Goal: Information Seeking & Learning: Learn about a topic

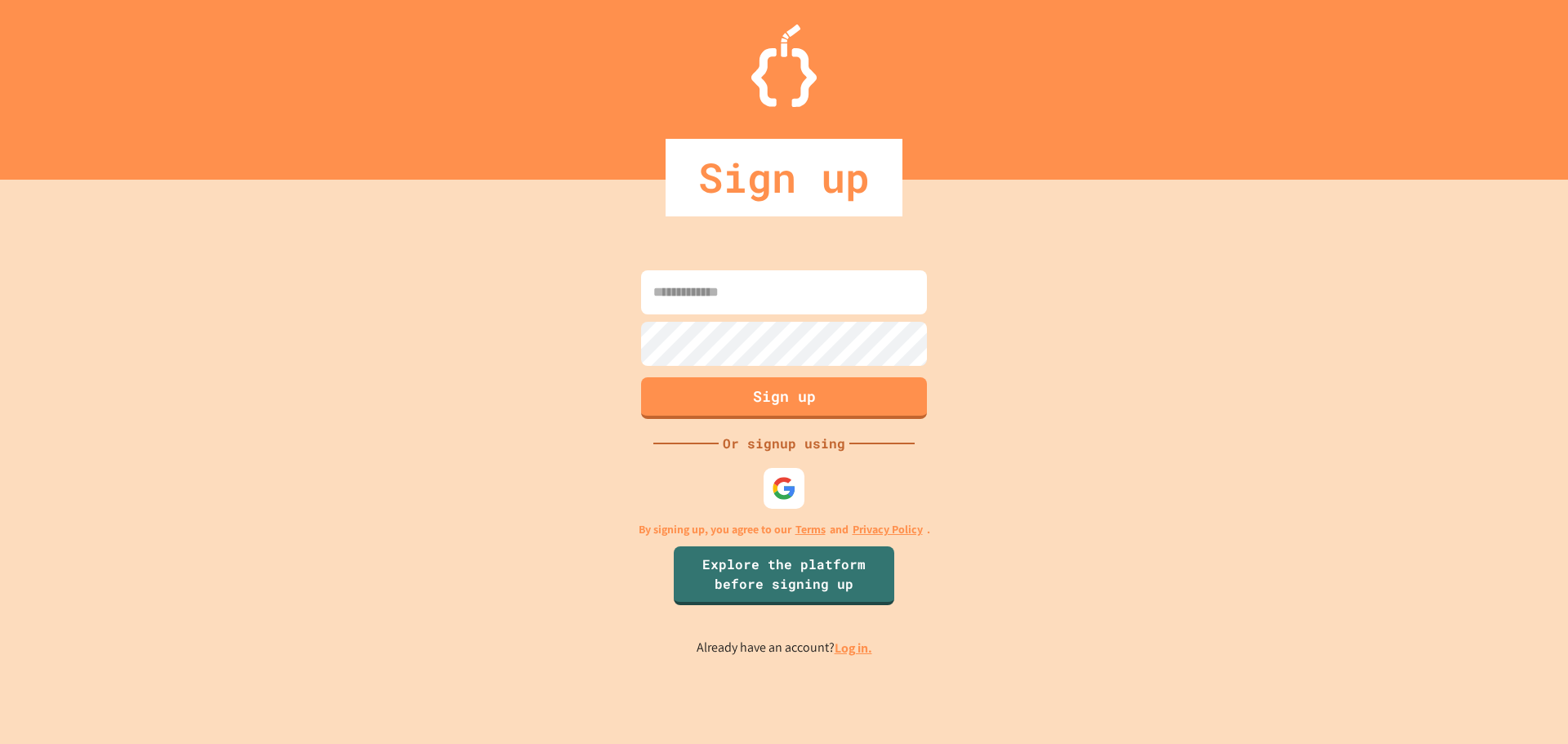
click at [775, 508] on div at bounding box center [784, 488] width 41 height 41
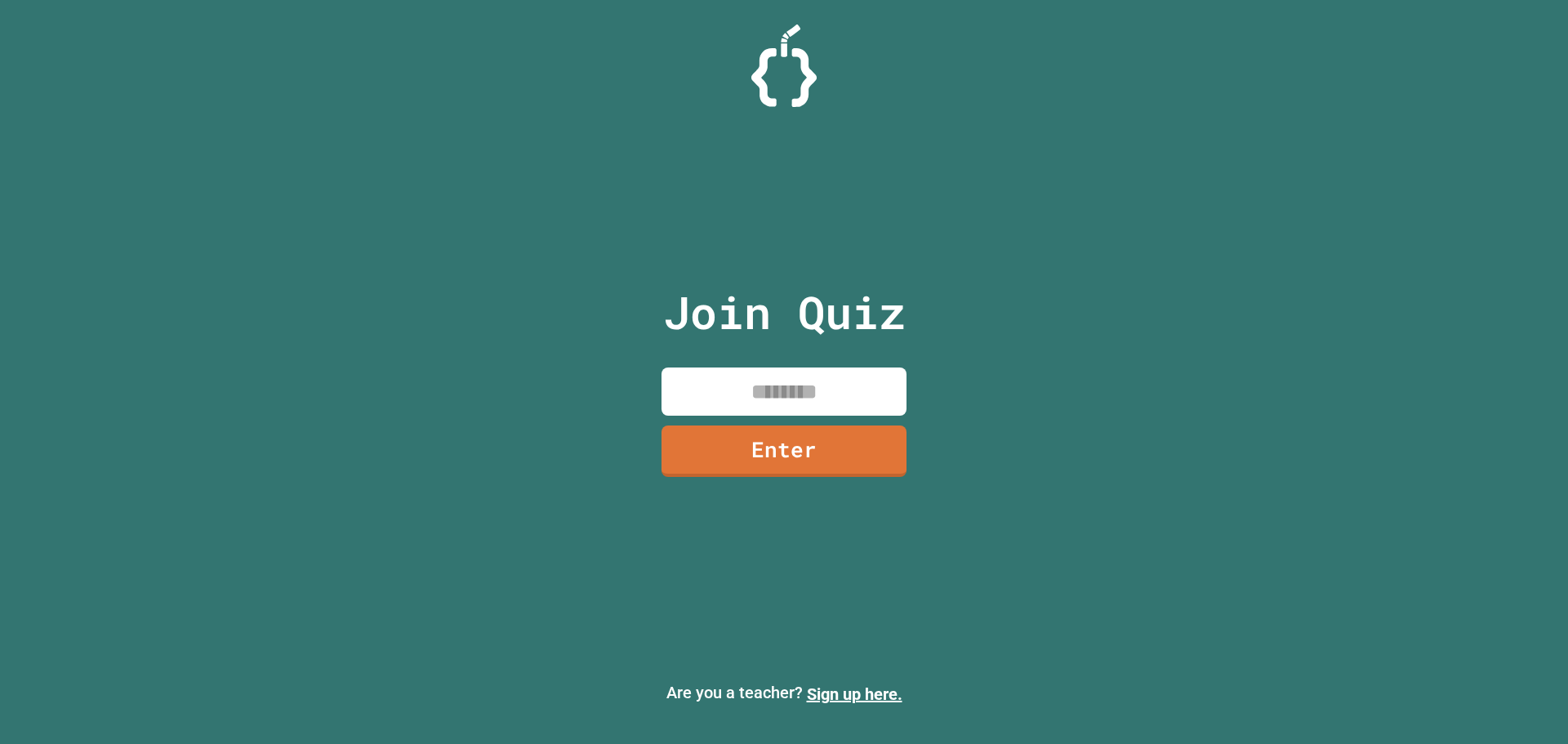
click at [807, 410] on input at bounding box center [784, 391] width 245 height 48
type input "********"
click at [807, 428] on link "Enter" at bounding box center [784, 448] width 226 height 54
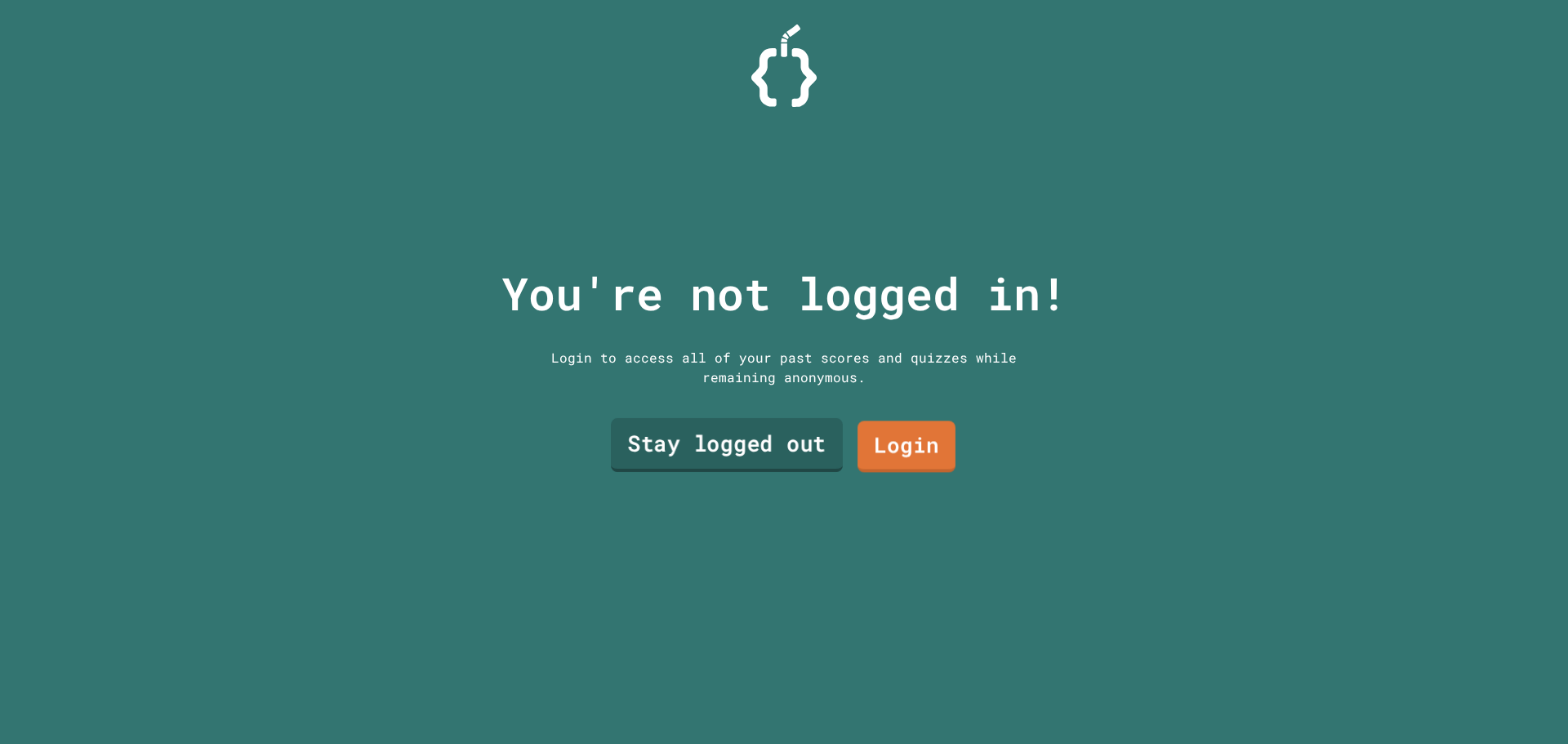
click at [829, 446] on div "Stay logged out Login" at bounding box center [784, 446] width 359 height 68
click at [735, 446] on link "Stay logged out" at bounding box center [727, 445] width 226 height 54
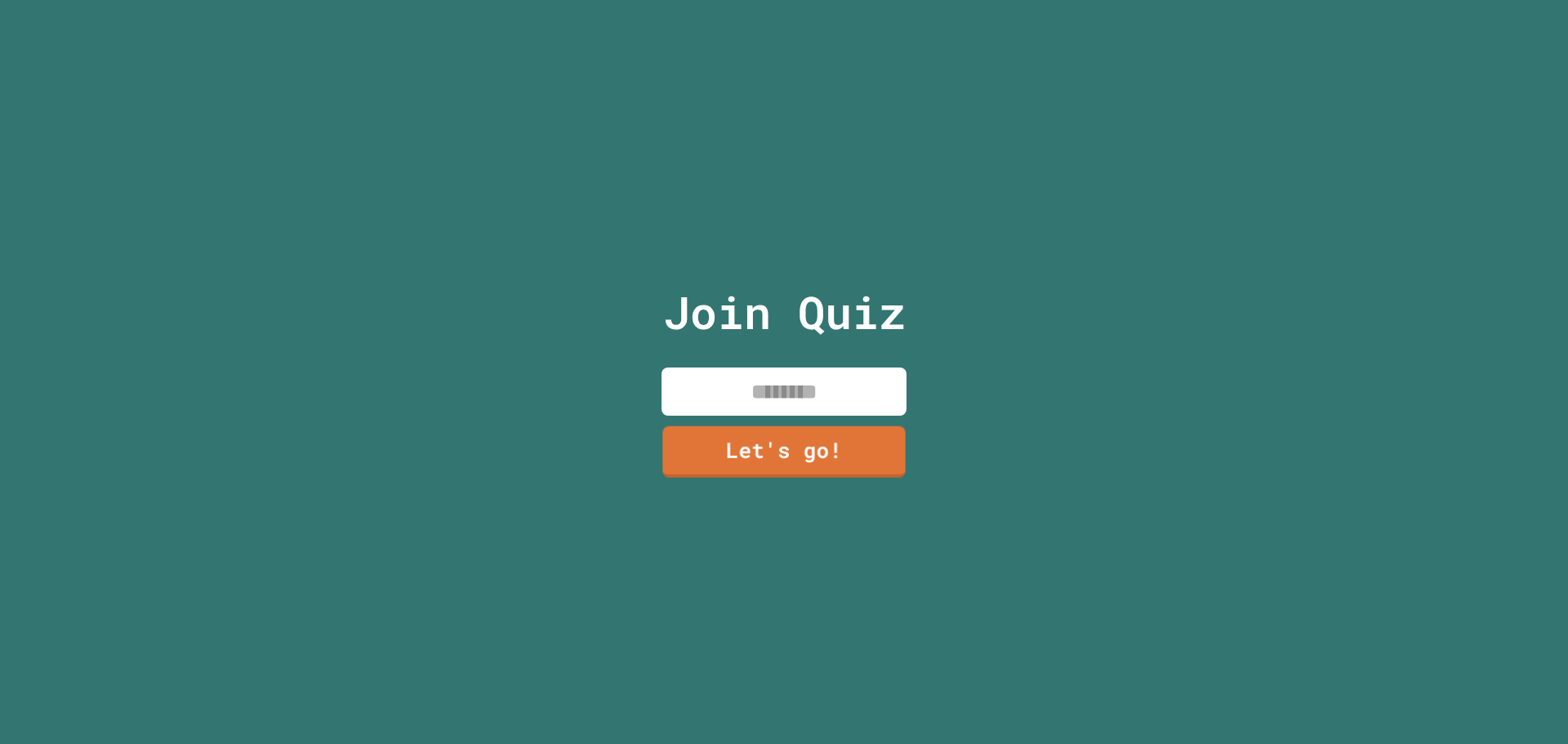
click at [804, 371] on input at bounding box center [784, 391] width 245 height 48
type input "*****"
click at [872, 437] on link "Let's go!" at bounding box center [784, 449] width 242 height 54
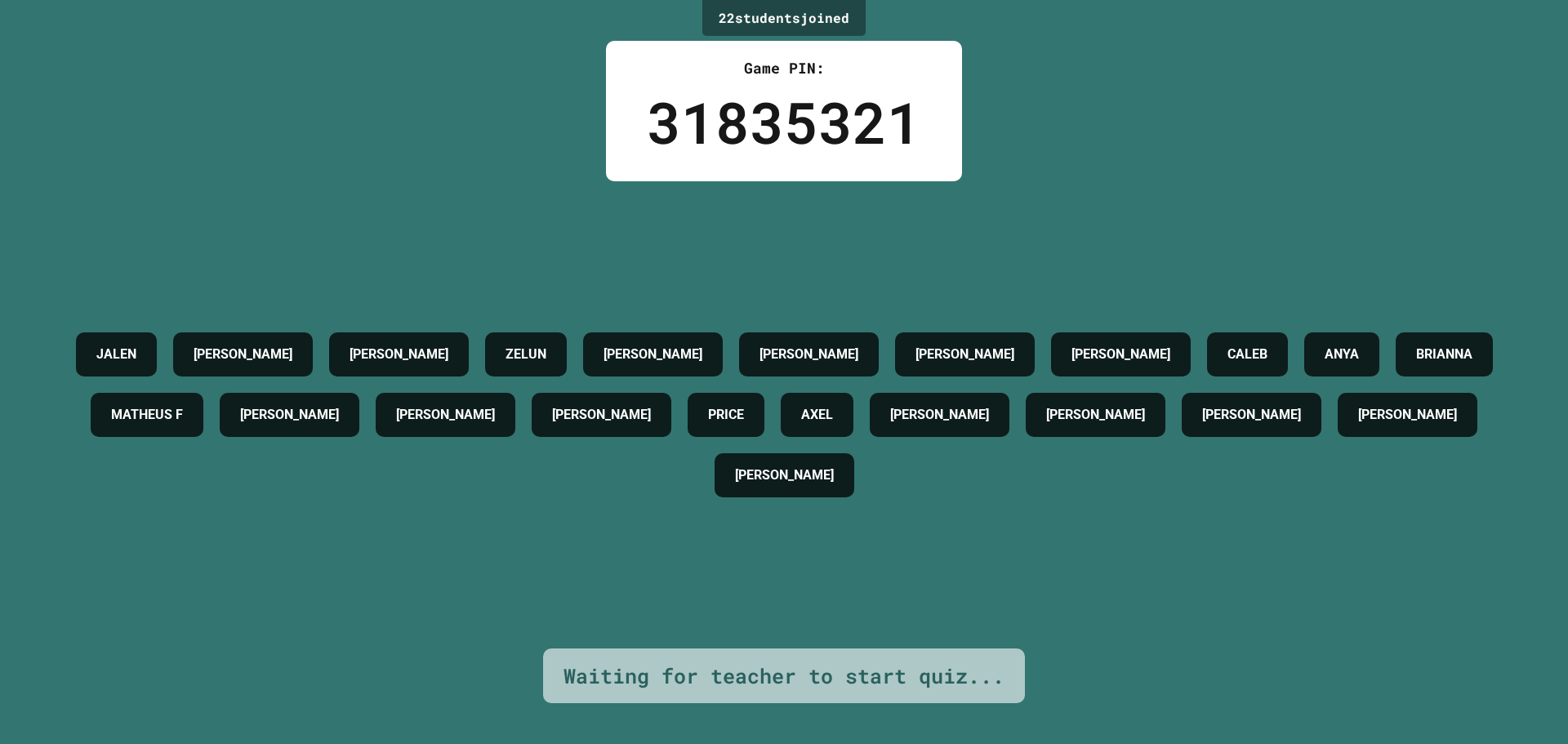
click at [1009, 409] on div "[PERSON_NAME]" at bounding box center [939, 415] width 140 height 44
click at [801, 498] on div "[PERSON_NAME]" at bounding box center [784, 476] width 140 height 44
click at [815, 498] on div "[PERSON_NAME]" at bounding box center [784, 476] width 140 height 44
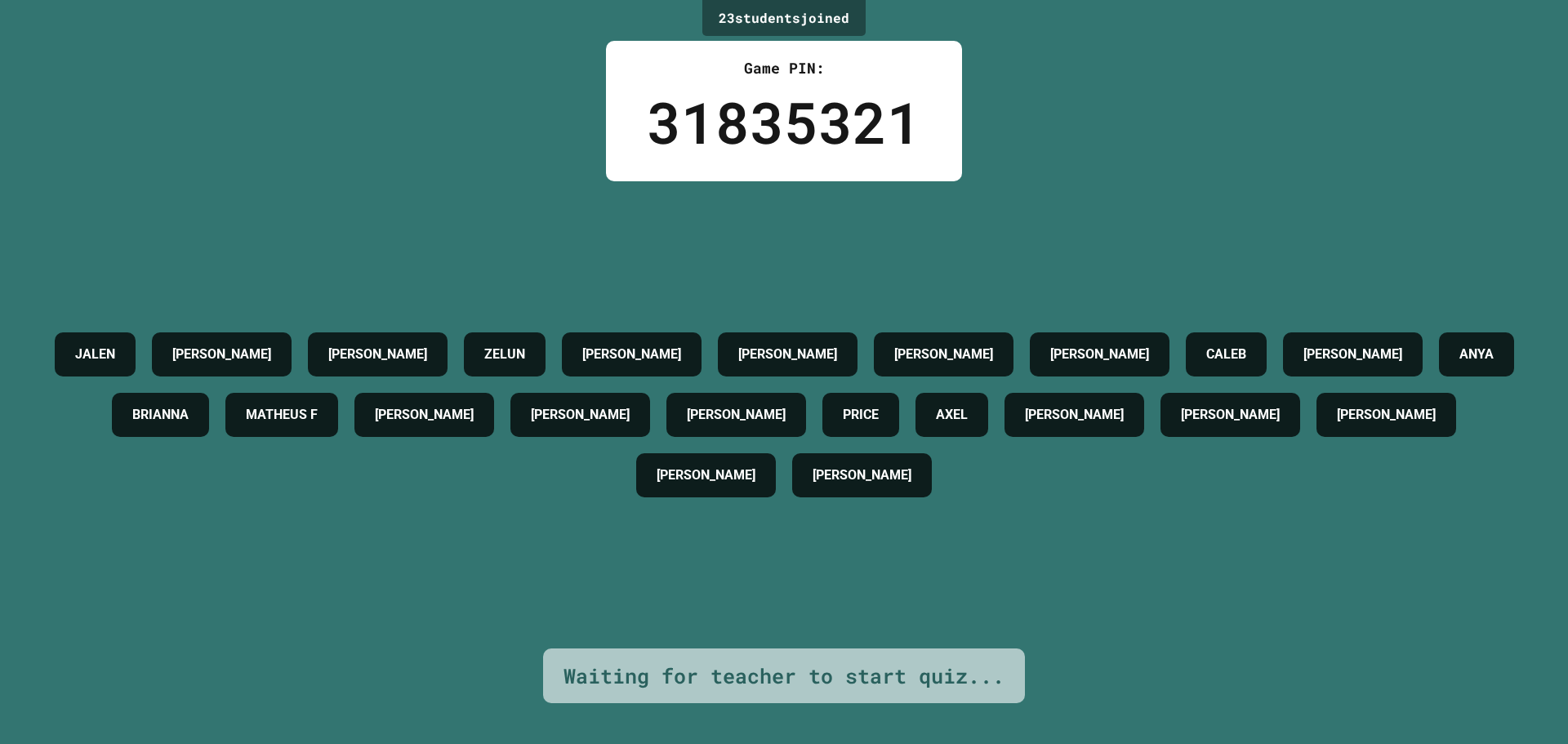
click at [884, 457] on div "[PERSON_NAME]" at bounding box center [862, 476] width 140 height 44
click at [870, 465] on div "[PERSON_NAME]" at bounding box center [862, 476] width 140 height 44
click at [870, 466] on h4 "[PERSON_NAME]" at bounding box center [862, 476] width 99 height 19
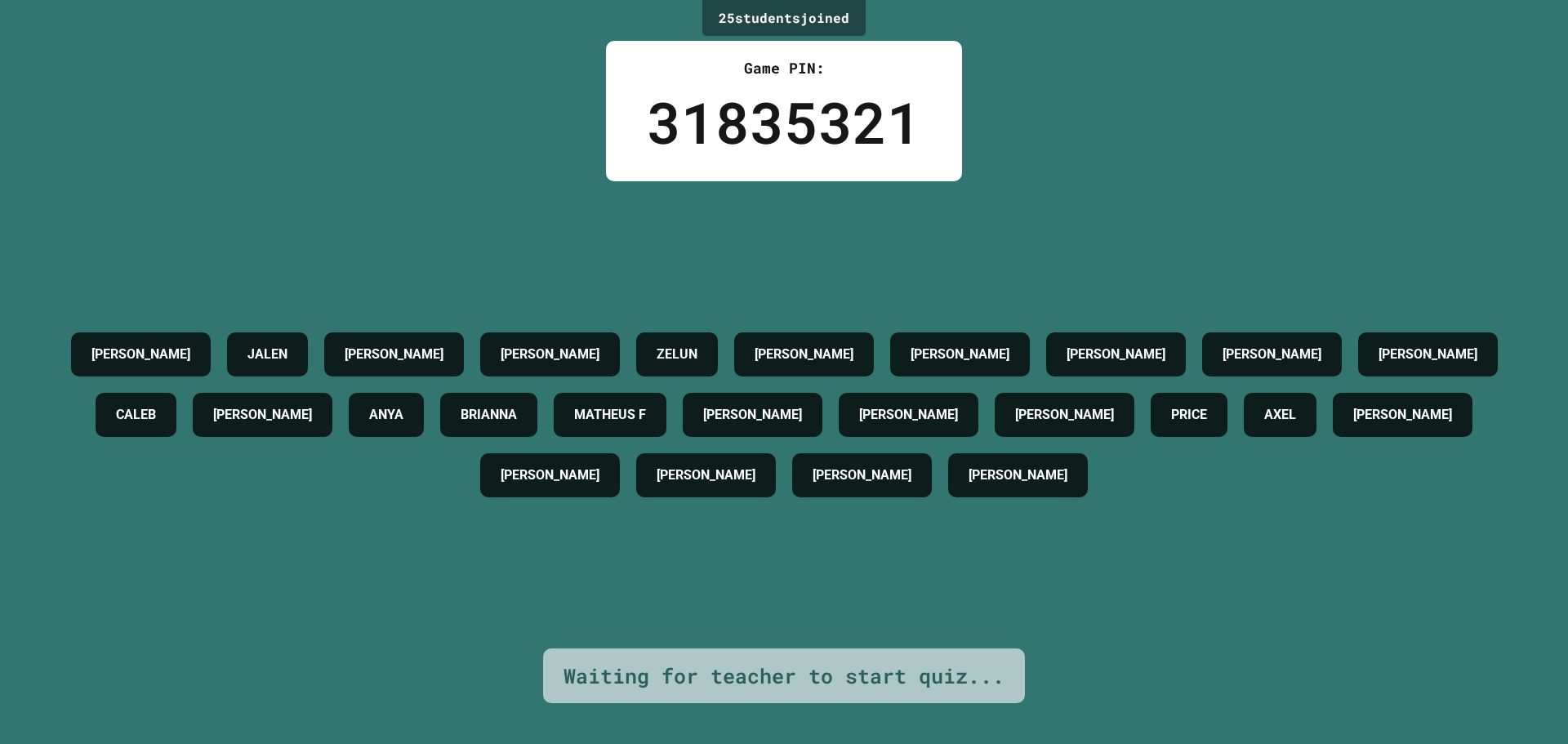
click at [1040, 405] on h4 "[PERSON_NAME]" at bounding box center [1064, 415] width 99 height 19
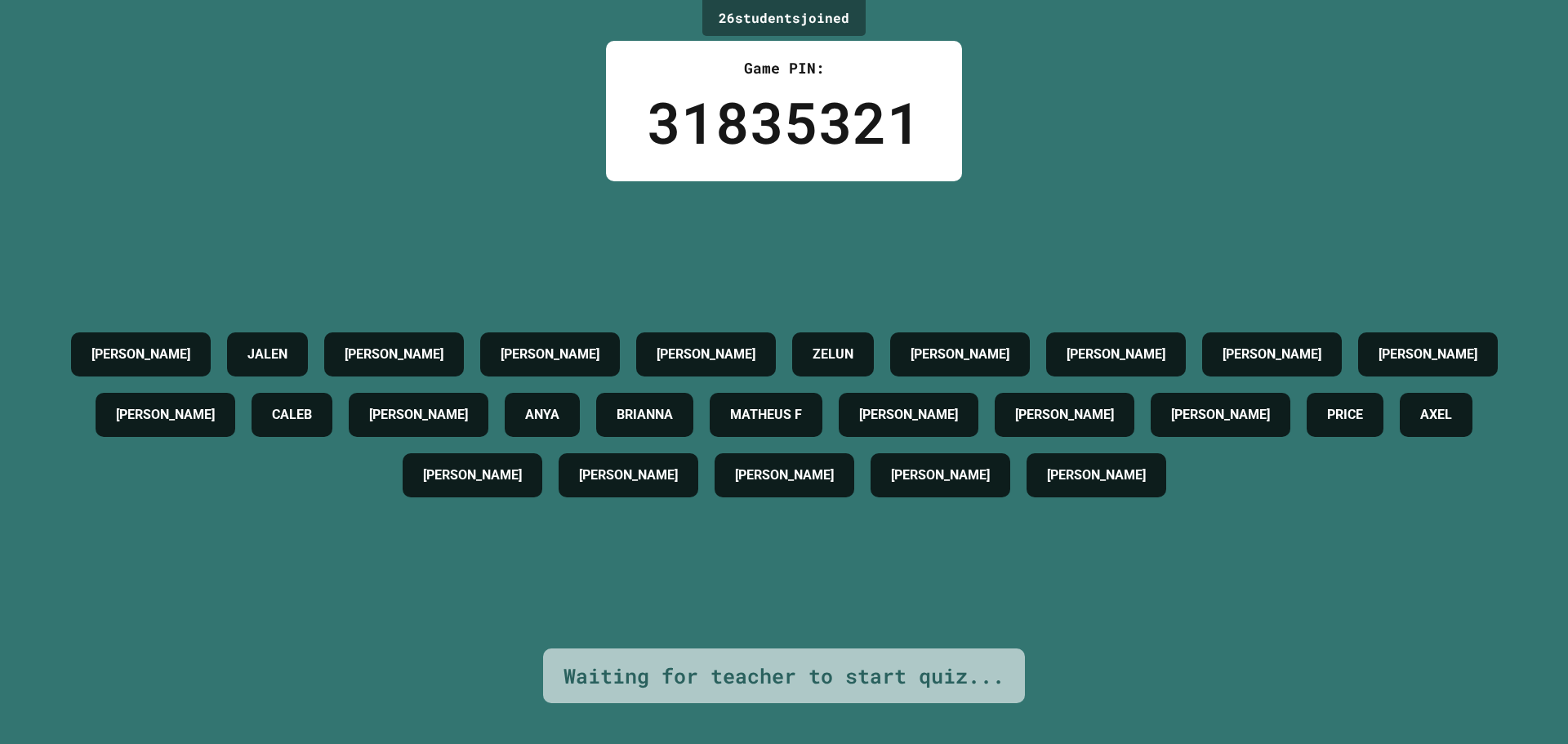
click at [1184, 135] on div "26 student s joined Game PIN: 31835321 [PERSON_NAME] [PERSON_NAME] [PERSON_NAME…" at bounding box center [784, 372] width 1568 height 744
click at [1171, 422] on h4 "[PERSON_NAME]" at bounding box center [1221, 415] width 99 height 19
click at [1276, 4] on div "26 student s joined Game PIN: 31835321 [PERSON_NAME] [PERSON_NAME] [PERSON_NAME…" at bounding box center [784, 372] width 1568 height 744
click at [1201, 150] on div "26 student s joined Game PIN: 31835321 [PERSON_NAME] [PERSON_NAME] [PERSON_NAME…" at bounding box center [784, 372] width 1568 height 744
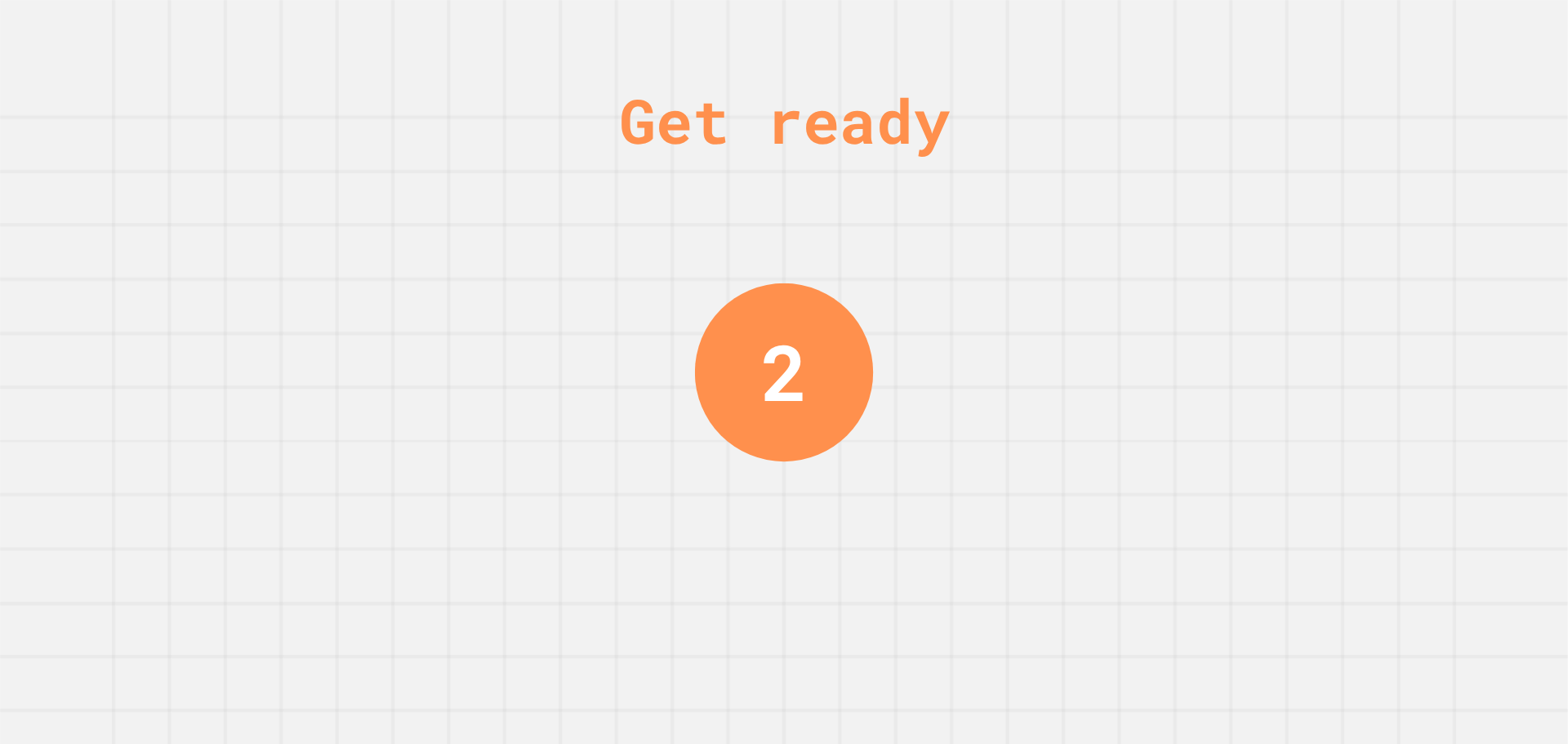
click at [826, 314] on div "Get ready 2" at bounding box center [784, 372] width 122 height 744
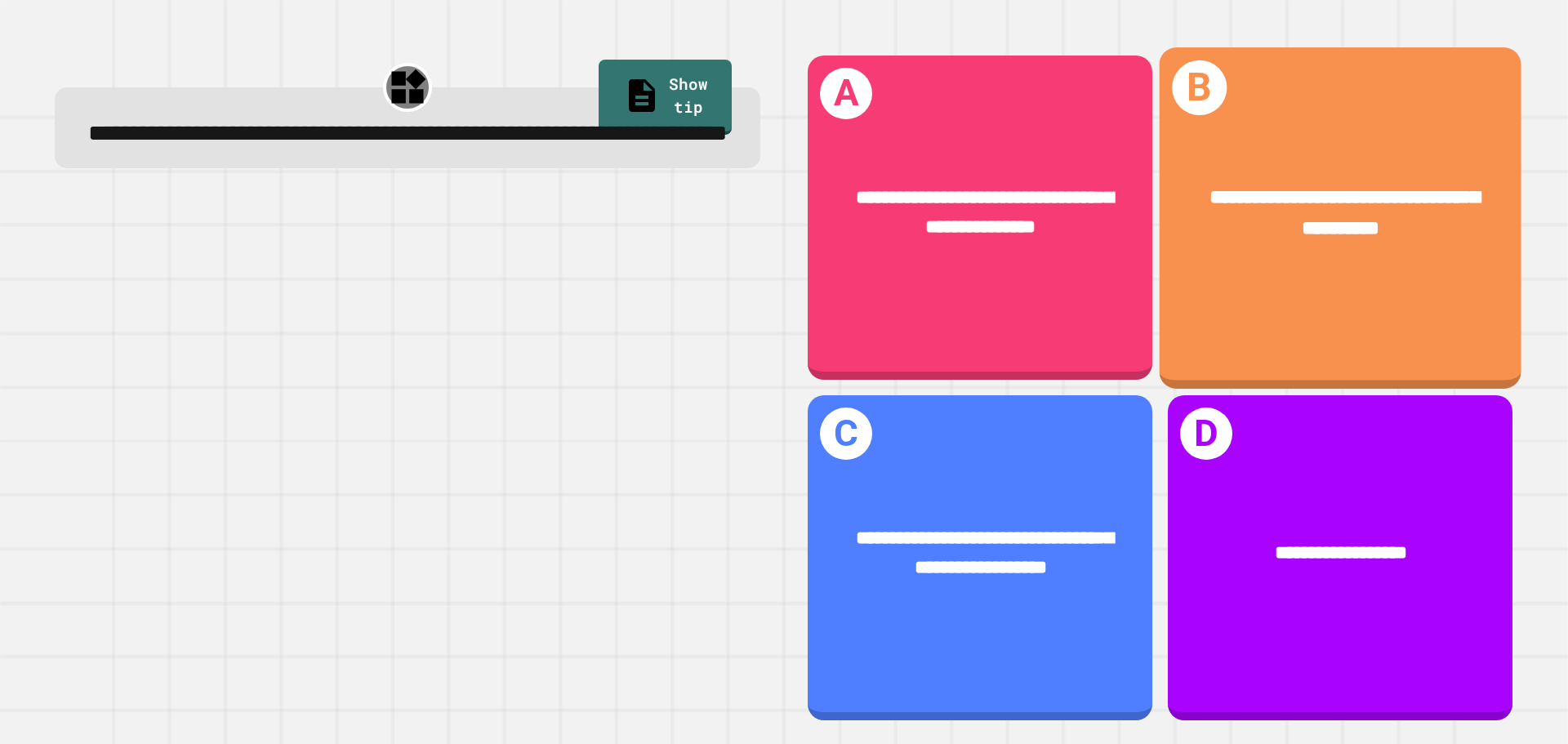
click at [1289, 325] on div "**********" at bounding box center [1340, 217] width 362 height 341
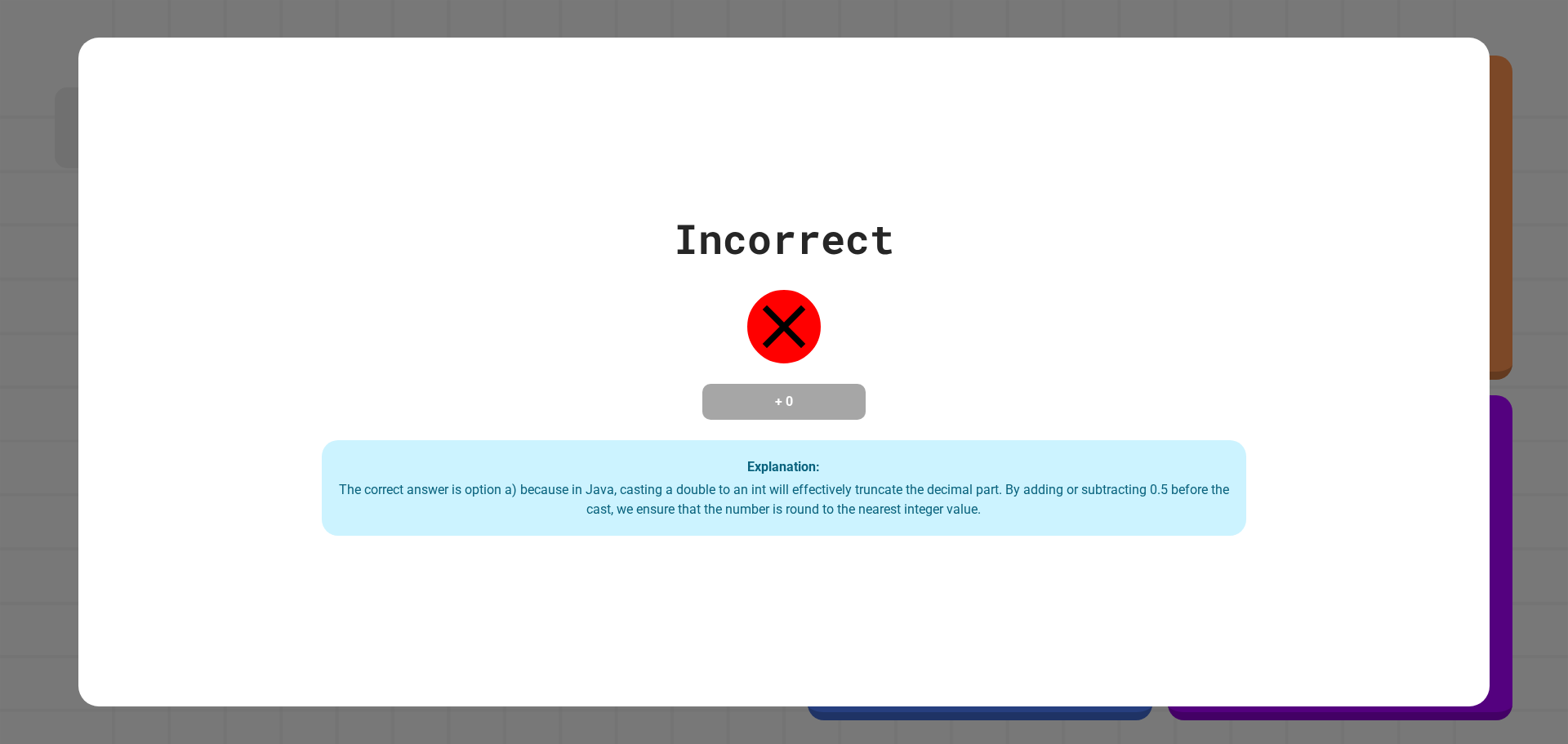
click at [1434, 208] on div "Incorrect + 0 Explanation: The correct answer is option a) because in Java, cas…" at bounding box center [784, 372] width 1320 height 329
click at [1502, 48] on div "Incorrect + 0 Explanation: The correct answer is option a) because in Java, cas…" at bounding box center [784, 372] width 1568 height 744
drag, startPoint x: 543, startPoint y: 489, endPoint x: 738, endPoint y: 484, distance: 195.1
click at [738, 484] on div "The correct answer is option a) because in Java, casting a double to an int wil…" at bounding box center [784, 500] width 892 height 39
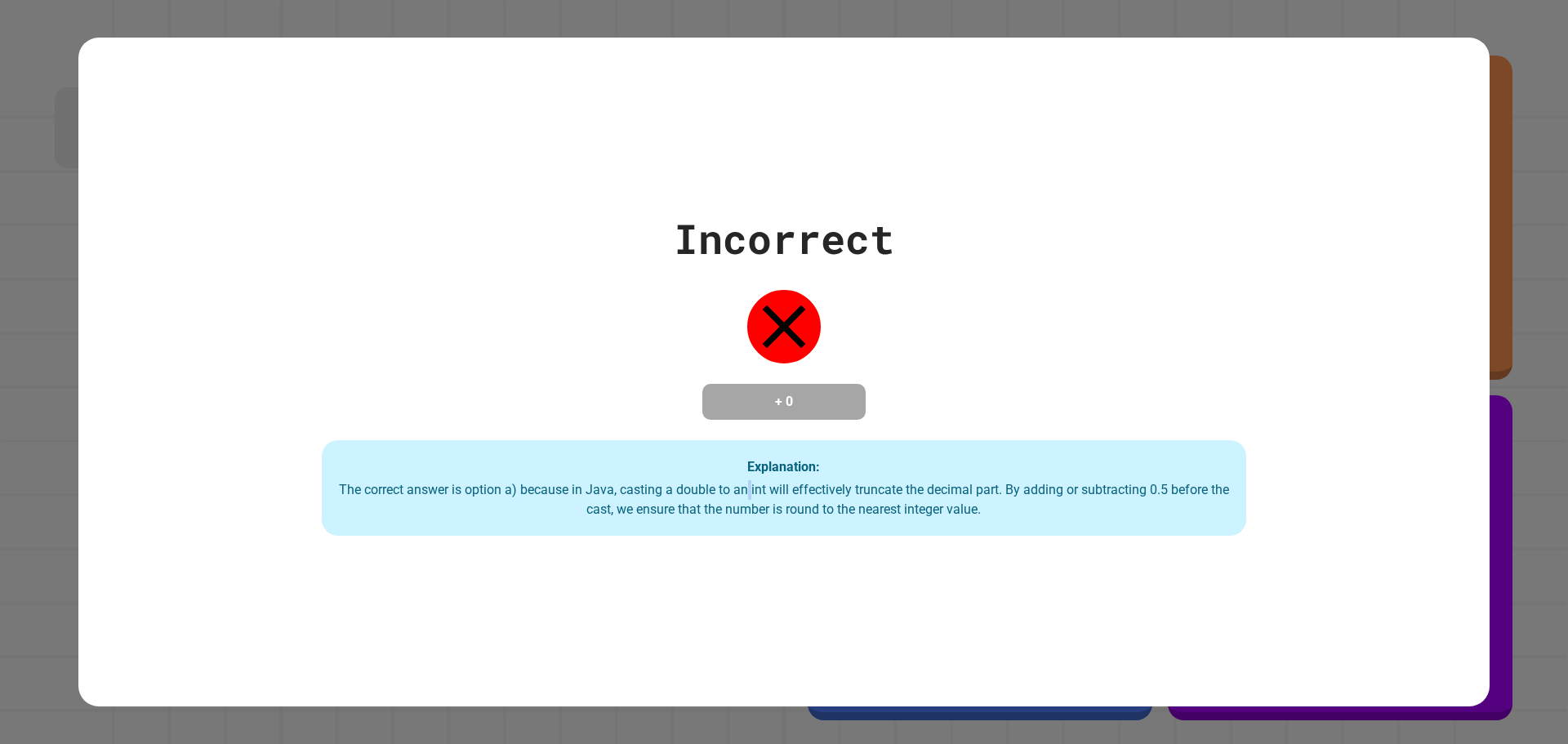
click at [738, 484] on div "The correct answer is option a) because in Java, casting a double to an int wil…" at bounding box center [784, 500] width 892 height 39
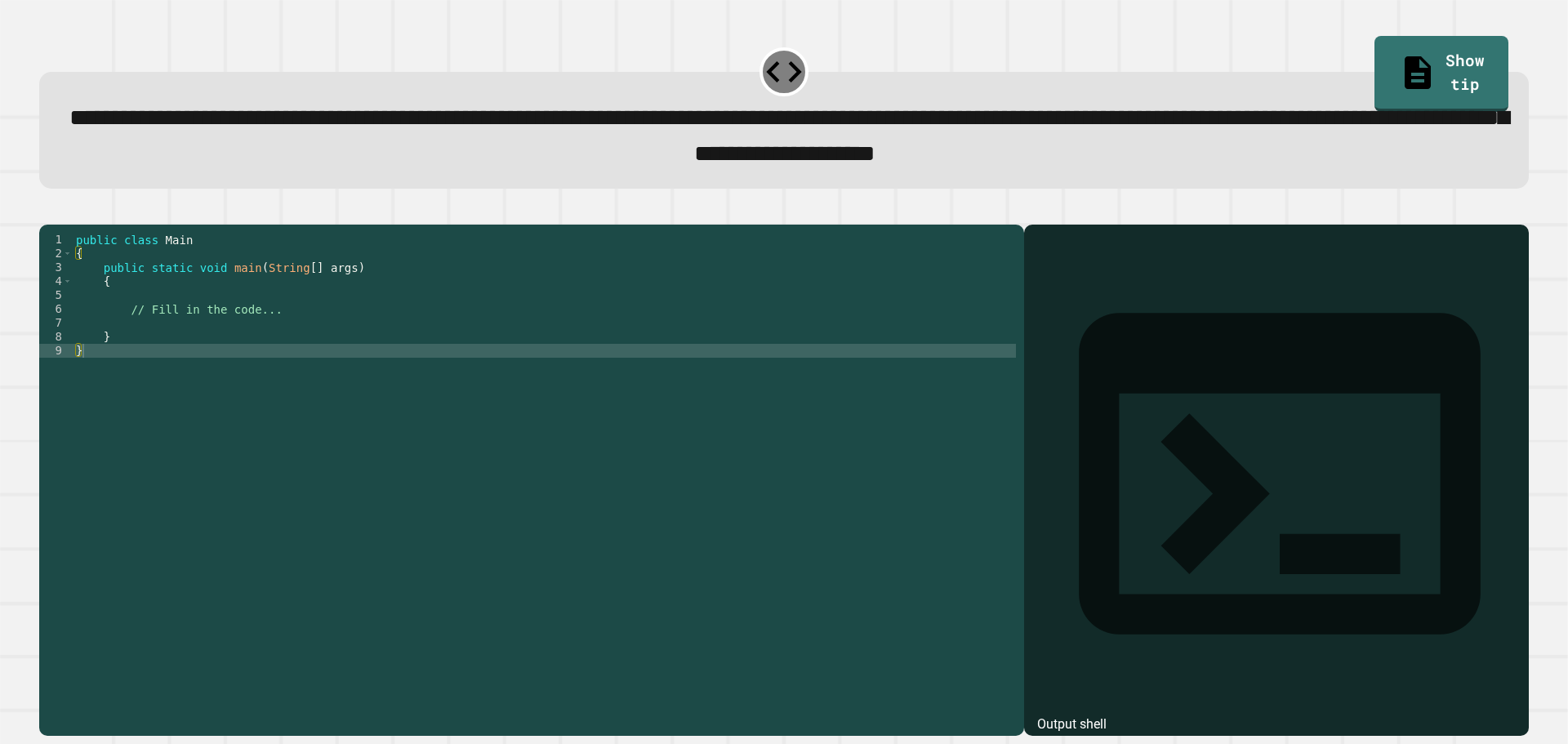
click at [275, 335] on div "public class Main { public static void main ( String [ ] args ) { // Fill in th…" at bounding box center [544, 461] width 943 height 458
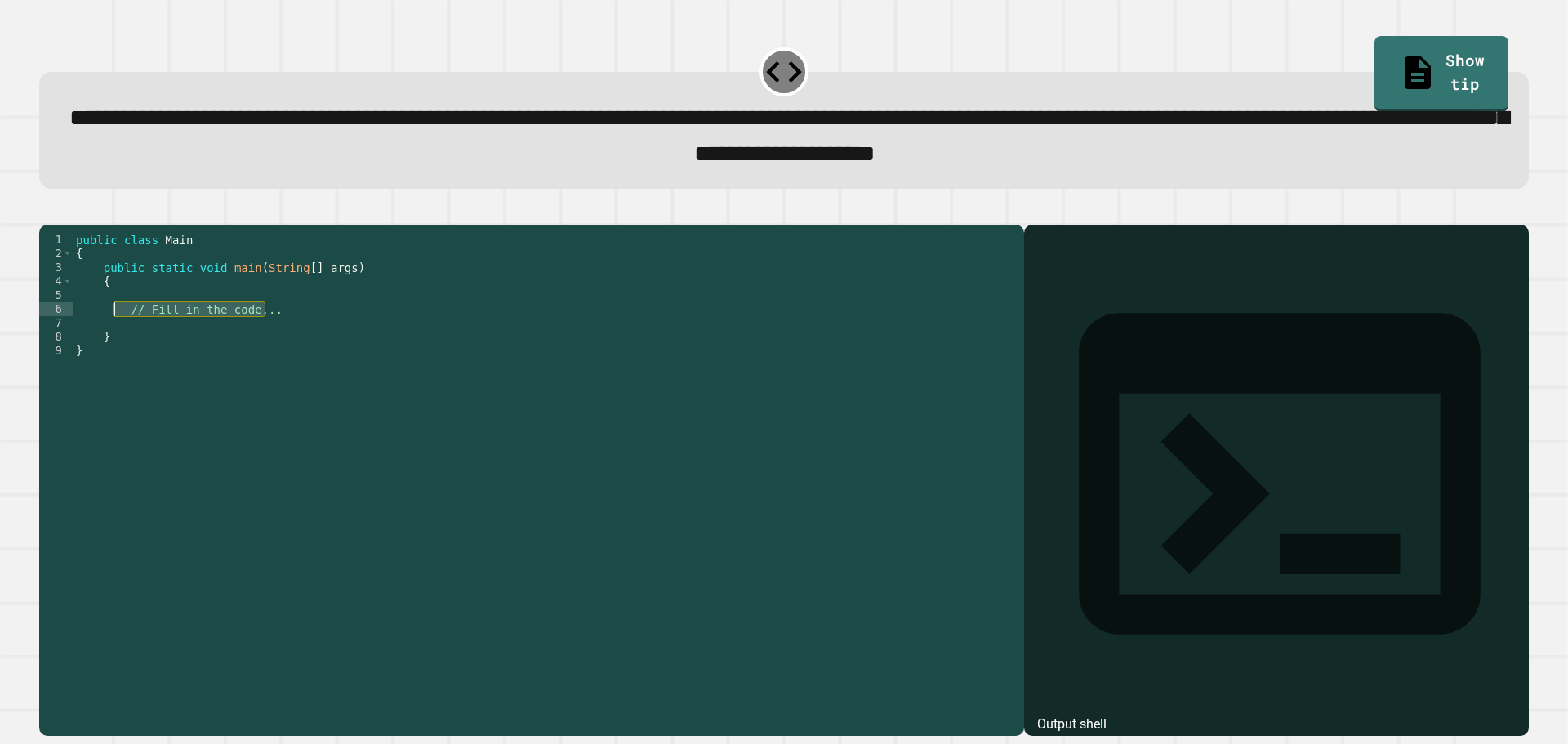
drag, startPoint x: 291, startPoint y: 337, endPoint x: 115, endPoint y: 337, distance: 176.0
click at [115, 337] on div "public class Main { public static void main ( String [ ] args ) { // Fill in th…" at bounding box center [544, 461] width 943 height 458
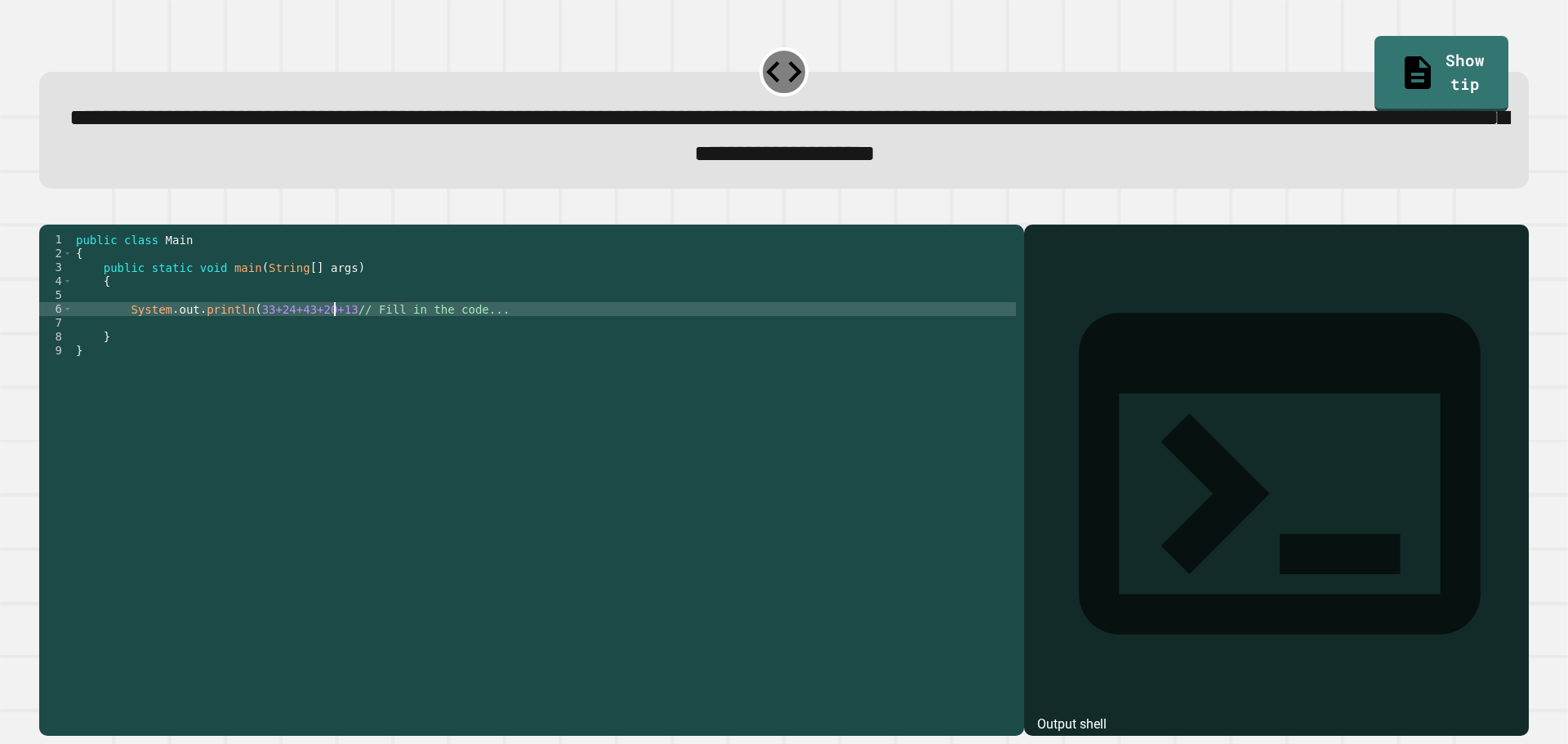
scroll to position [0, 19]
click at [47, 211] on icon "button" at bounding box center [47, 211] width 0 height 0
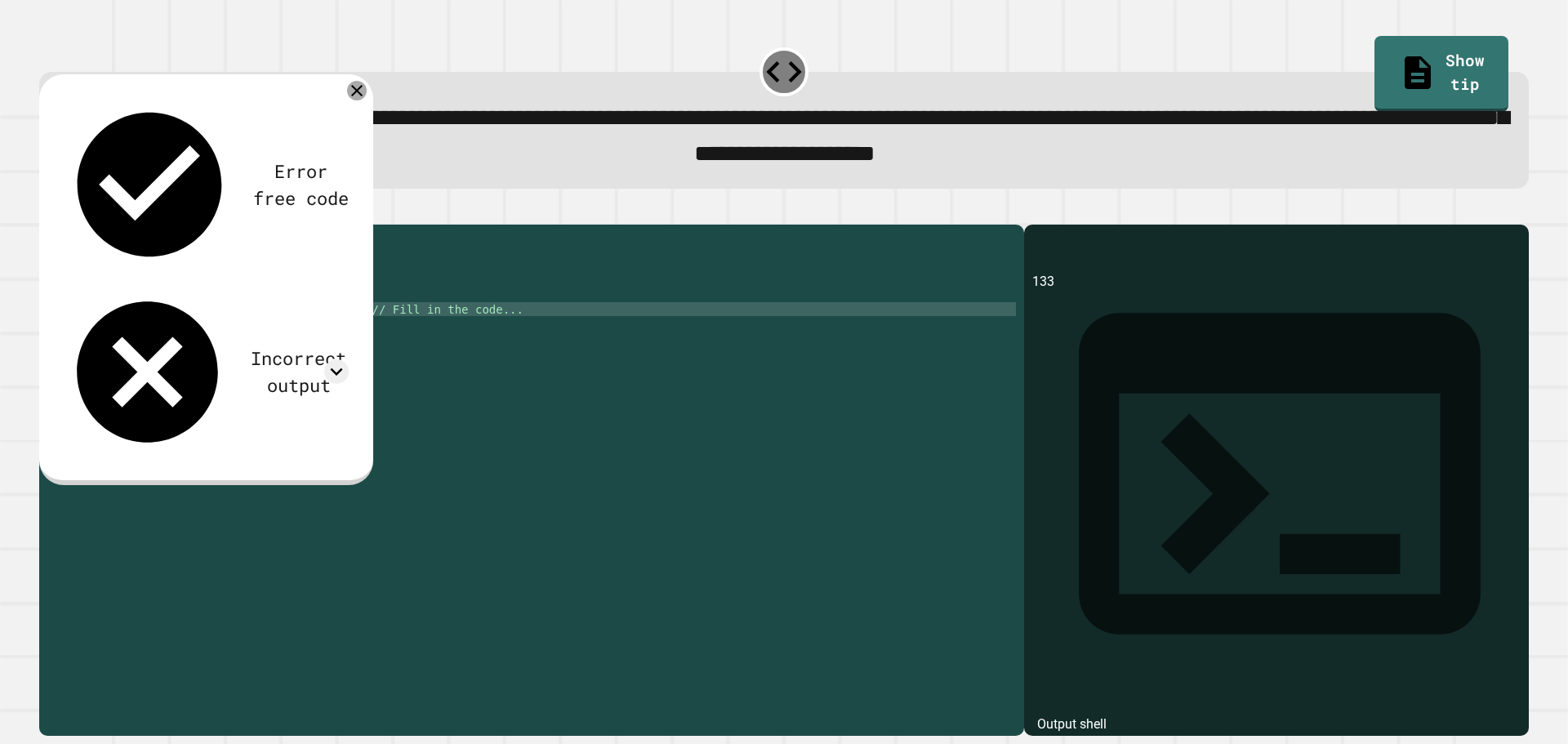
click at [352, 95] on icon at bounding box center [357, 90] width 19 height 19
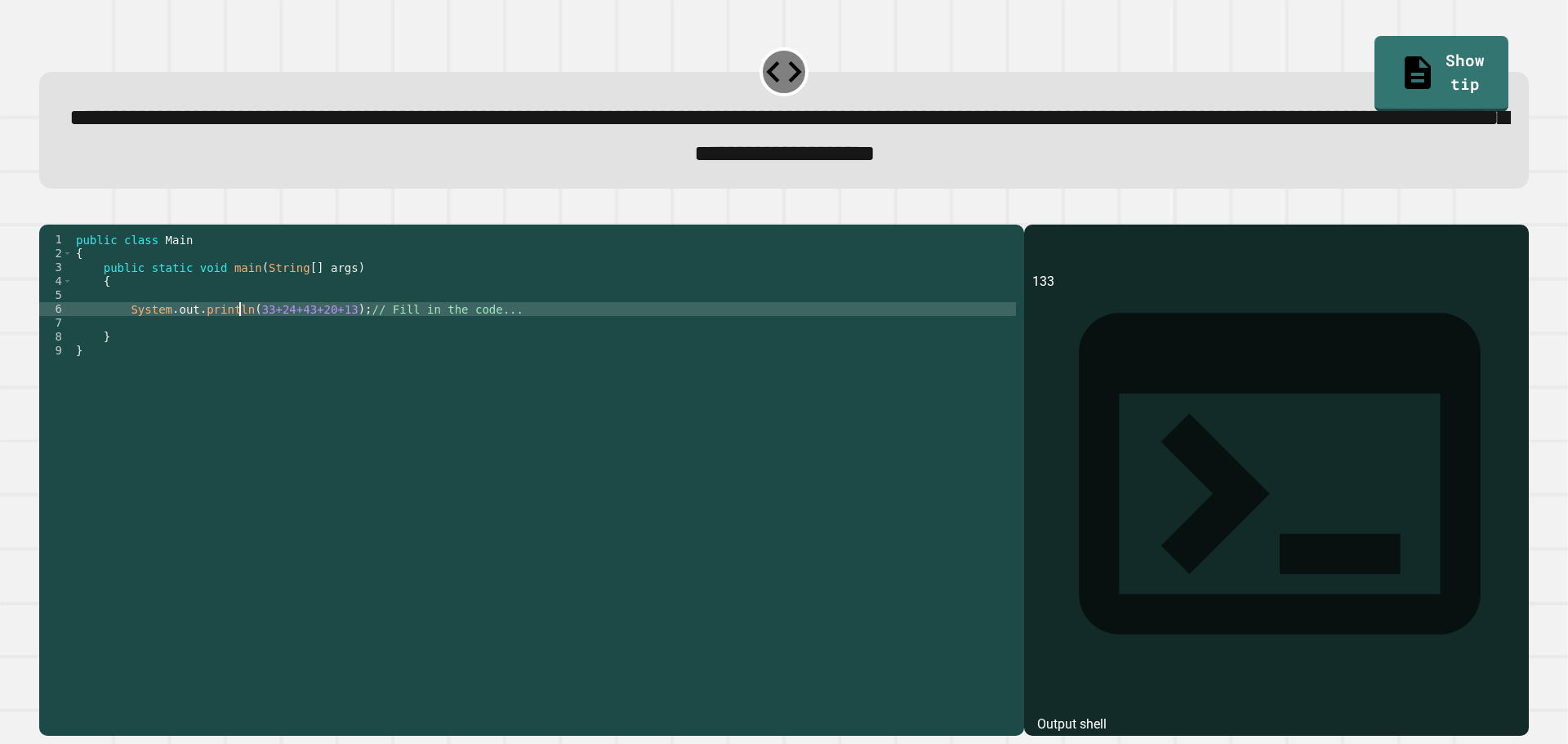
click at [242, 342] on div "public class Main { public static void main ( String [ ] args ) { System . out …" at bounding box center [544, 461] width 943 height 458
click at [244, 341] on div "public class Main { public static void main ( String [ ] args ) { System . out …" at bounding box center [544, 461] width 943 height 458
click at [339, 338] on div "public class Main { public static void main ( String [ ] args ) { System . out …" at bounding box center [544, 461] width 943 height 458
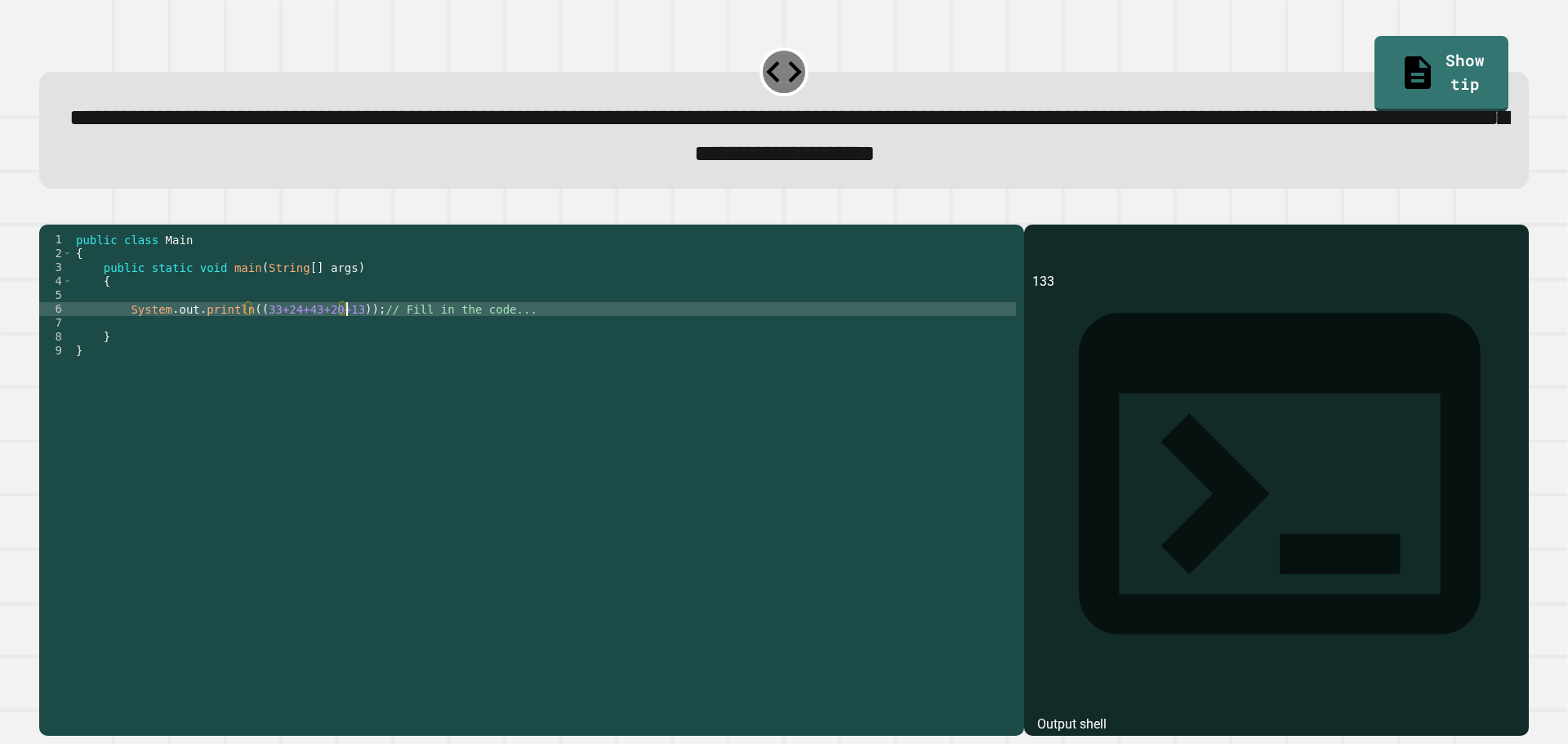
click at [244, 340] on div "public class Main { public static void main ( String [ ] args ) { System . out …" at bounding box center [544, 461] width 943 height 458
click at [351, 347] on div "public class Main { public static void main ( String [ ] args ) { System . out …" at bounding box center [544, 461] width 943 height 458
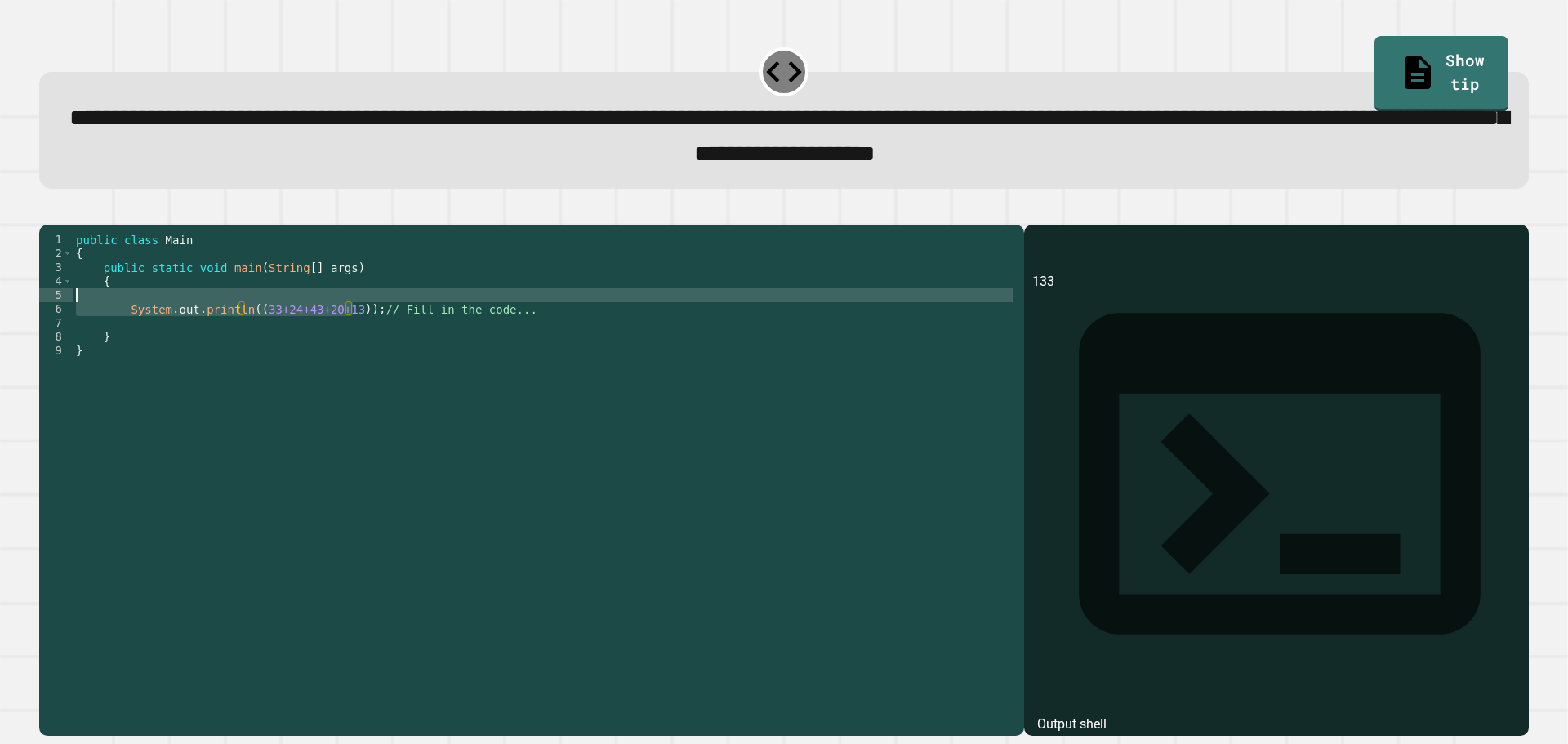
drag, startPoint x: 355, startPoint y: 337, endPoint x: 178, endPoint y: 315, distance: 178.4
click at [178, 315] on div "public class Main { public static void main ( String [ ] args ) { System . out …" at bounding box center [544, 461] width 943 height 458
click at [278, 322] on div "public class Main { public static void main ( String [ ] args ) { System . out …" at bounding box center [544, 448] width 943 height 430
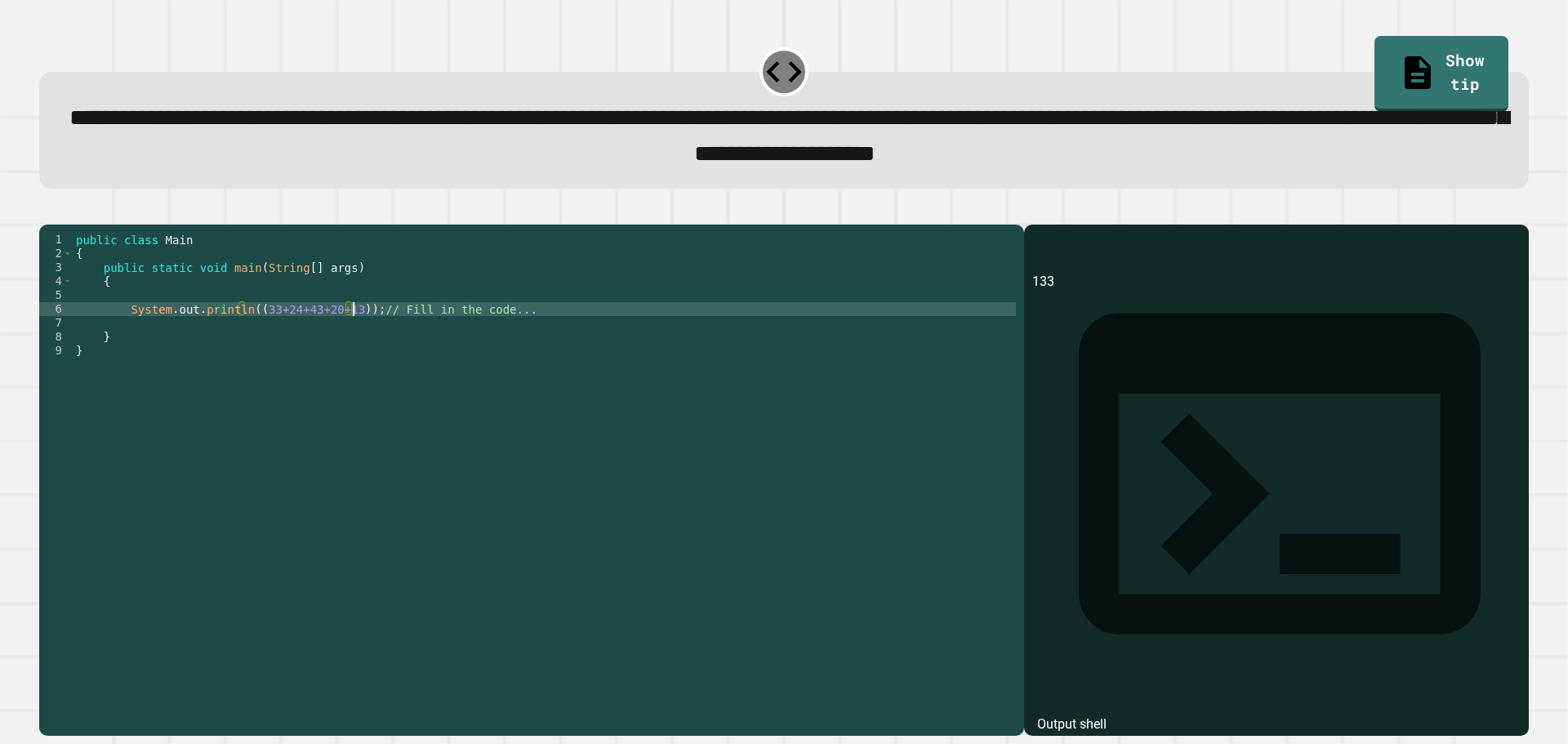
click at [353, 333] on div "public class Main { public static void main ( String [ ] args ) { System . out …" at bounding box center [544, 461] width 943 height 458
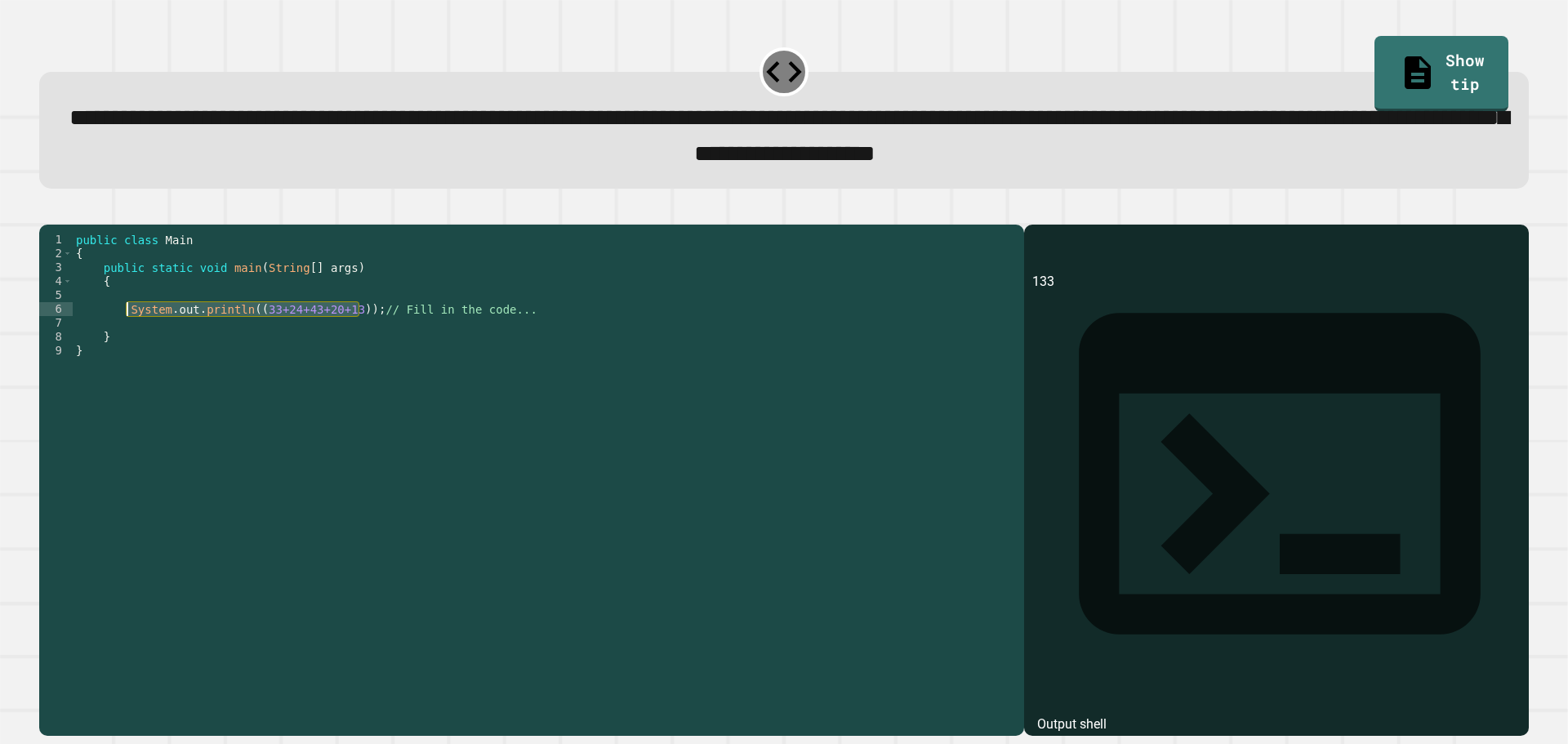
drag, startPoint x: 359, startPoint y: 335, endPoint x: 123, endPoint y: 335, distance: 236.0
click at [123, 335] on div "public class Main { public static void main ( String [ ] args ) { System . out …" at bounding box center [544, 461] width 943 height 458
type textarea "**********"
click at [176, 346] on div "public class Main { public static void main ( String [ ] args ) { System . out …" at bounding box center [544, 461] width 943 height 458
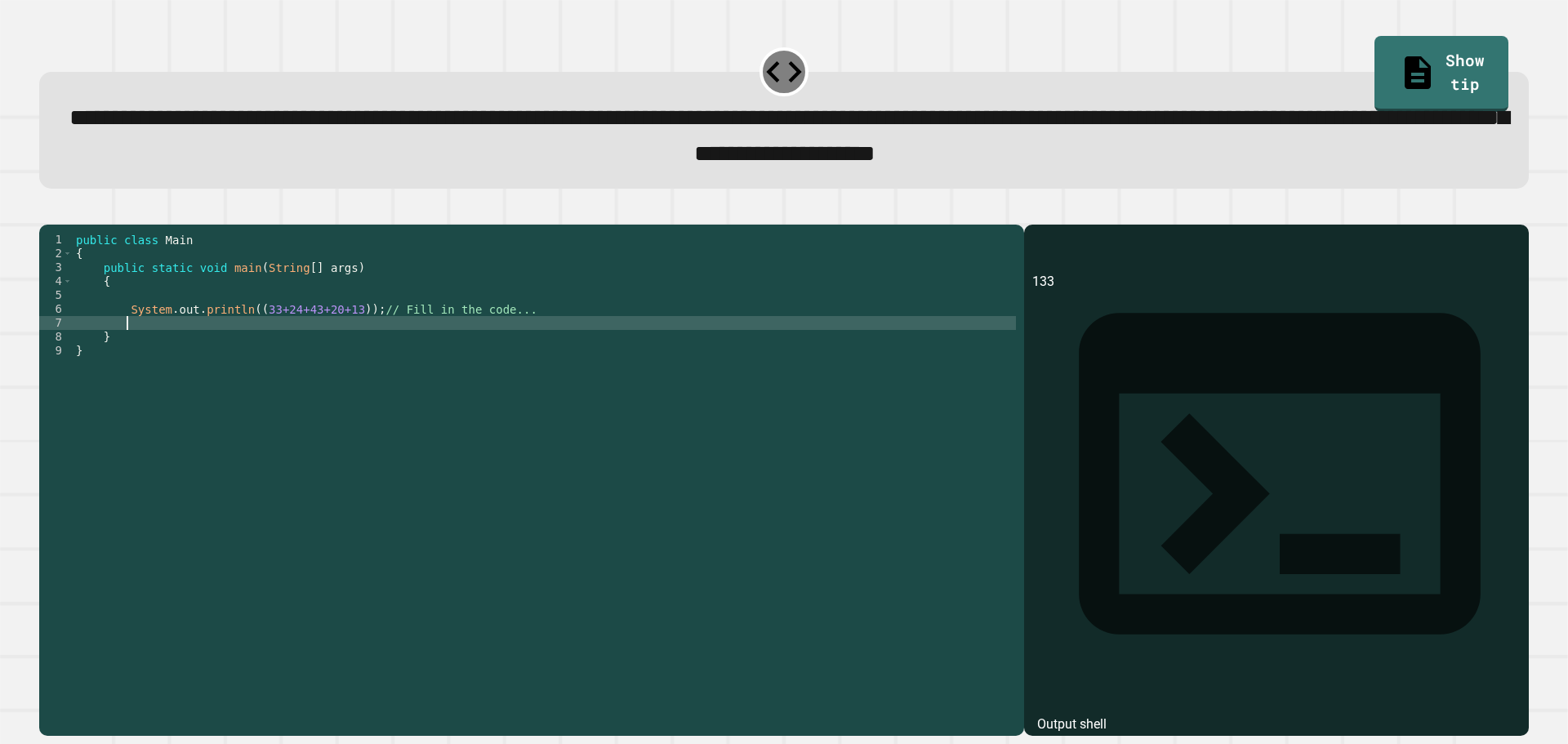
paste textarea "**********"
click at [244, 349] on div "public class Main { public static void main ( String [ ] args ) { System . out …" at bounding box center [544, 461] width 943 height 458
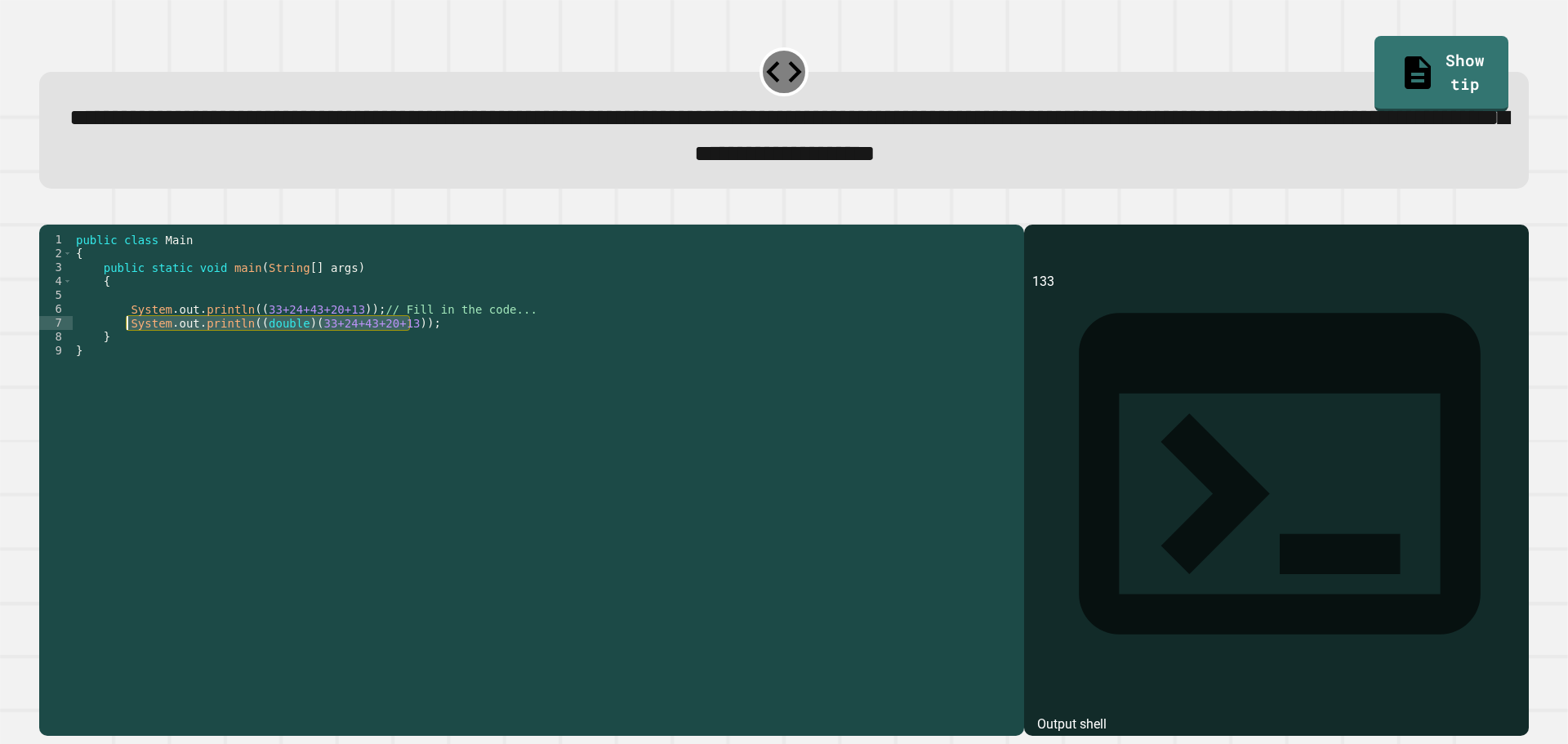
drag, startPoint x: 425, startPoint y: 350, endPoint x: 126, endPoint y: 353, distance: 299.0
click at [126, 353] on div "public class Main { public static void main ( String [ ] args ) { System . out …" at bounding box center [544, 461] width 943 height 458
type textarea "**********"
click at [500, 353] on div "public class Main { public static void main ( String [ ] args ) { System . out …" at bounding box center [544, 448] width 943 height 430
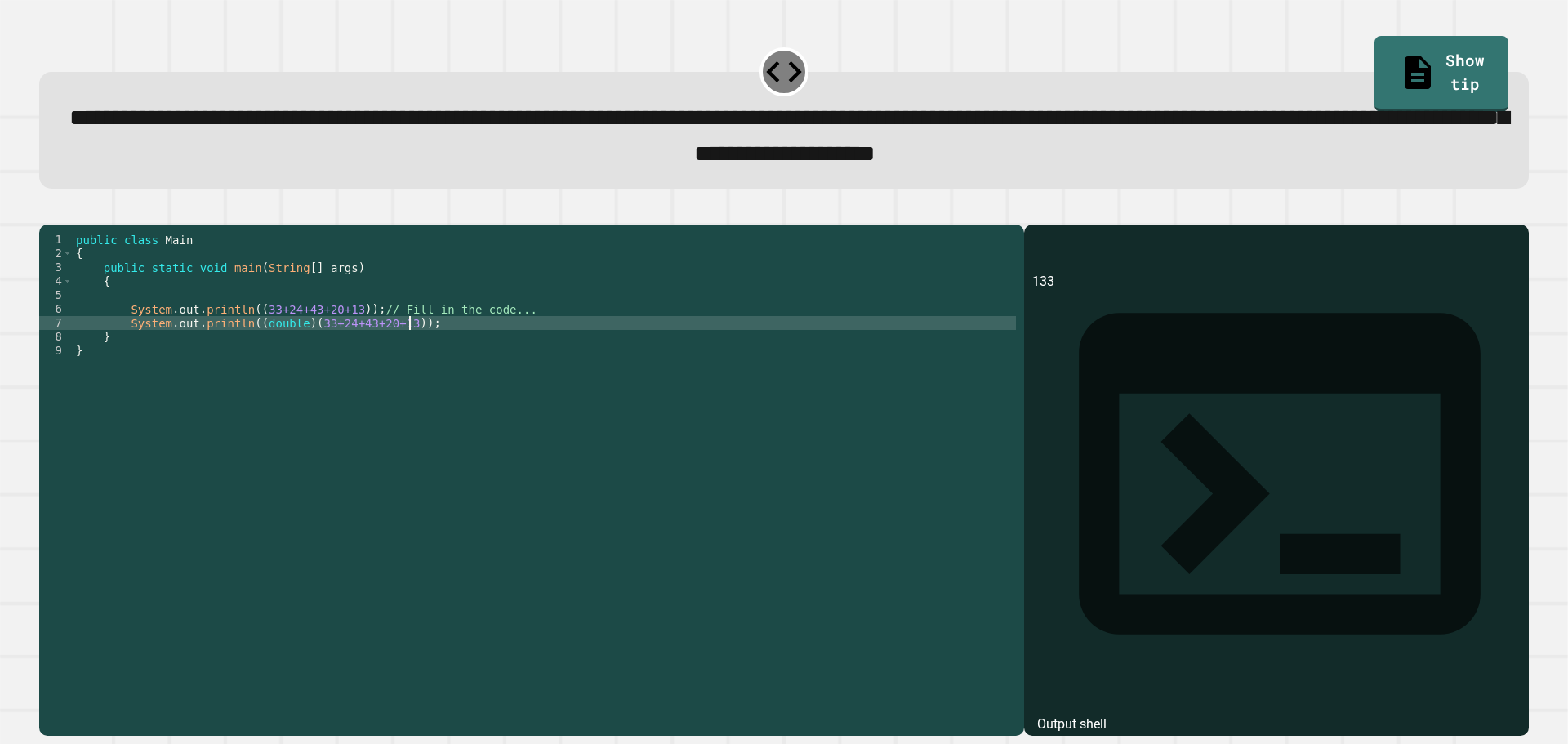
click at [501, 350] on div "public class Main { public static void main ( String [ ] args ) { System . out …" at bounding box center [544, 461] width 943 height 458
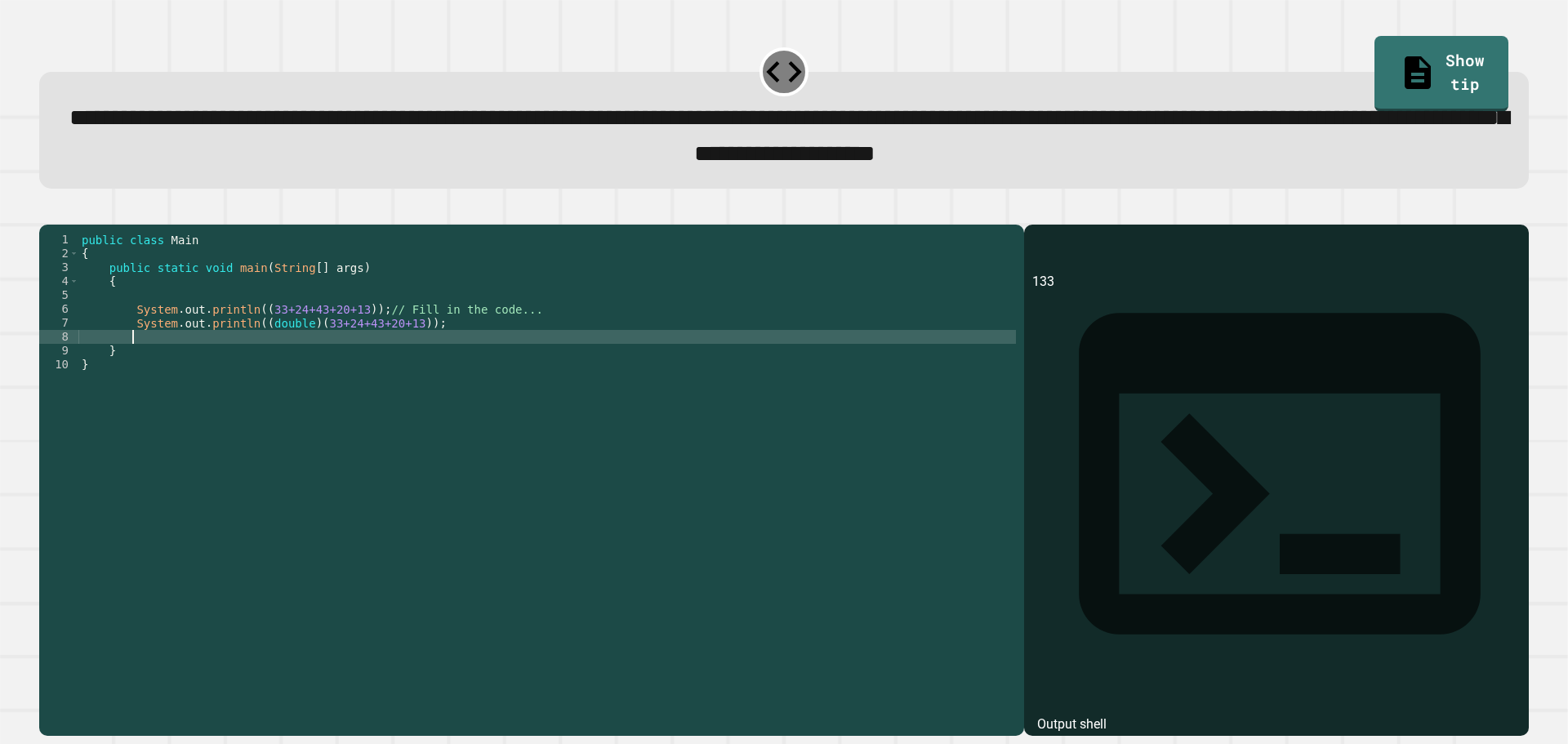
paste textarea "**********"
click at [376, 364] on div "public class Main { public static void main ( String [ ] args ) { System . out …" at bounding box center [547, 461] width 938 height 458
click at [394, 367] on div "public class Main { public static void main ( String [ ] args ) { System . out …" at bounding box center [547, 461] width 938 height 458
click at [249, 363] on div "public class Main { public static void main ( String [ ] args ) { System . out …" at bounding box center [547, 461] width 938 height 458
click at [400, 365] on div "public class Main { public static void main ( String [ ] args ) { System . out …" at bounding box center [547, 461] width 938 height 458
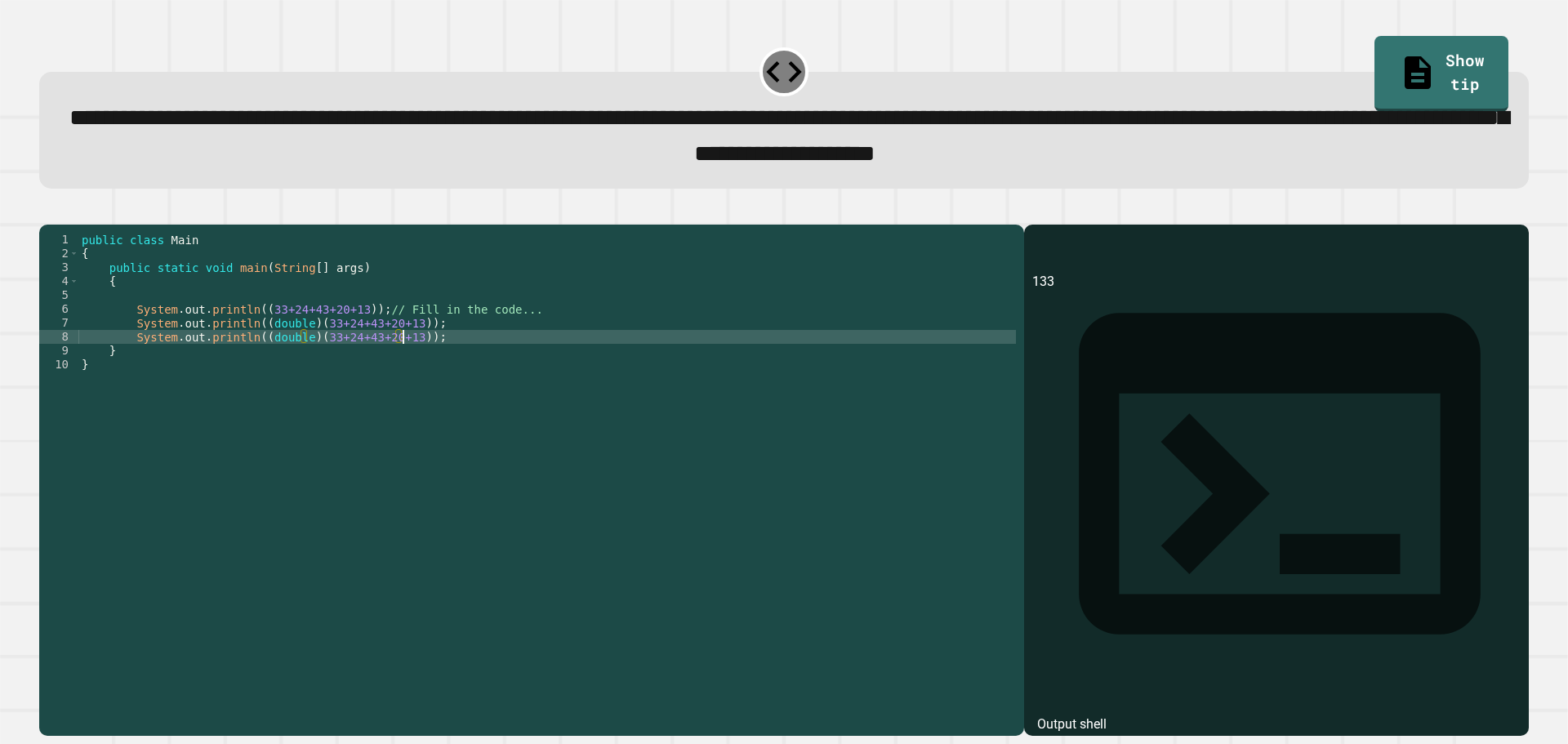
click at [47, 211] on icon "button" at bounding box center [47, 211] width 0 height 0
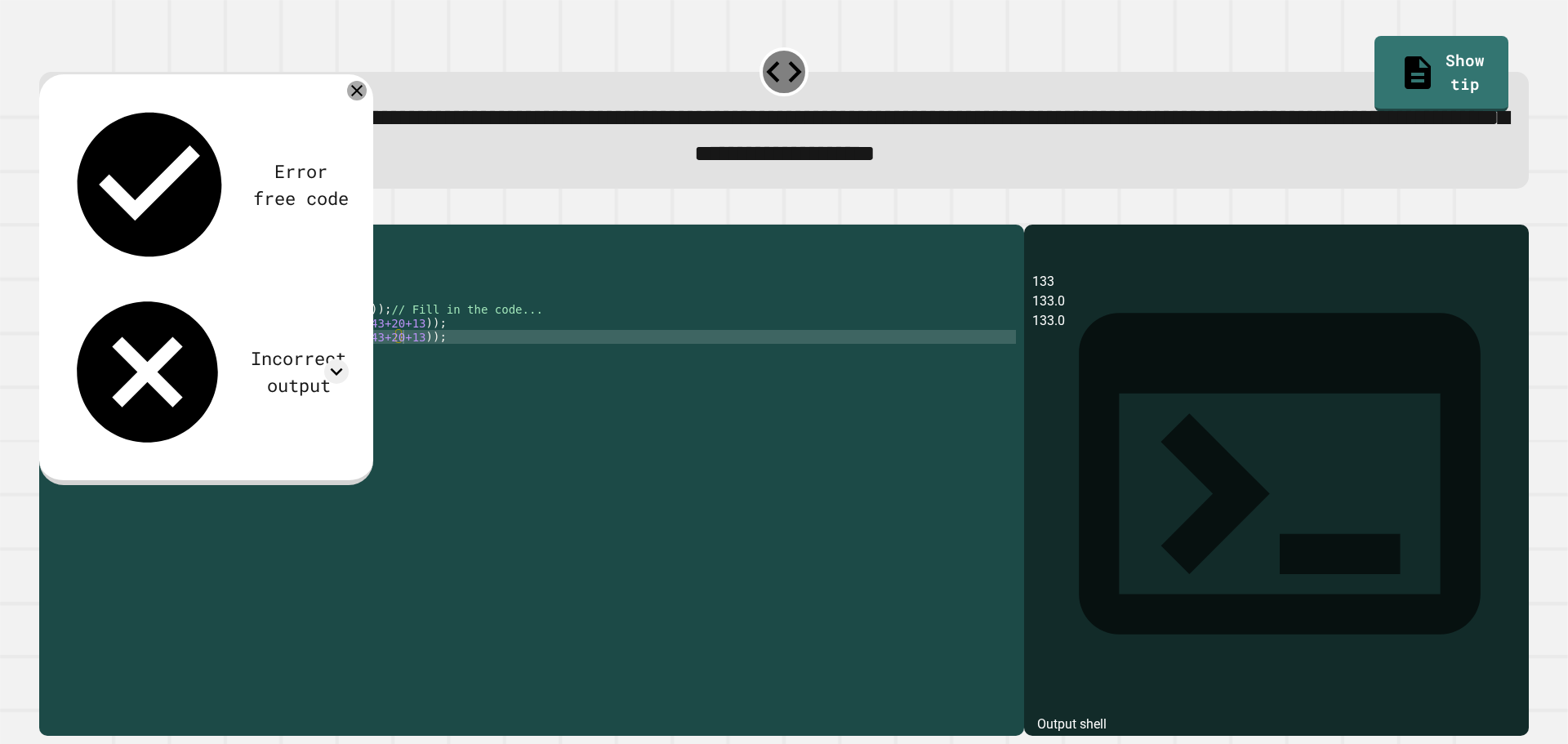
click at [362, 92] on icon at bounding box center [357, 90] width 19 height 19
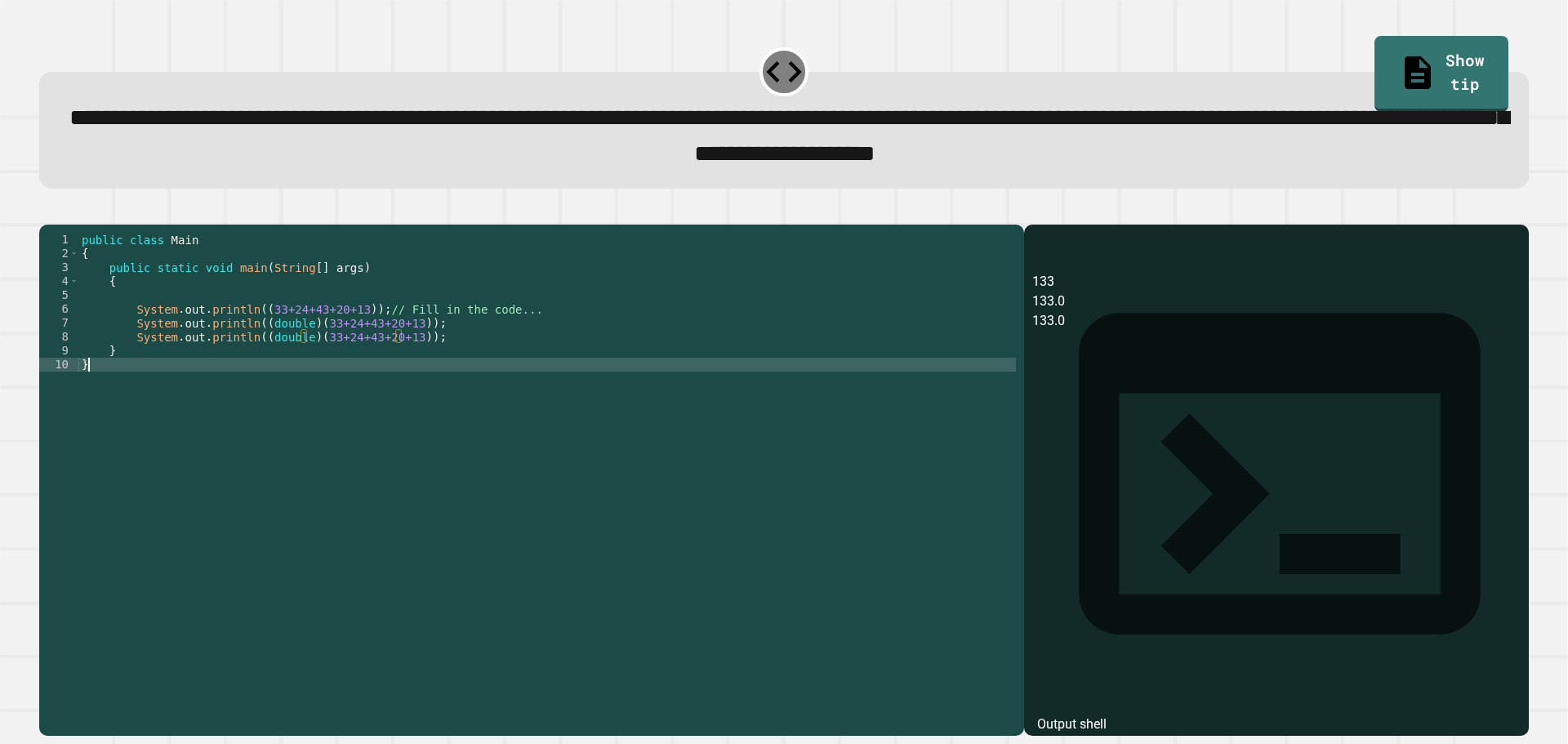
scroll to position [0, 0]
click at [737, 387] on div "public class Main { public static void main ( String [ ] args ) { System . out …" at bounding box center [547, 461] width 938 height 458
click at [284, 361] on div "public class Main { public static void main ( String [ ] args ) { System . out …" at bounding box center [547, 461] width 938 height 458
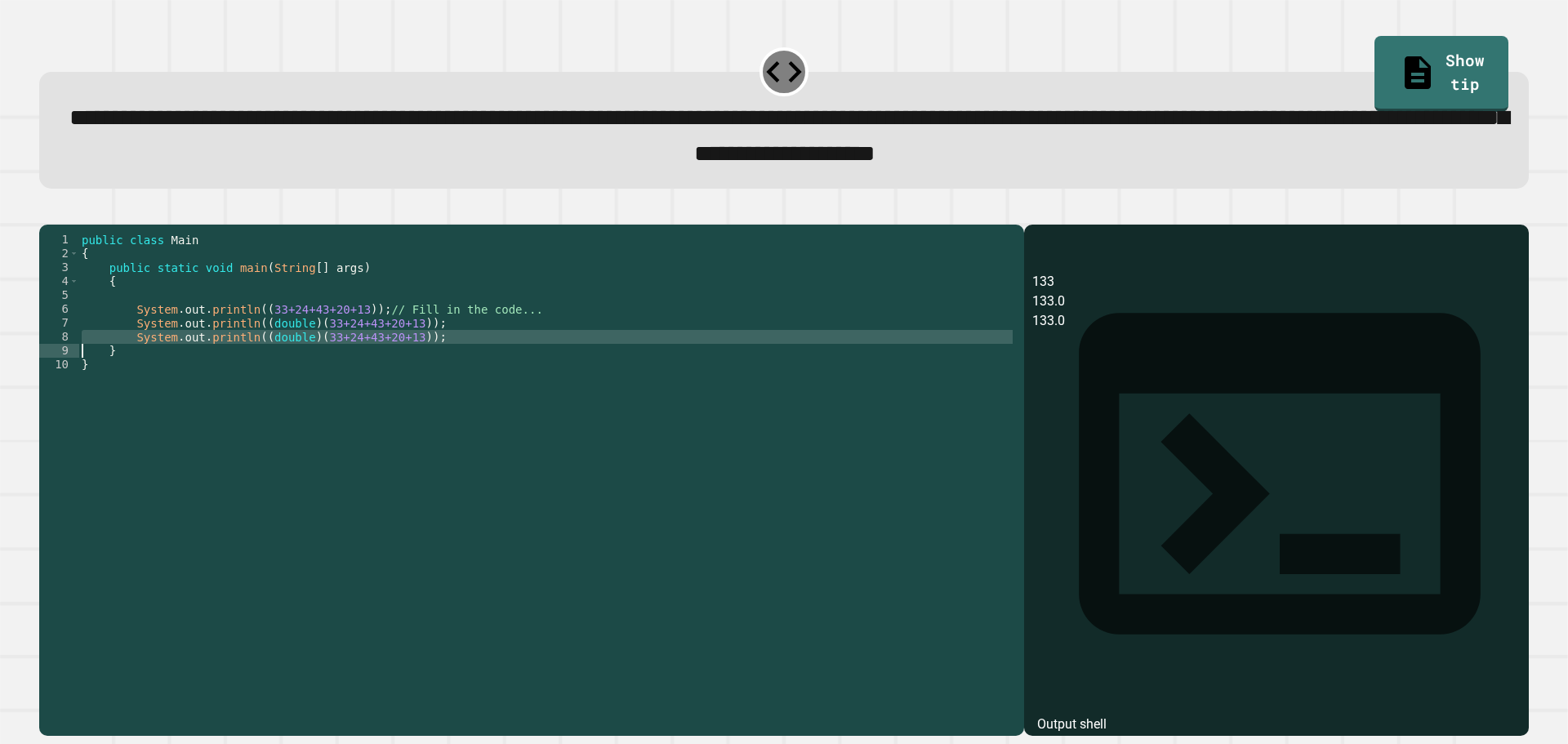
click at [282, 367] on div "public class Main { public static void main ( String [ ] args ) { System . out …" at bounding box center [547, 448] width 938 height 430
click at [282, 367] on div "public class Main { public static void main ( String [ ] args ) { System . out …" at bounding box center [547, 461] width 938 height 458
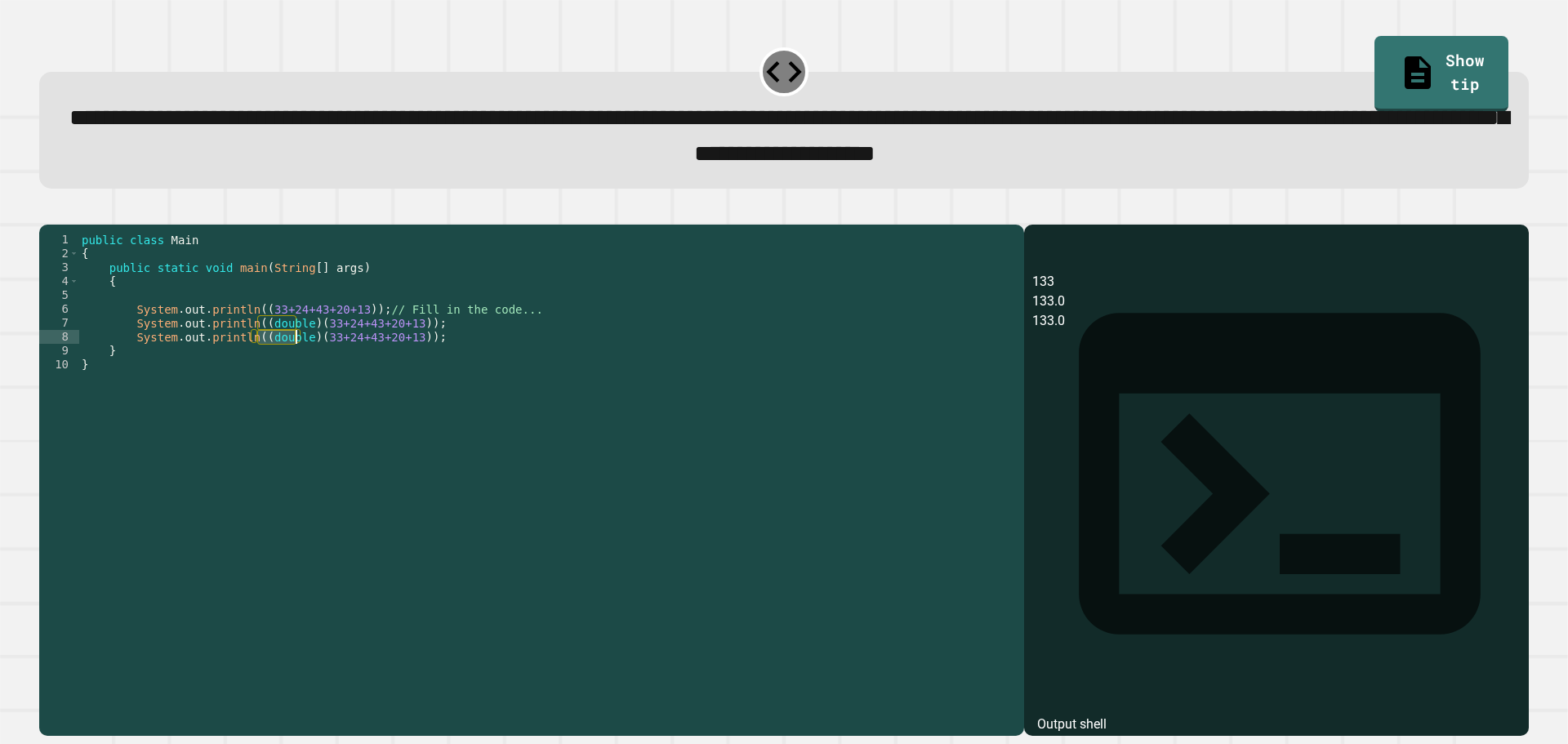
click at [282, 367] on div "public class Main { public static void main ( String [ ] args ) { System . out …" at bounding box center [547, 461] width 938 height 458
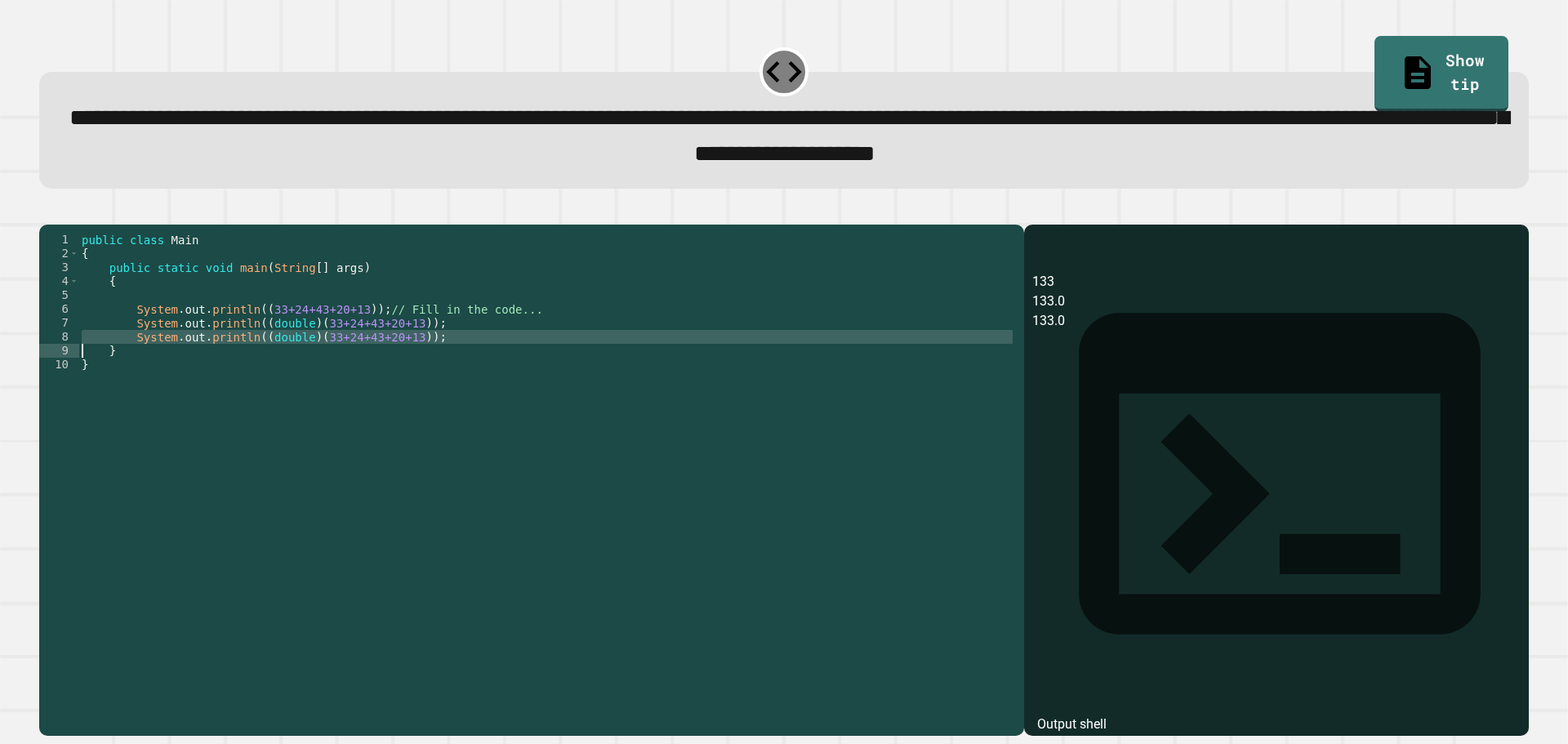
click at [282, 367] on div "public class Main { public static void main ( String [ ] args ) { System . out …" at bounding box center [547, 461] width 938 height 458
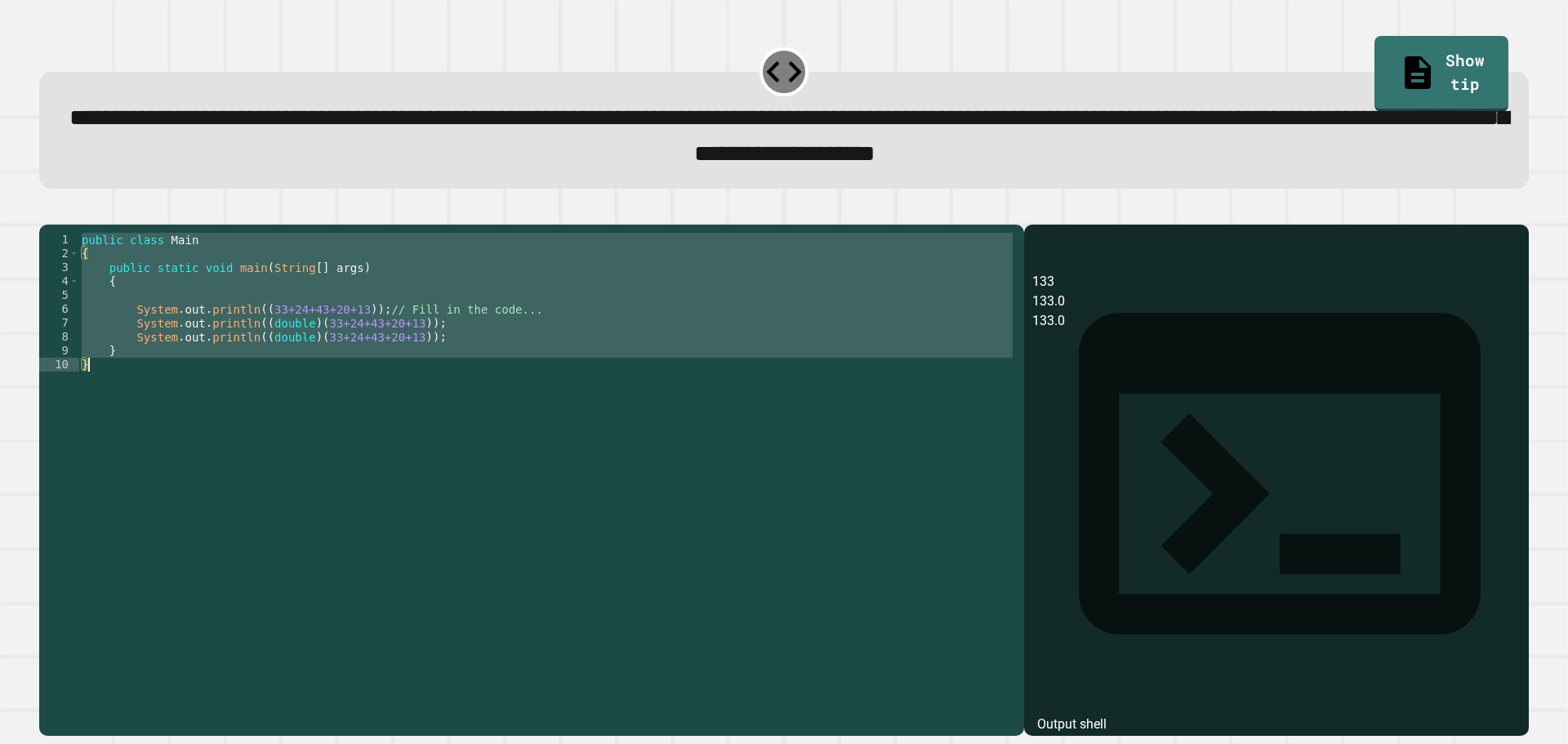
click at [282, 367] on div "public class Main { public static void main ( String [ ] args ) { System . out …" at bounding box center [547, 461] width 938 height 458
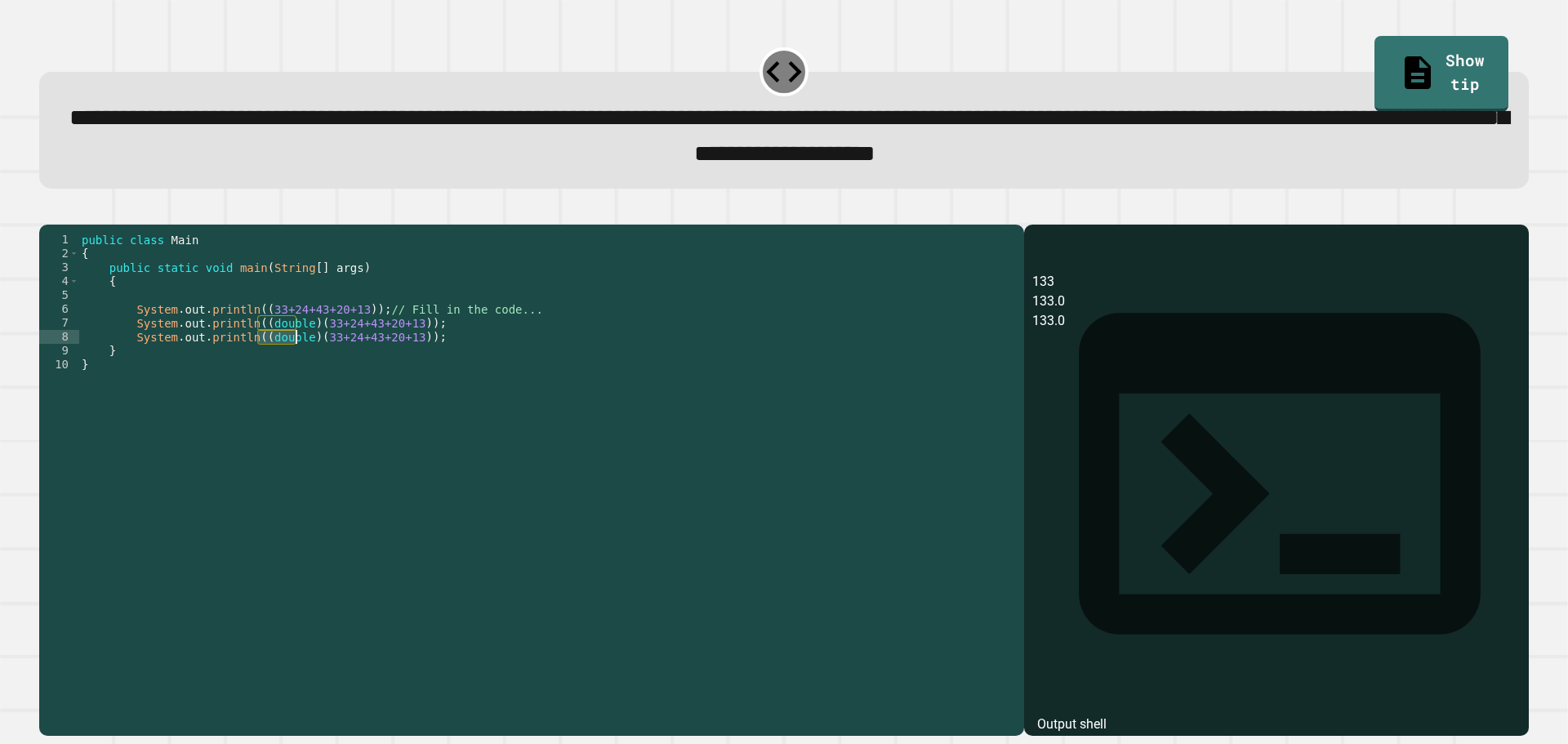
click at [281, 367] on div "public class Main { public static void main ( String [ ] args ) { System . out …" at bounding box center [547, 461] width 938 height 458
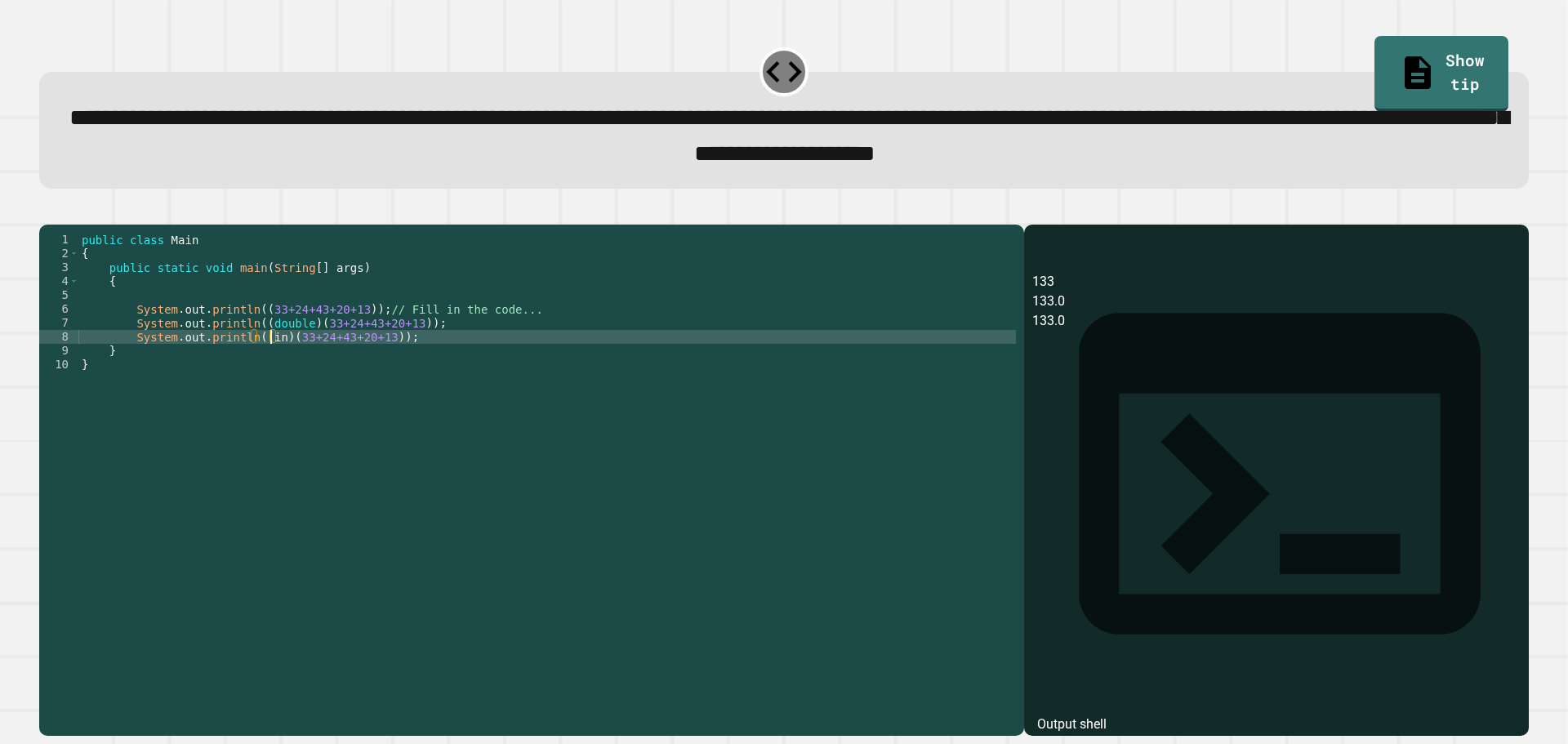
scroll to position [0, 14]
click at [45, 225] on div at bounding box center [784, 214] width 1489 height 19
click at [47, 211] on icon "button" at bounding box center [47, 211] width 0 height 0
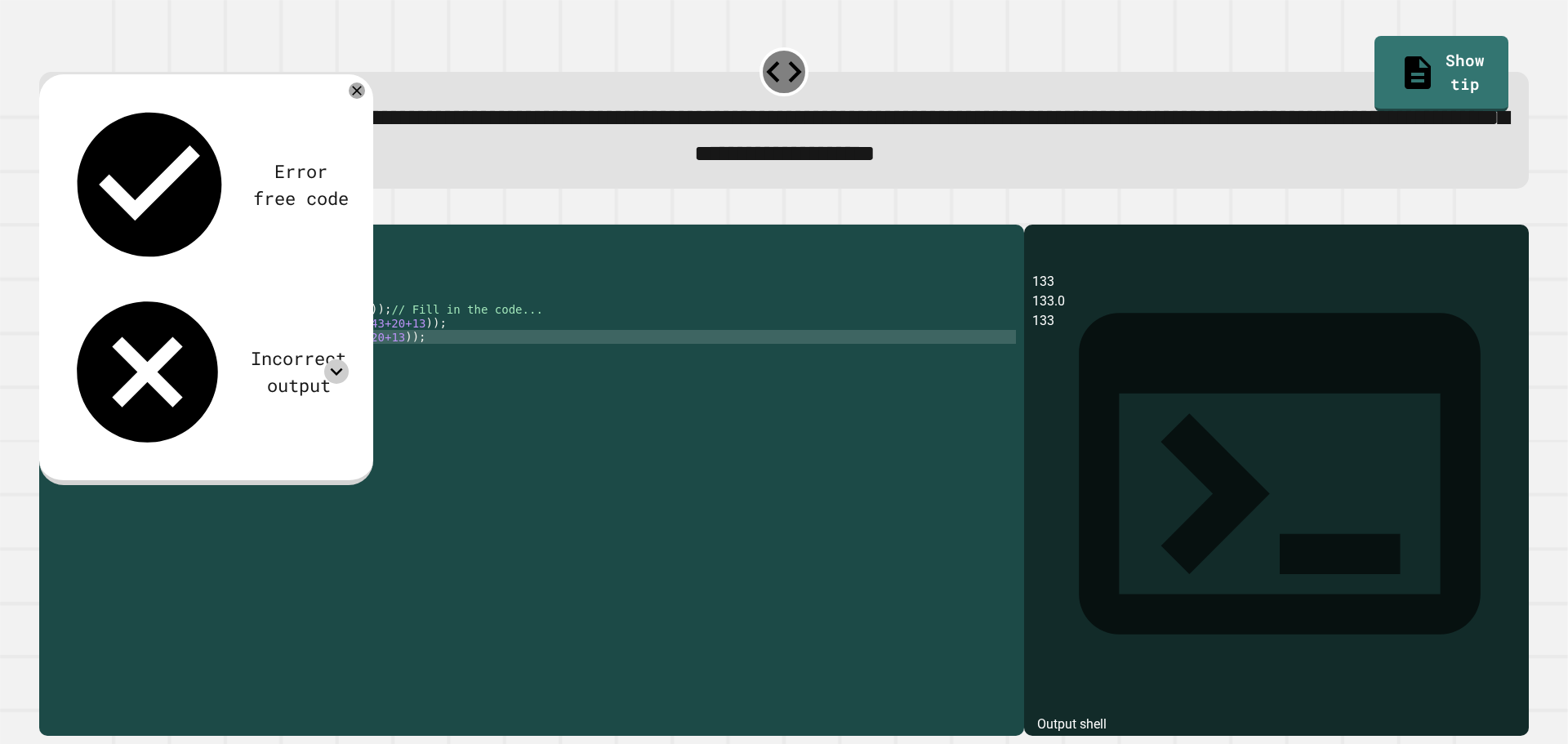
click at [340, 360] on icon at bounding box center [336, 372] width 25 height 25
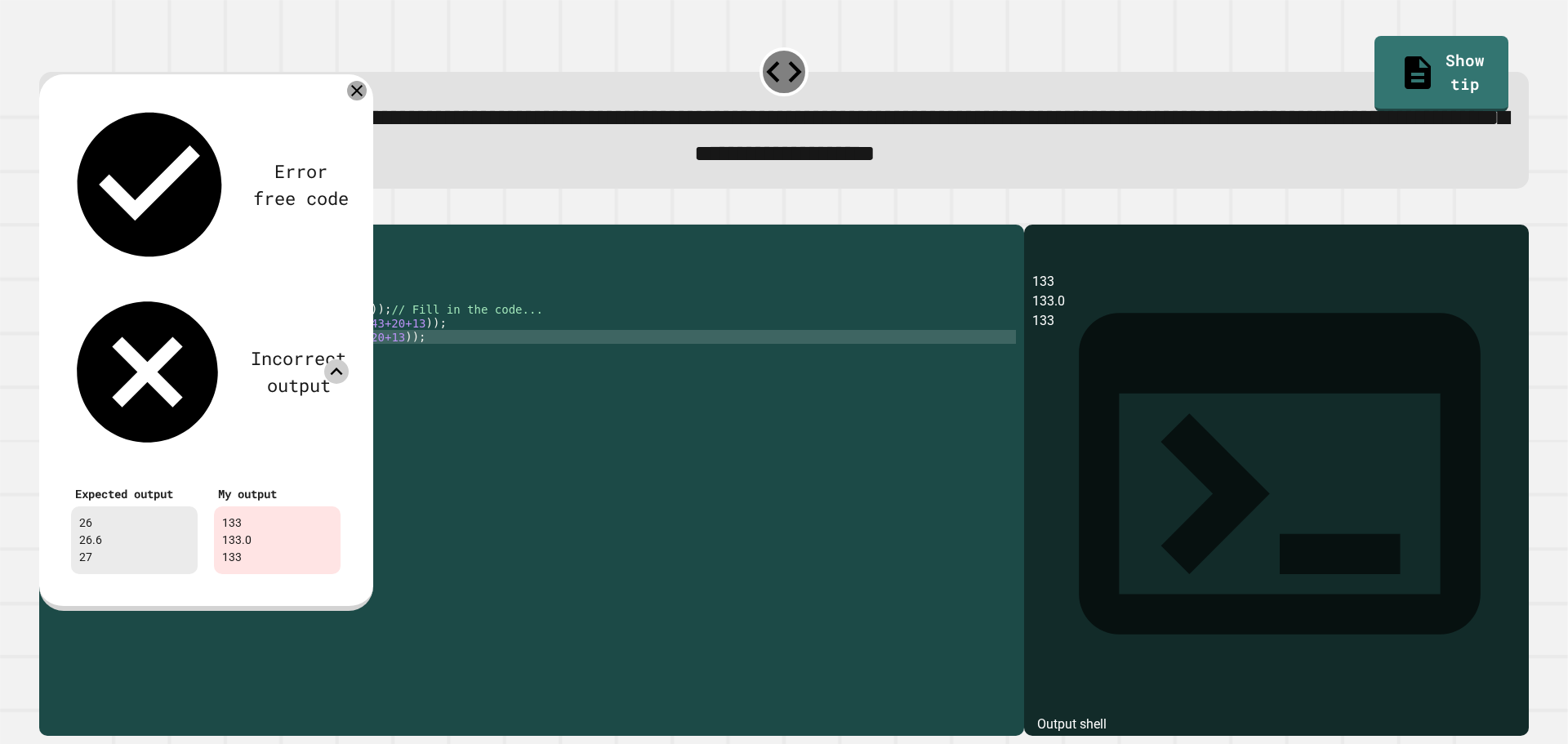
click at [359, 94] on icon at bounding box center [357, 90] width 12 height 12
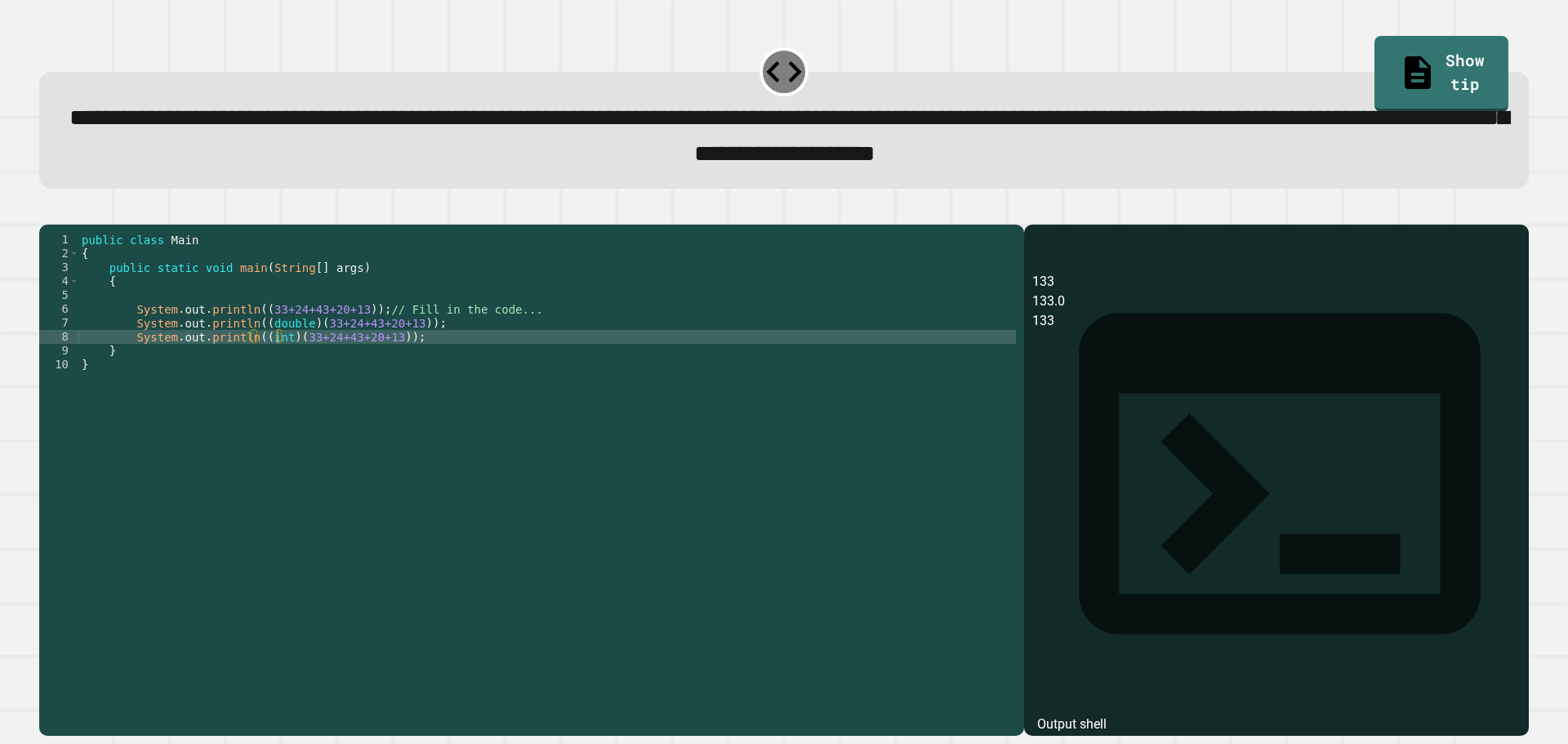
click at [351, 337] on div "public class Main { public static void main ( String [ ] args ) { System . out …" at bounding box center [547, 461] width 938 height 458
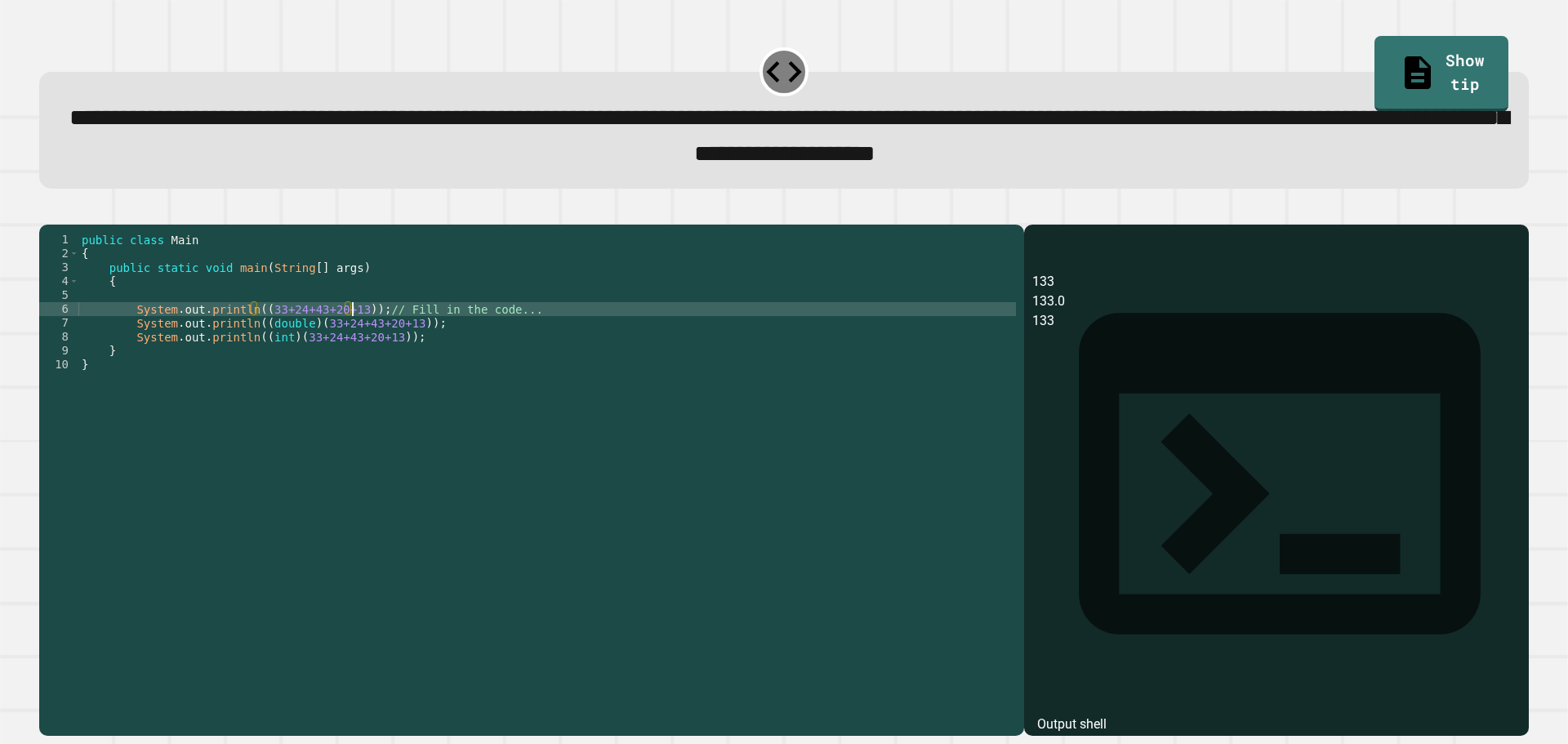
scroll to position [0, 19]
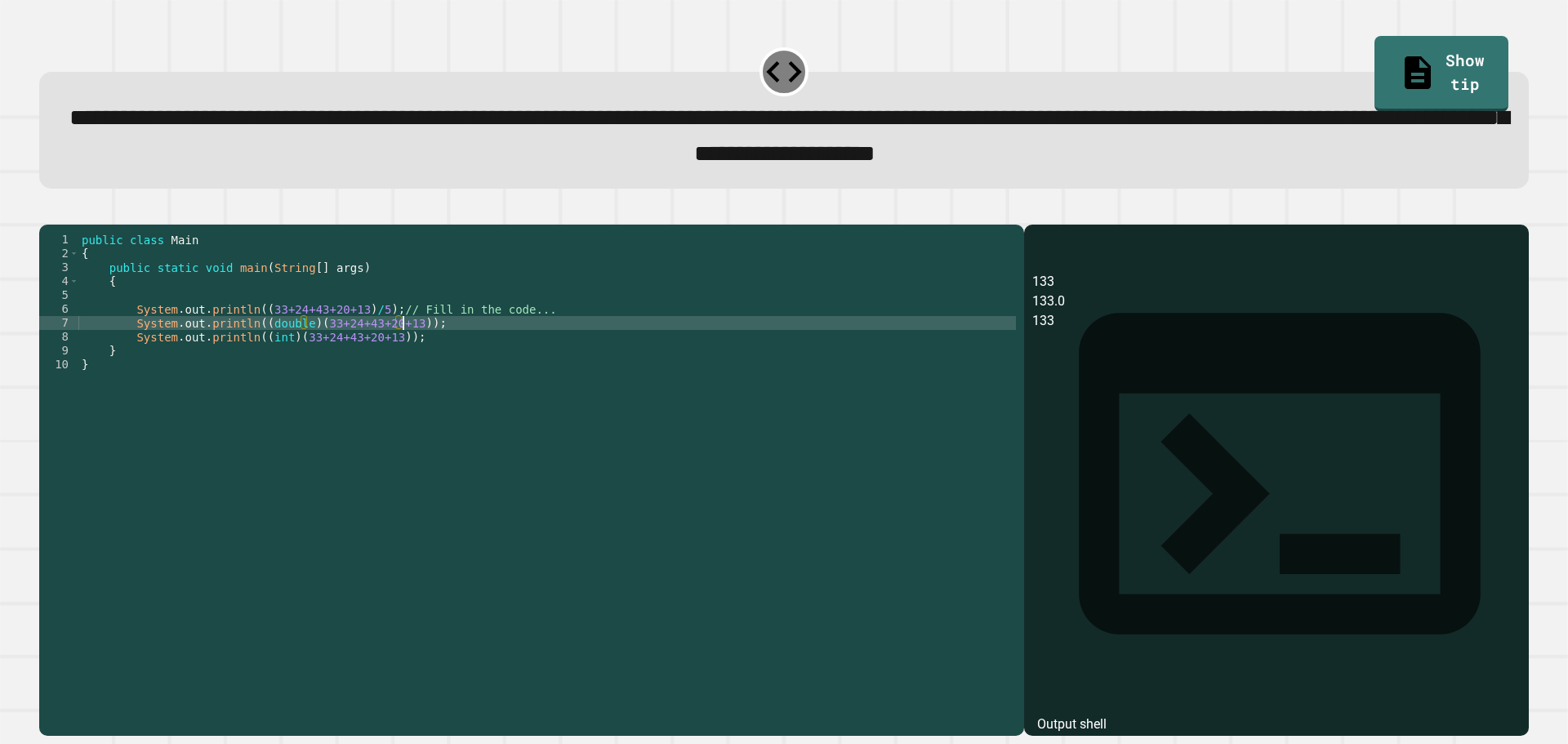
click at [401, 347] on div "public class Main { public static void main ( String [ ] args ) { System . out …" at bounding box center [547, 461] width 938 height 458
click at [379, 370] on div "public class Main { public static void main ( String [ ] args ) { System . out …" at bounding box center [547, 461] width 938 height 458
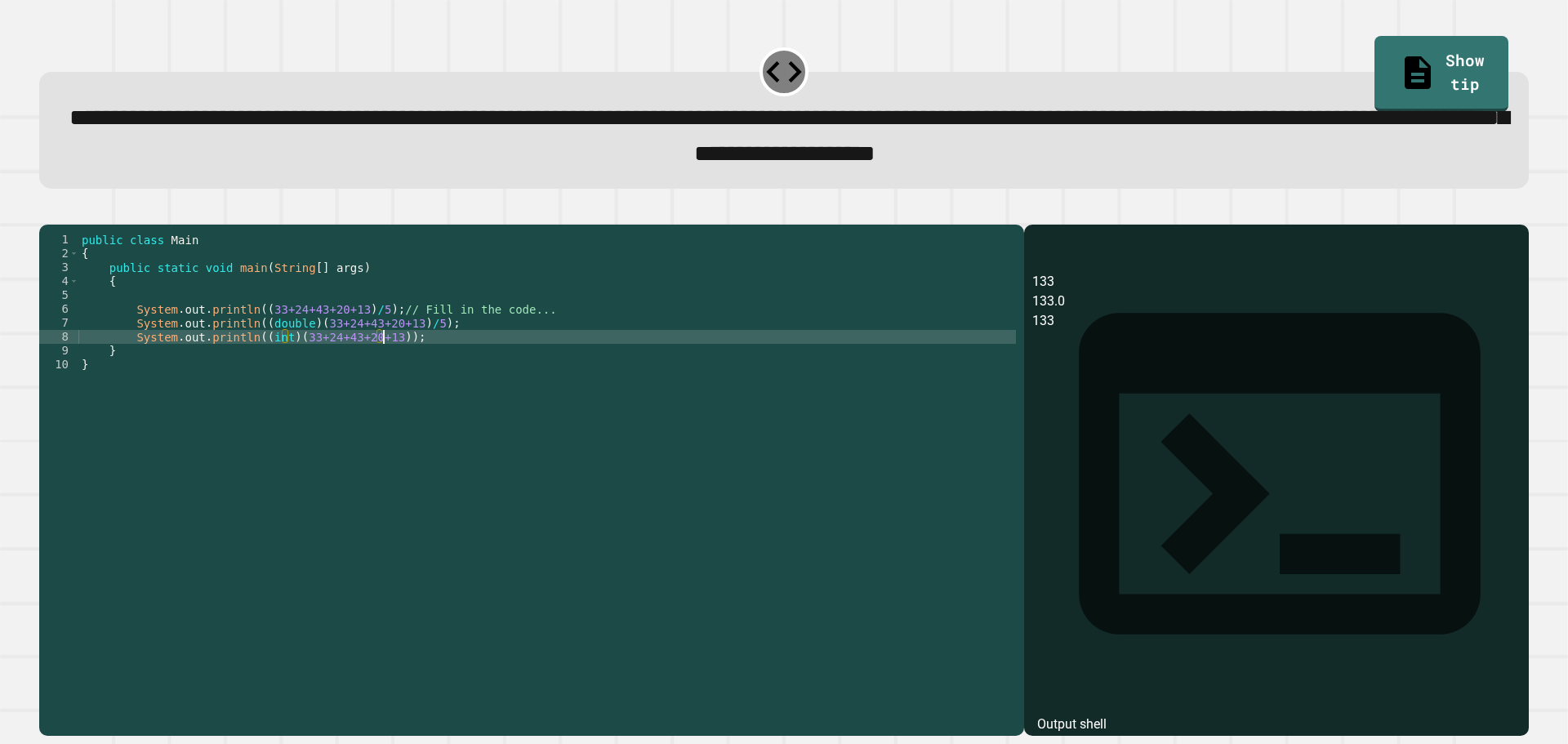
click at [383, 366] on div "public class Main { public static void main ( String [ ] args ) { System . out …" at bounding box center [547, 461] width 938 height 458
click at [284, 366] on div "public class Main { public static void main ( String [ ] args ) { System . out …" at bounding box center [547, 461] width 938 height 458
click at [405, 364] on div "public class Main { public static void main ( String [ ] args ) { System . out …" at bounding box center [547, 461] width 938 height 458
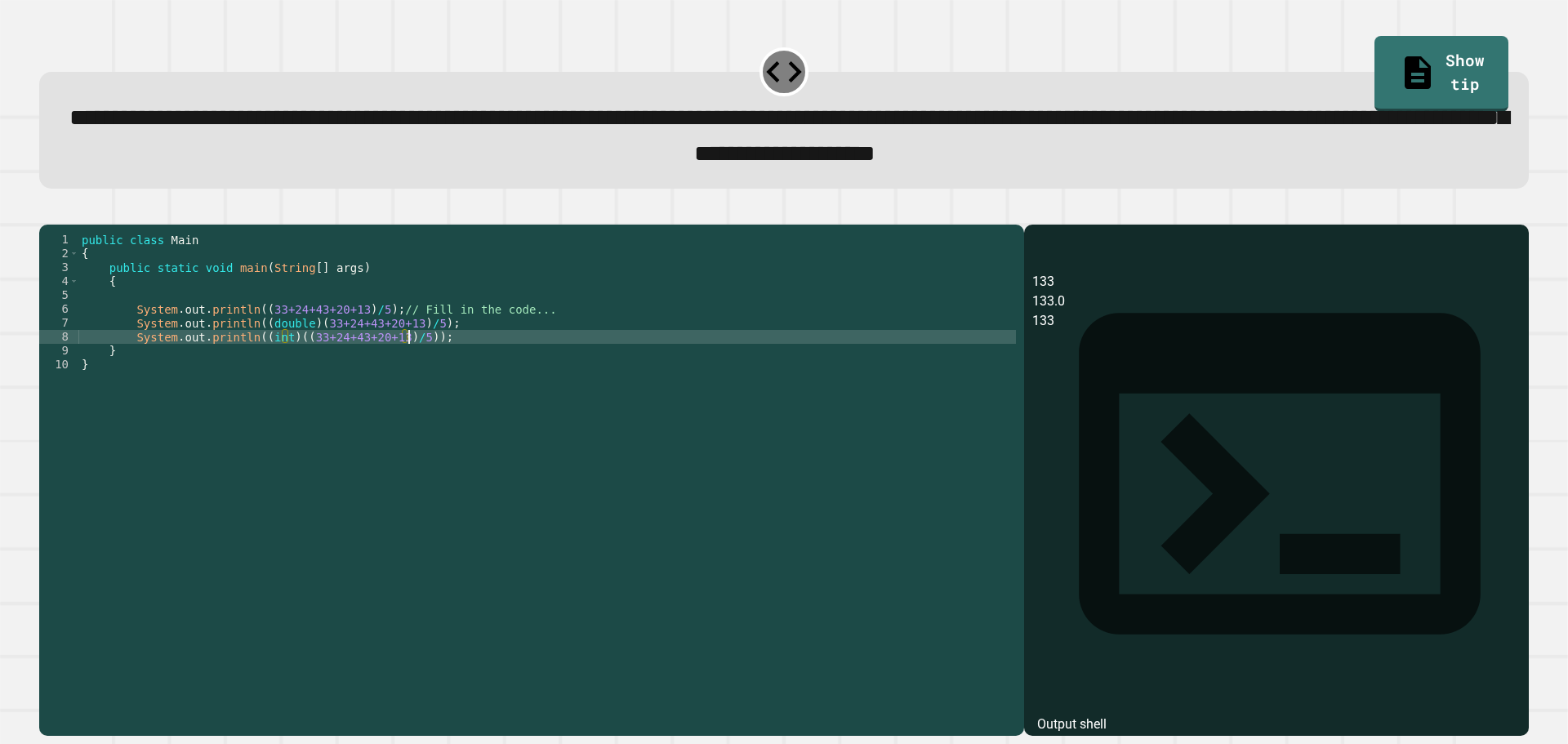
click at [410, 368] on div "public class Main { public static void main ( String [ ] args ) { System . out …" at bounding box center [547, 461] width 938 height 458
drag, startPoint x: 73, startPoint y: 229, endPoint x: 106, endPoint y: 243, distance: 35.8
click at [47, 211] on button "button" at bounding box center [47, 211] width 0 height 0
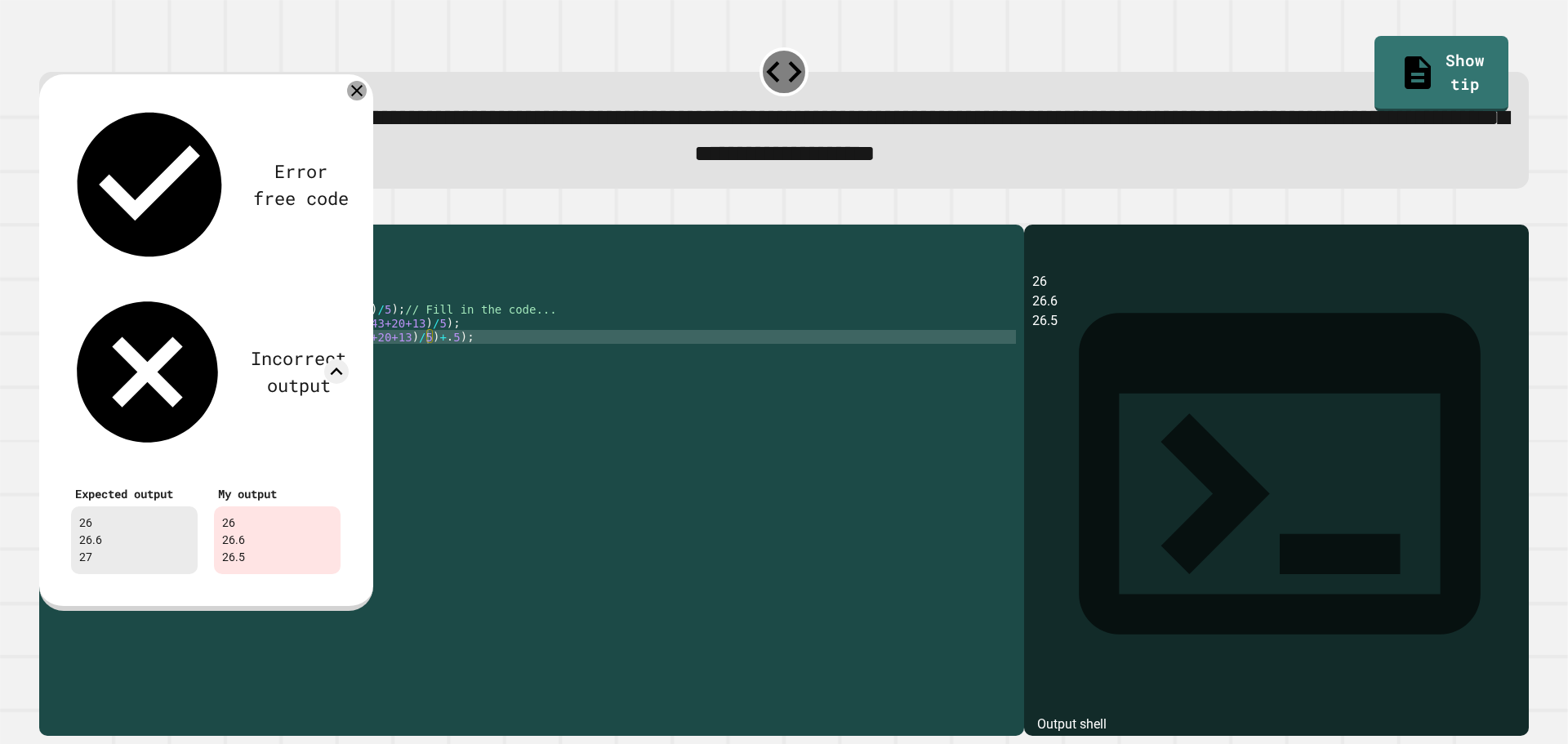
click at [354, 99] on icon at bounding box center [357, 90] width 19 height 19
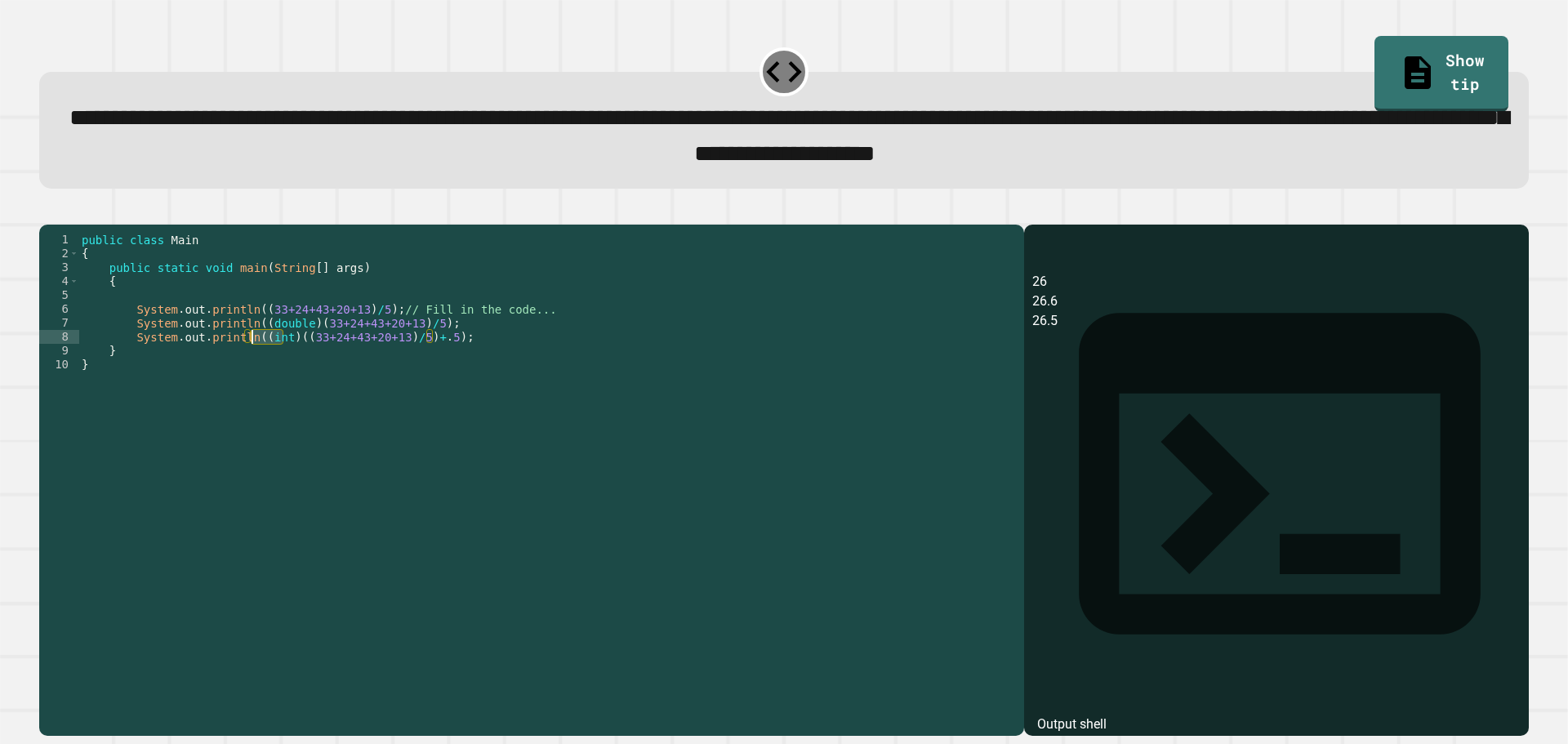
drag, startPoint x: 282, startPoint y: 363, endPoint x: 255, endPoint y: 367, distance: 27.3
click at [255, 367] on div "public class Main { public static void main ( String [ ] args ) { System . out …" at bounding box center [547, 461] width 938 height 458
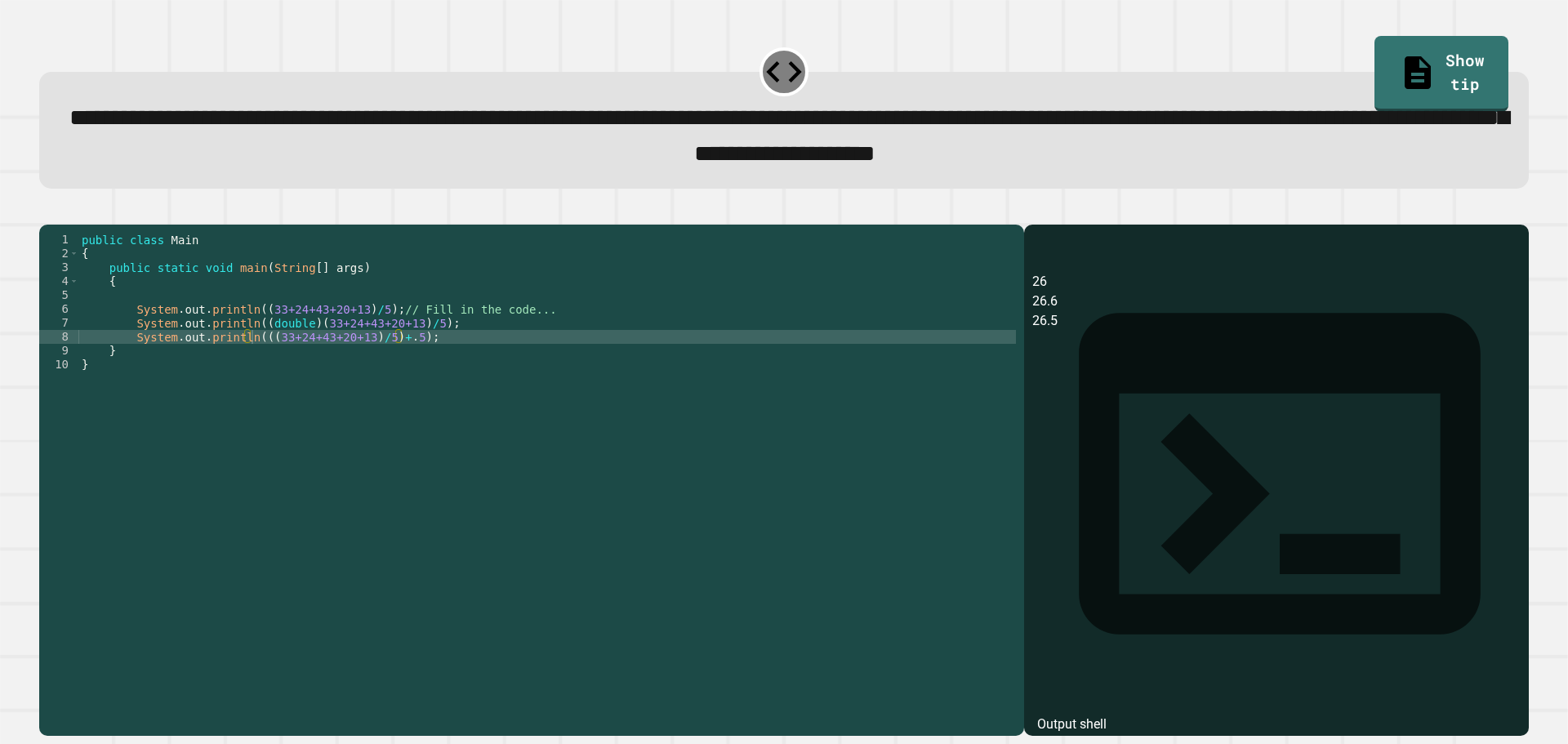
click at [47, 211] on icon "button" at bounding box center [47, 211] width 0 height 0
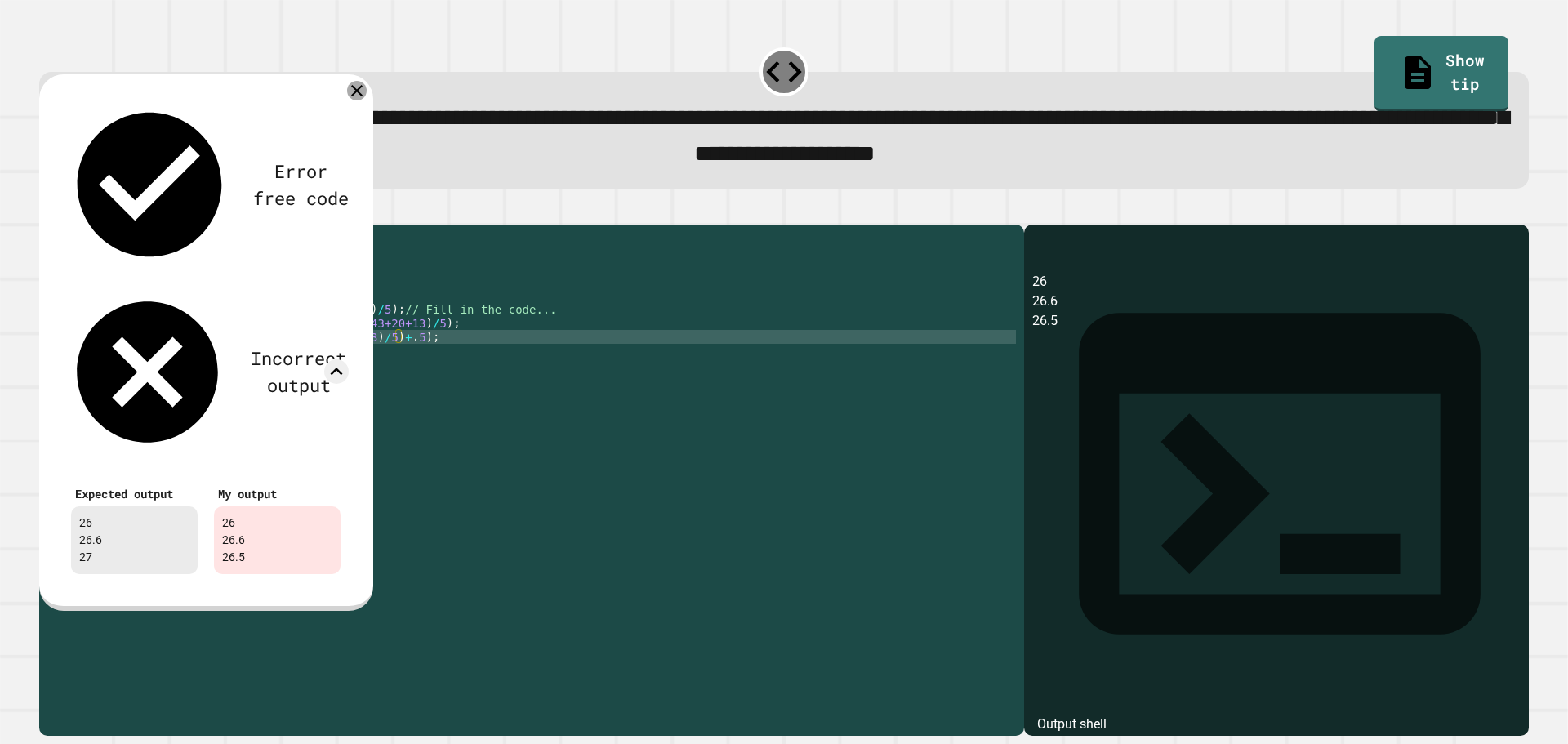
click at [355, 90] on icon at bounding box center [357, 90] width 19 height 19
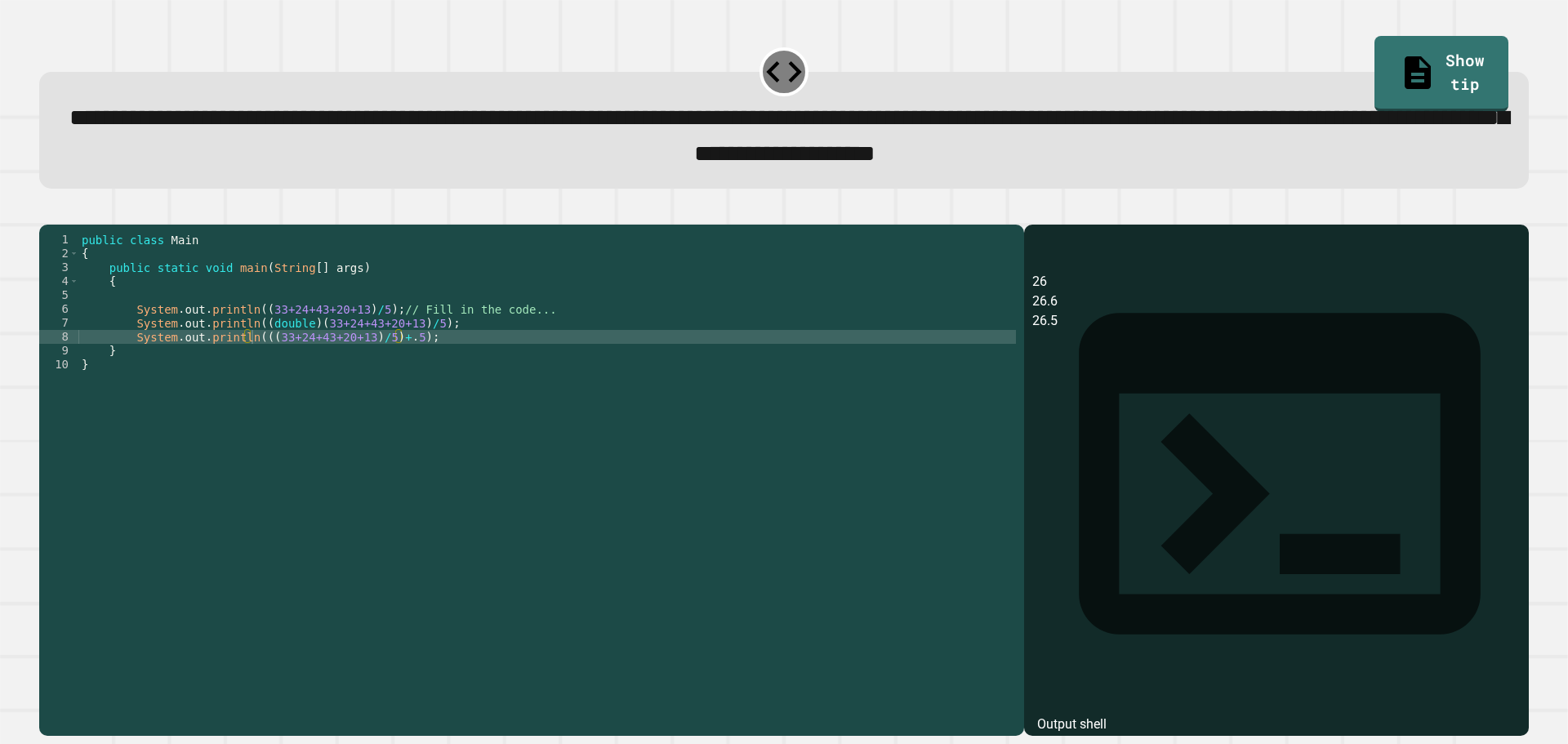
click at [383, 365] on div "public class Main { public static void main ( String [ ] args ) { System . out …" at bounding box center [547, 461] width 938 height 458
click at [406, 376] on div "public class Main { public static void main ( String [ ] args ) { System . out …" at bounding box center [547, 461] width 938 height 458
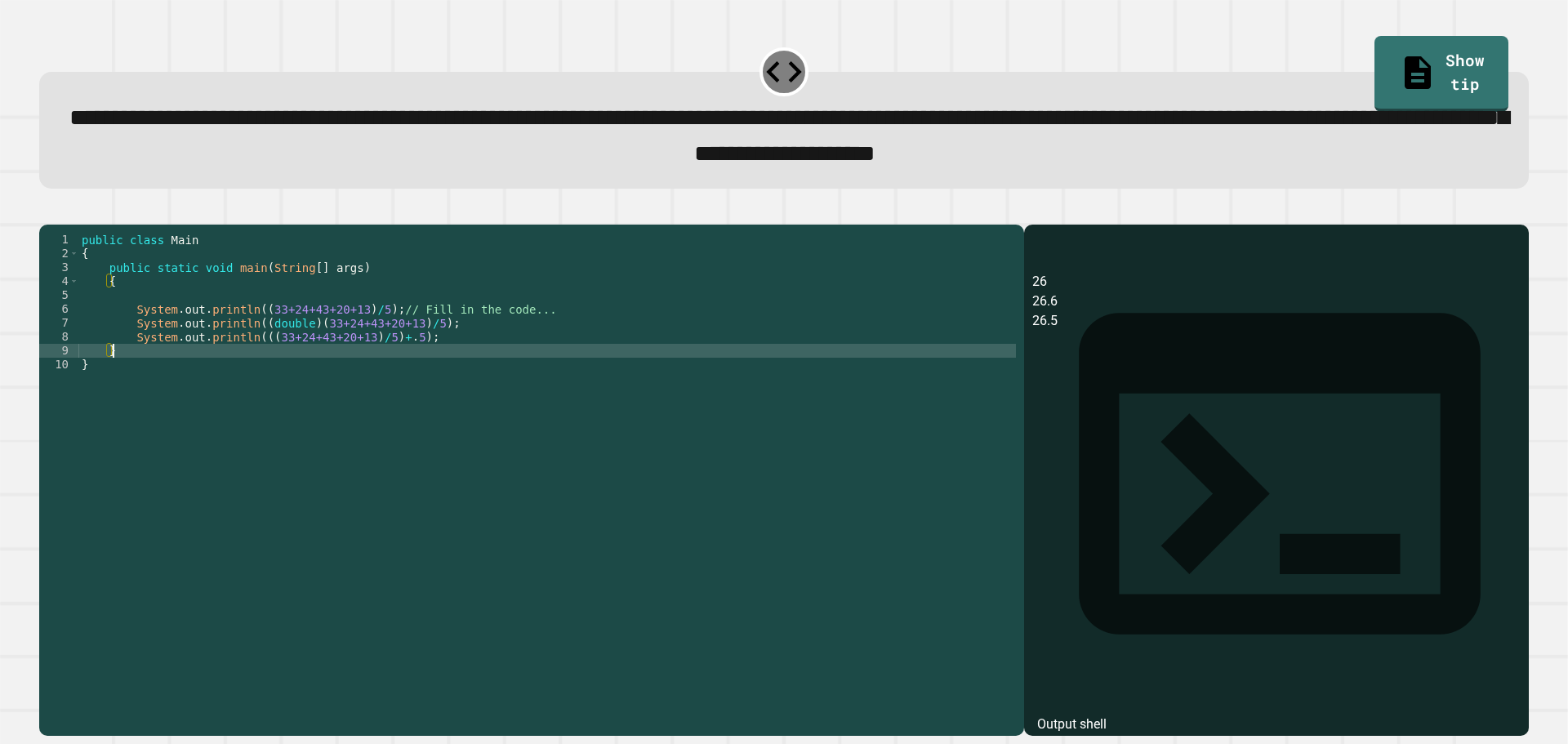
scroll to position [0, 2]
click at [368, 396] on div "public class Main { public static void main ( String [ ] args ) { System . out …" at bounding box center [547, 461] width 938 height 458
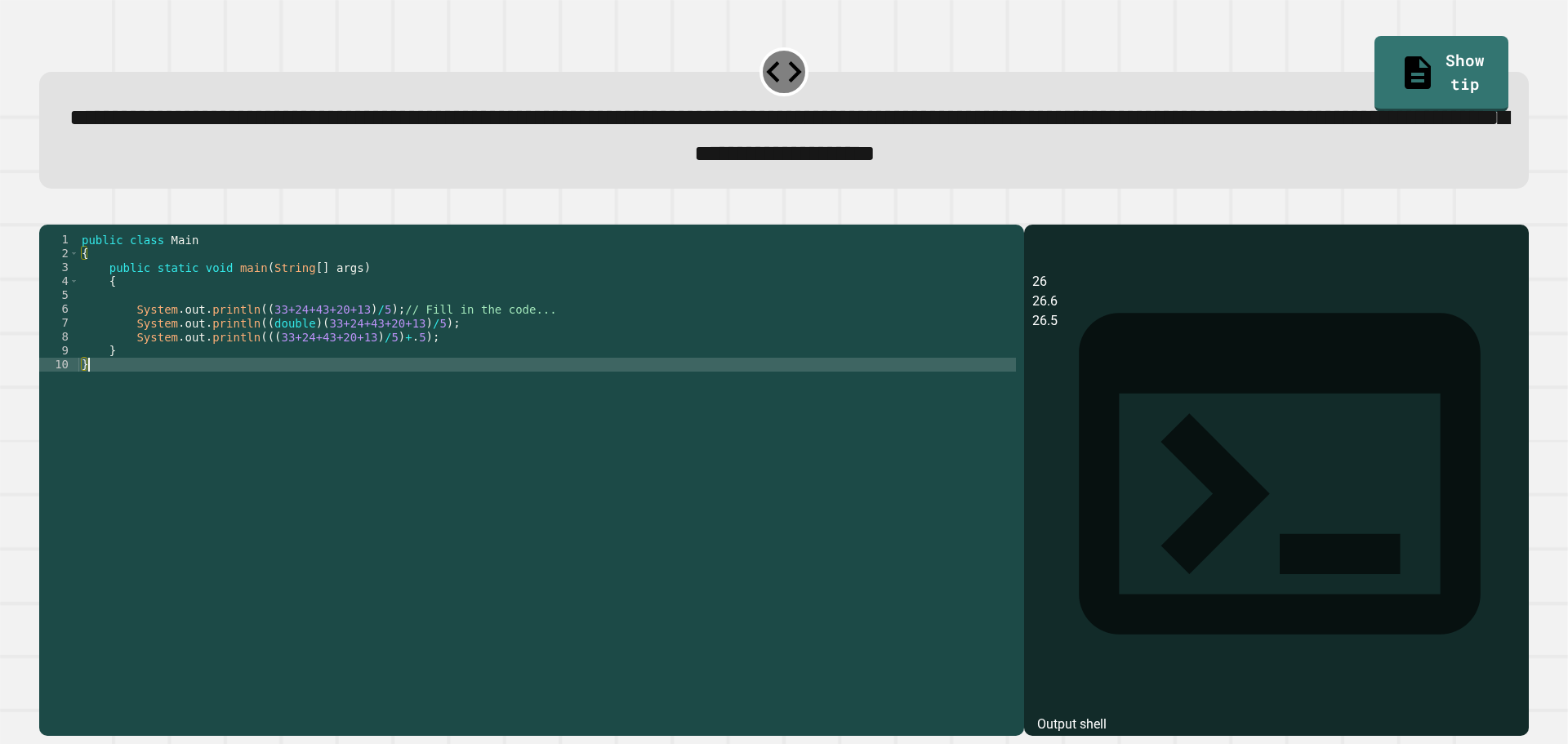
scroll to position [0, 0]
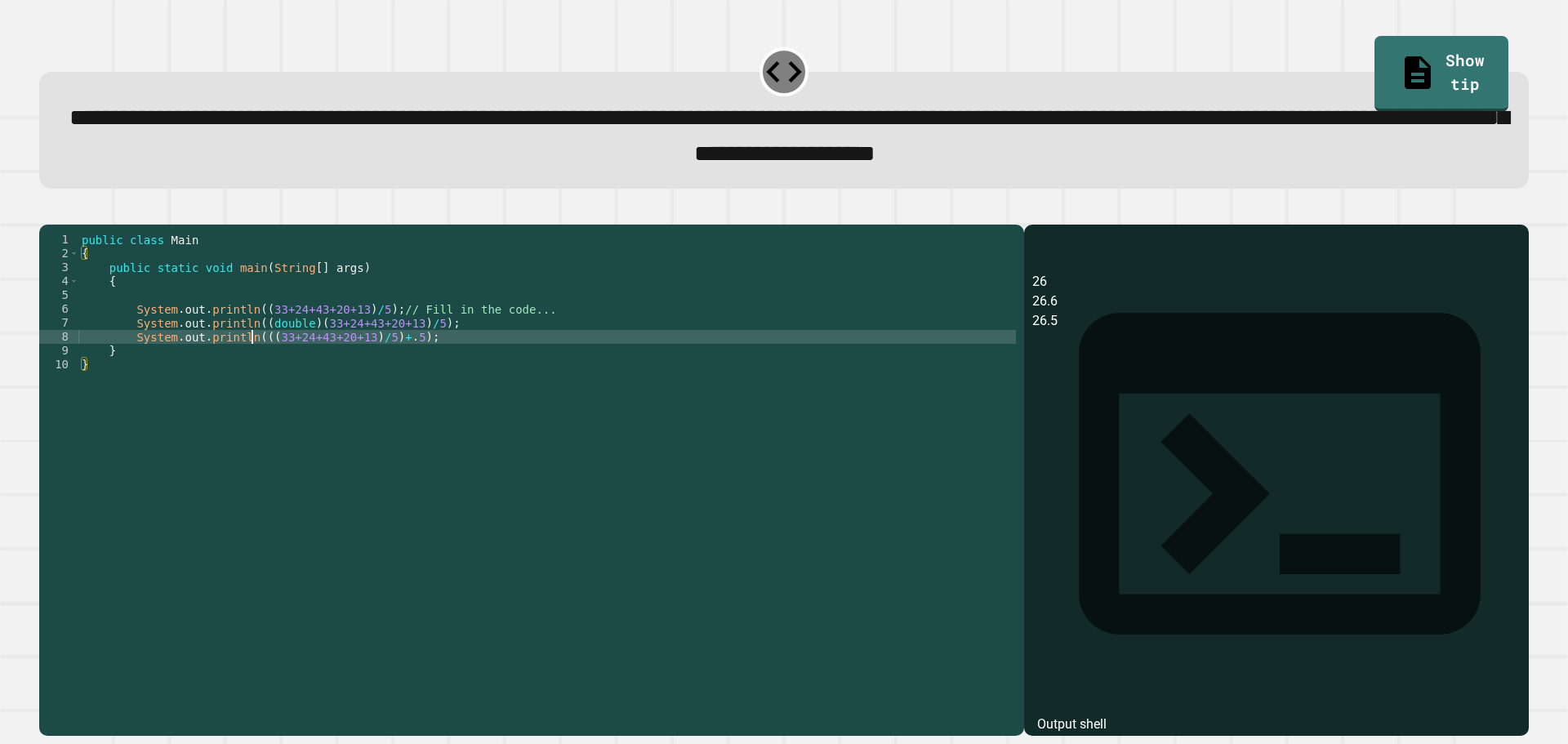
click at [255, 364] on div "public class Main { public static void main ( String [ ] args ) { System . out …" at bounding box center [547, 461] width 938 height 458
click at [37, 210] on div "**********" at bounding box center [784, 470] width 1505 height 547
click at [47, 211] on icon "button" at bounding box center [47, 211] width 0 height 0
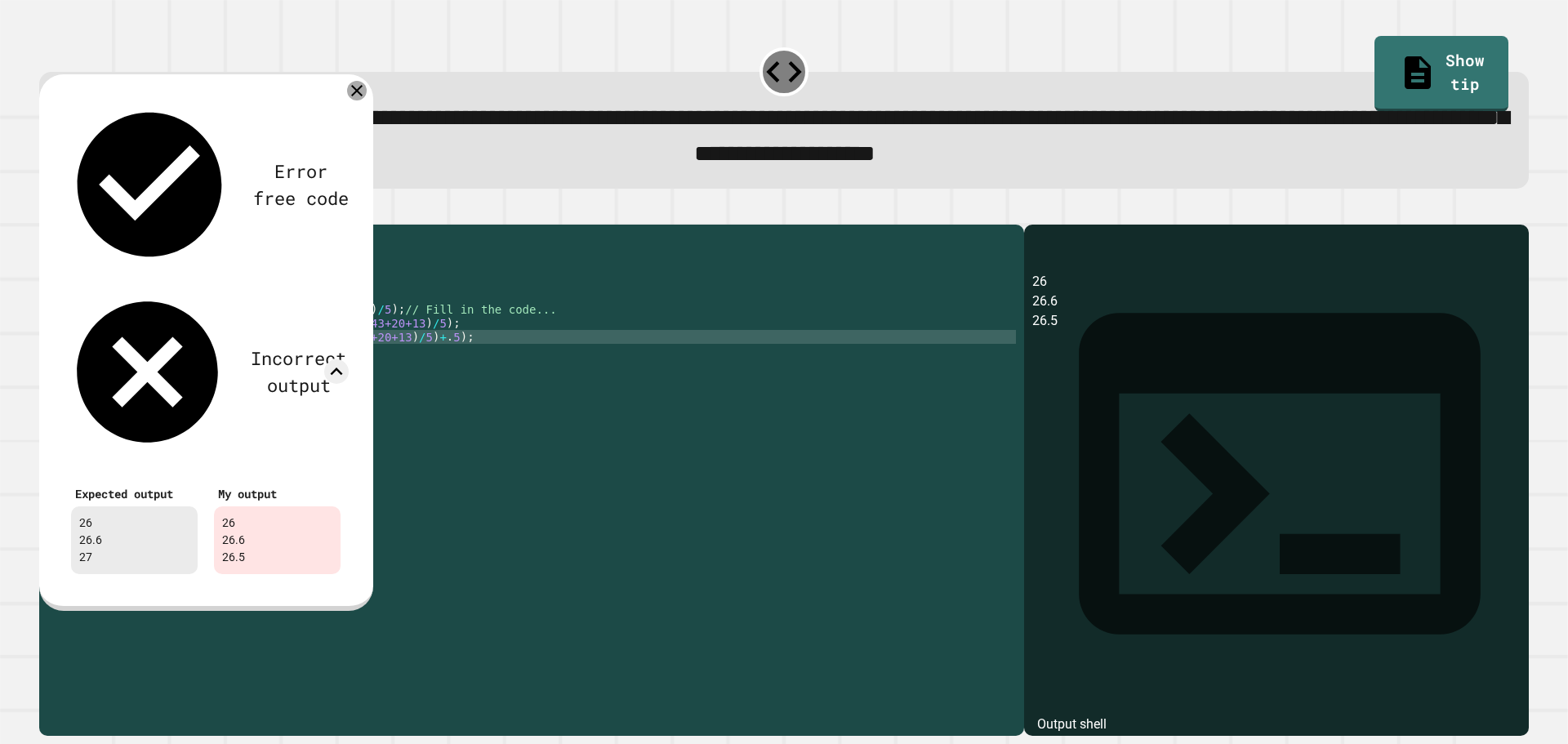
click at [356, 95] on icon at bounding box center [357, 90] width 12 height 12
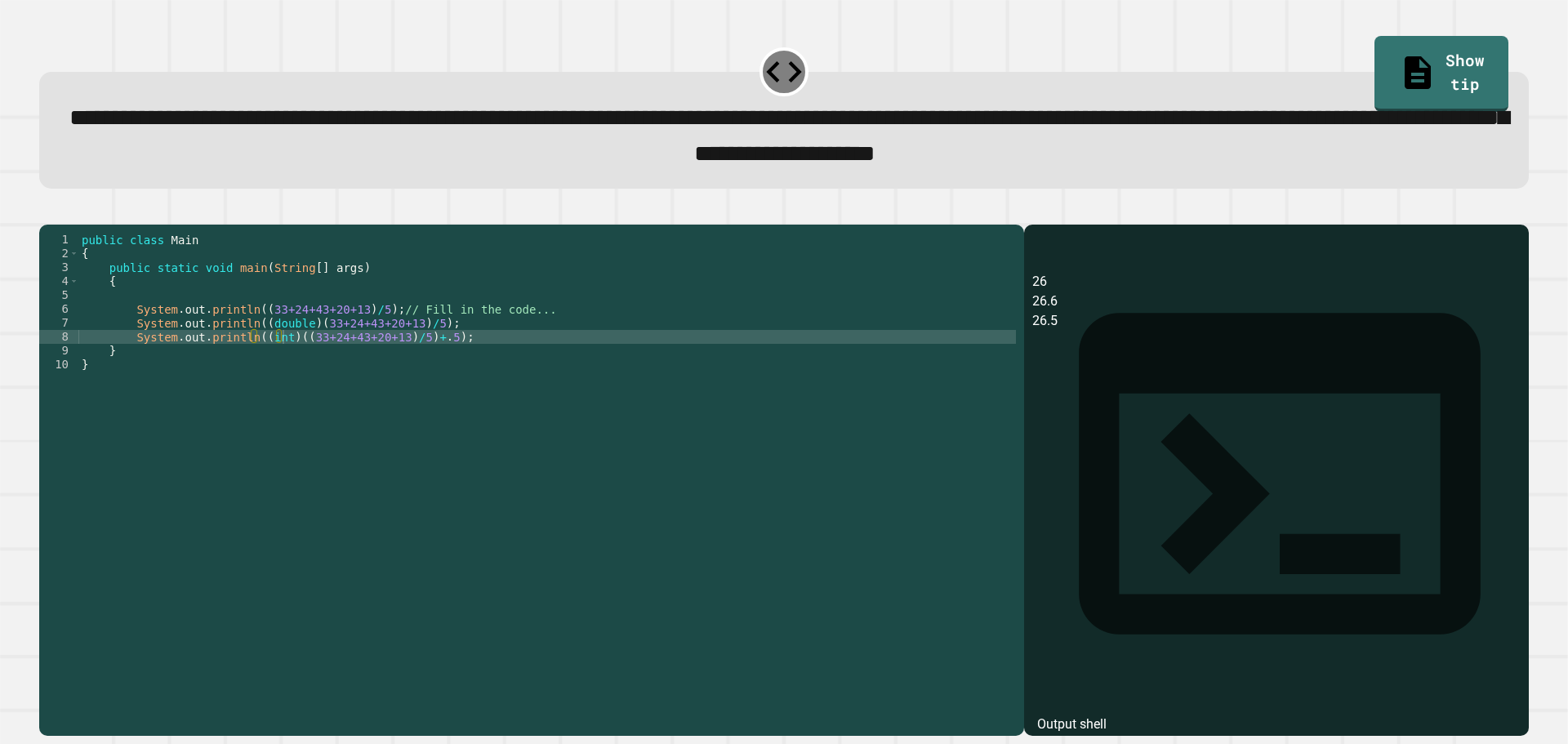
click at [424, 363] on div "public class Main { public static void main ( String [ ] args ) { System . out …" at bounding box center [547, 461] width 938 height 458
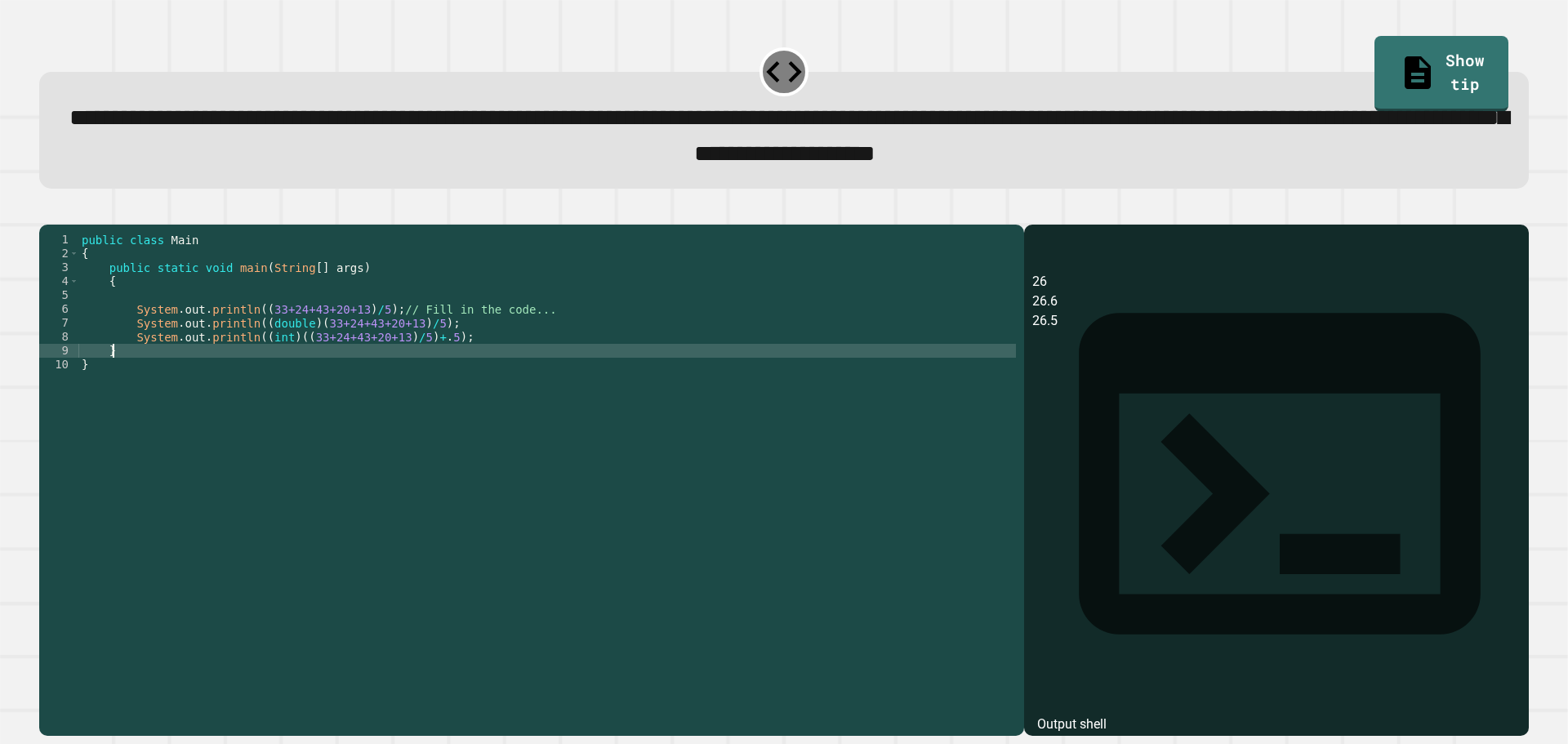
click at [426, 370] on div "public class Main { public static void main ( String [ ] args ) { System . out …" at bounding box center [547, 461] width 938 height 458
click at [428, 360] on div "public class Main { public static void main ( String [ ] args ) { System . out …" at bounding box center [547, 461] width 938 height 458
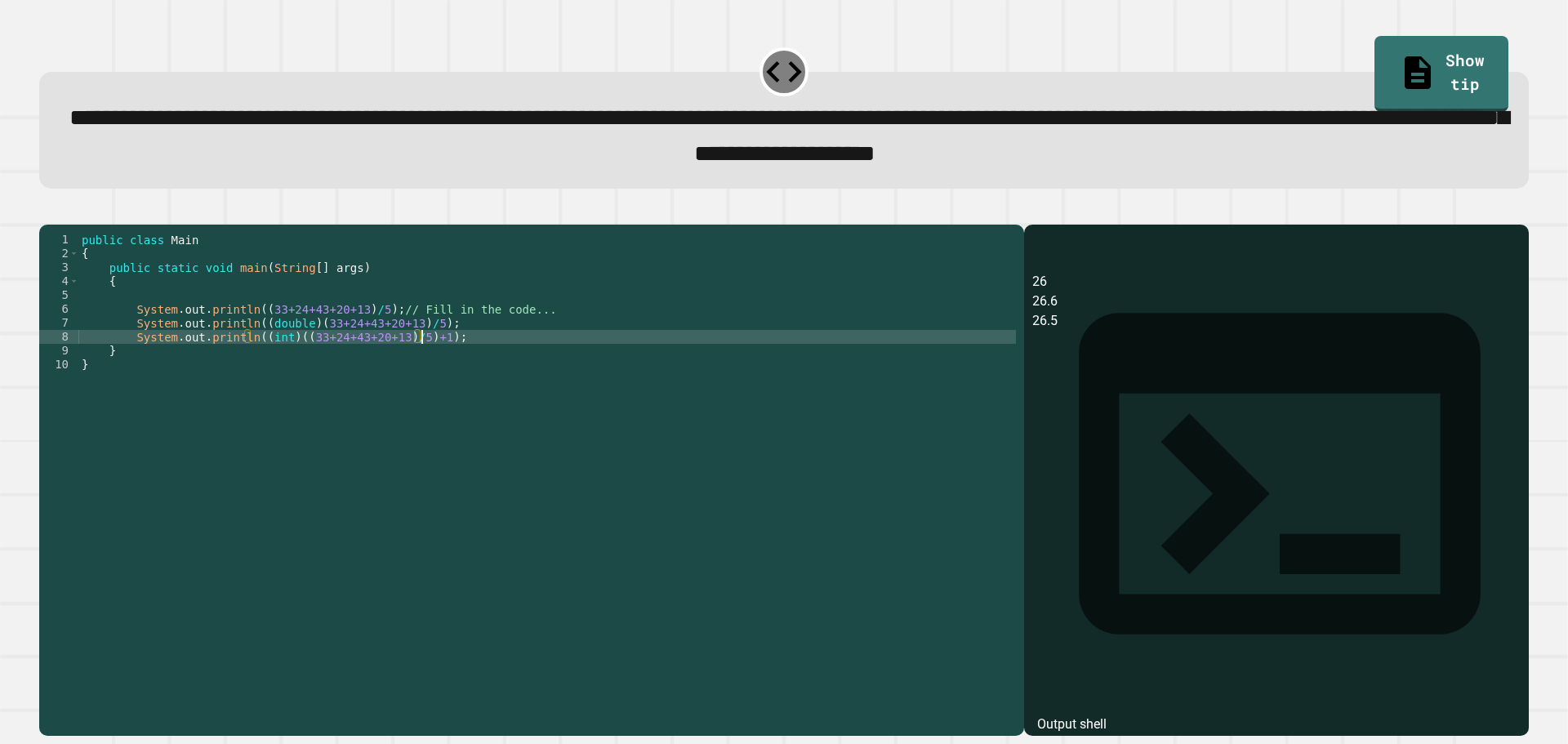
scroll to position [0, 24]
type textarea "**********"
click at [47, 211] on icon "button" at bounding box center [47, 211] width 0 height 0
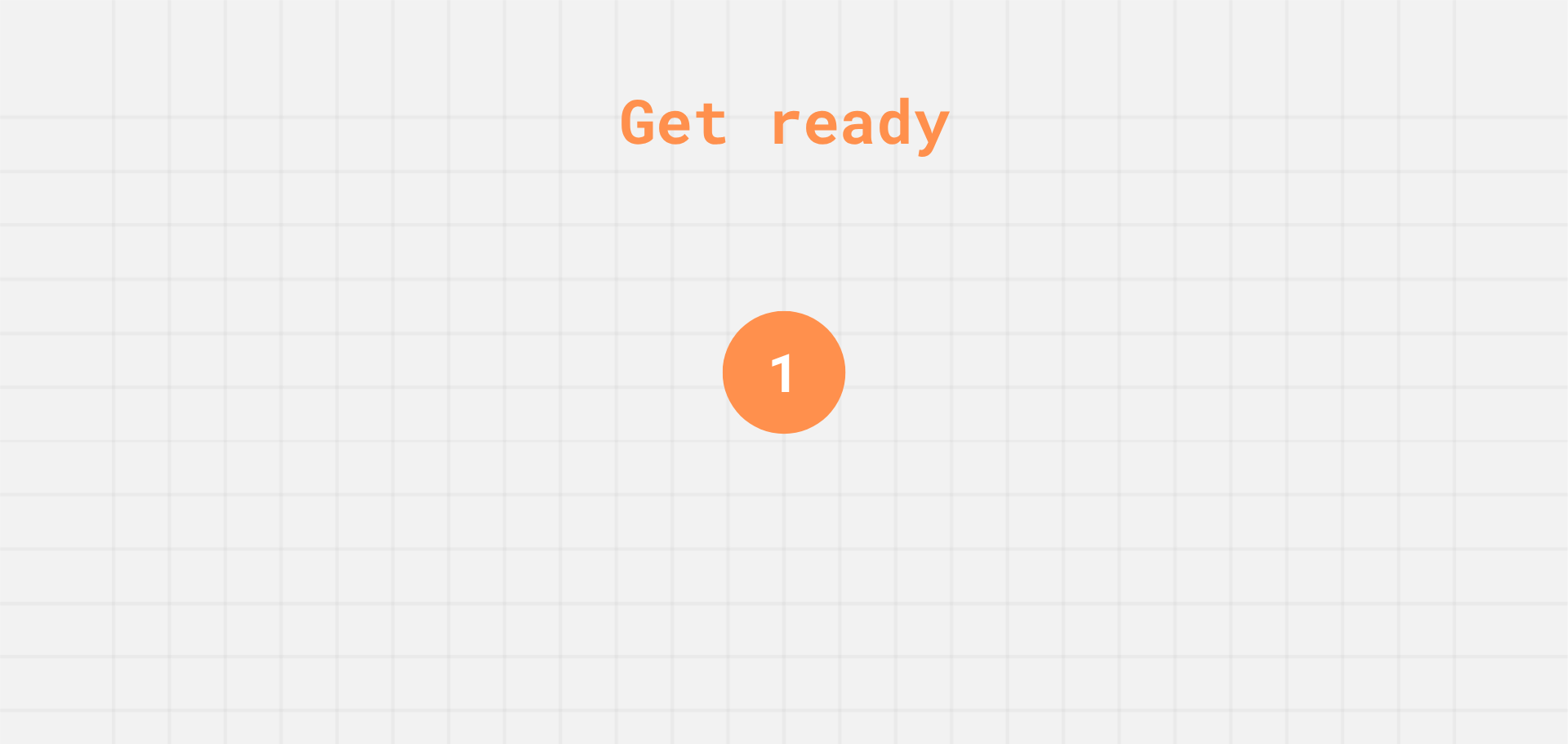
click at [885, 278] on div "Get ready 1" at bounding box center [784, 372] width 1568 height 744
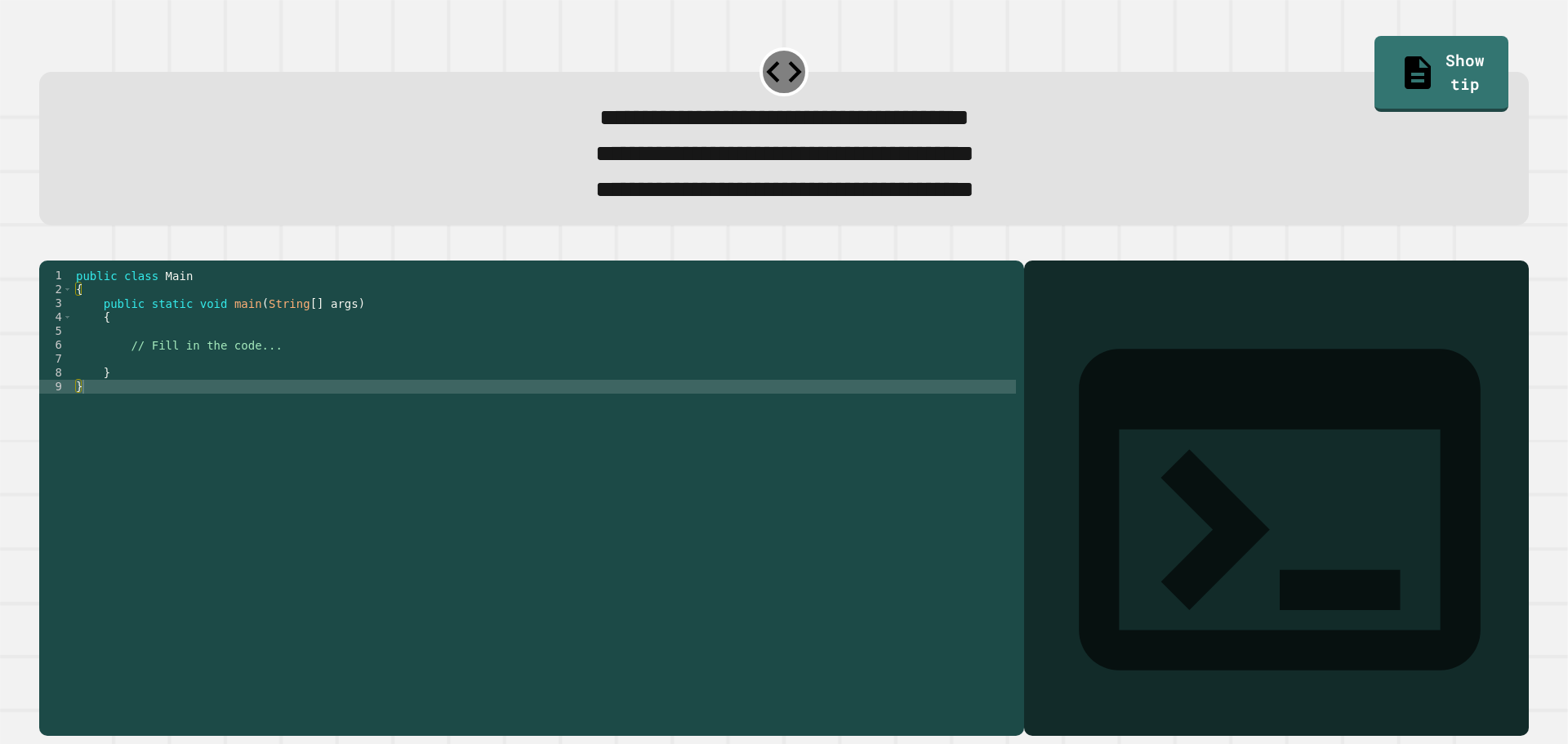
click at [437, 371] on div "public class Main { public static void main ( String [ ] args ) { // Fill in th…" at bounding box center [544, 477] width 943 height 416
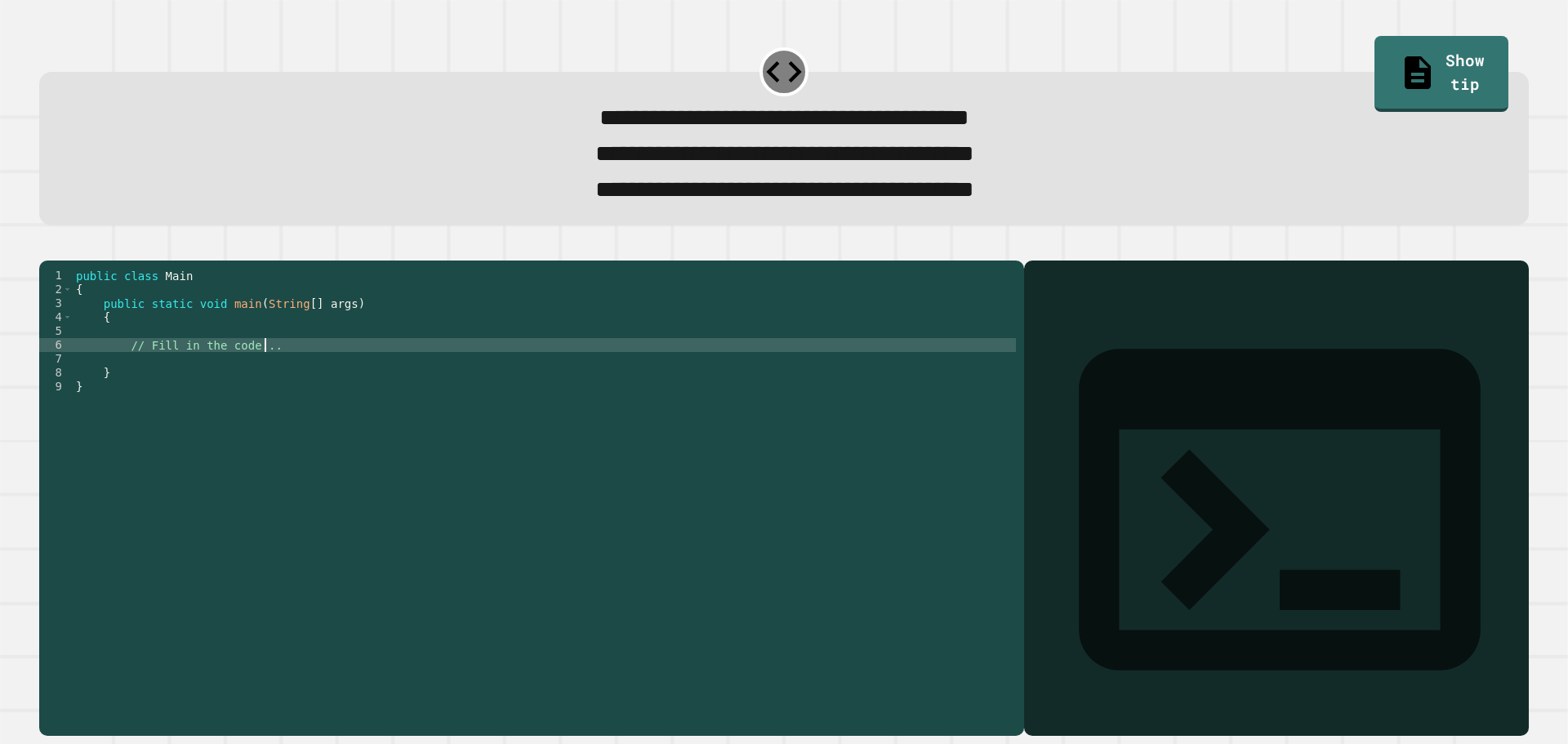
click at [481, 368] on div "public class Main { public static void main ( String [ ] args ) { // Fill in th…" at bounding box center [544, 477] width 943 height 416
click at [456, 384] on div "public class Main { public static void main ( String [ ] args ) { // Fill in th…" at bounding box center [544, 477] width 943 height 416
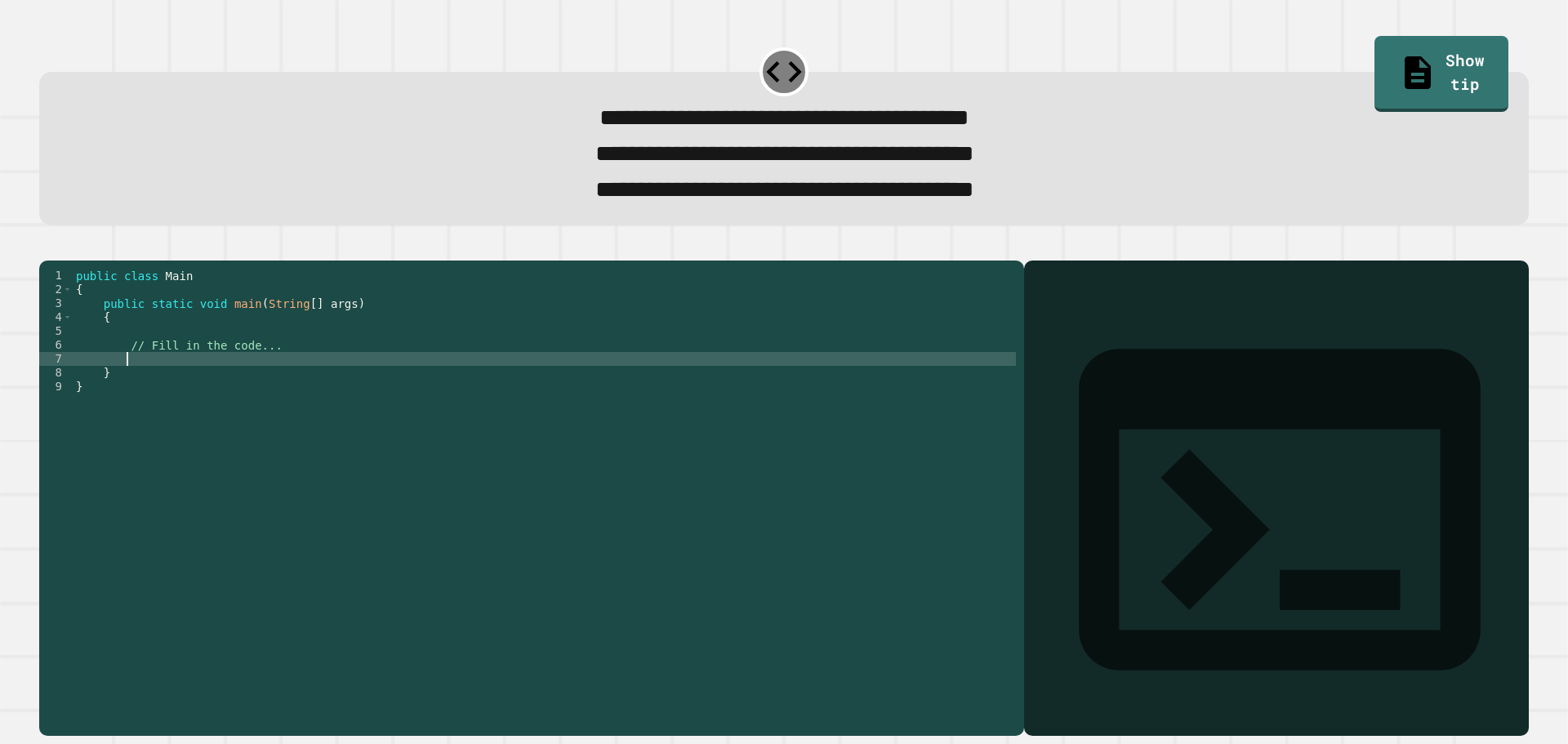
type textarea "*"
click at [329, 389] on div "public class Main { public static void main ( String [ ] args ) { // Fill in th…" at bounding box center [544, 477] width 943 height 416
click at [383, 388] on div "public class Main { public static void main ( String [ ] args ) { // Fill in th…" at bounding box center [544, 477] width 943 height 416
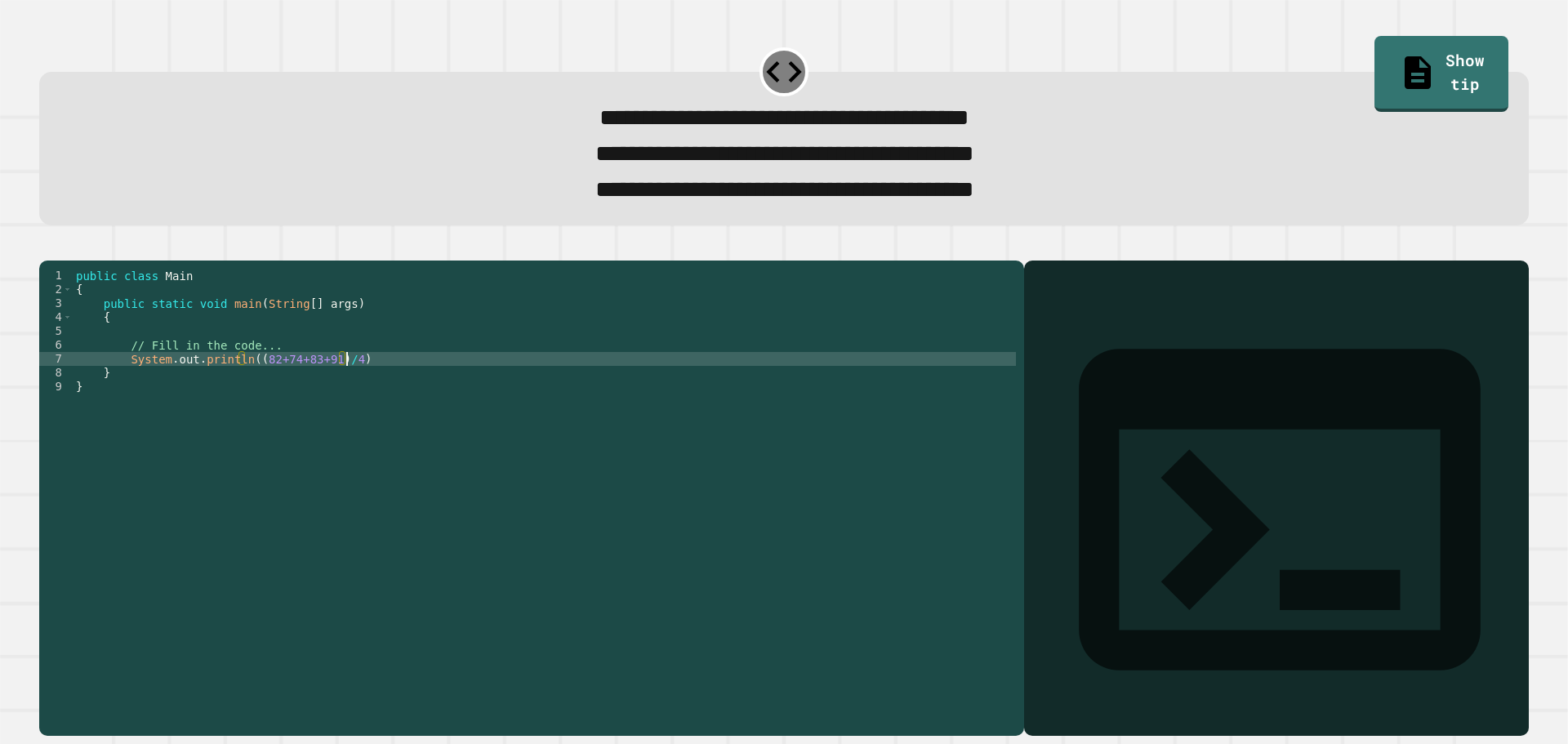
click at [383, 388] on div "public class Main { public static void main ( String [ ] args ) { // Fill in th…" at bounding box center [544, 477] width 943 height 416
click at [394, 386] on div "public class Main { public static void main ( String [ ] args ) { // Fill in th…" at bounding box center [544, 462] width 943 height 389
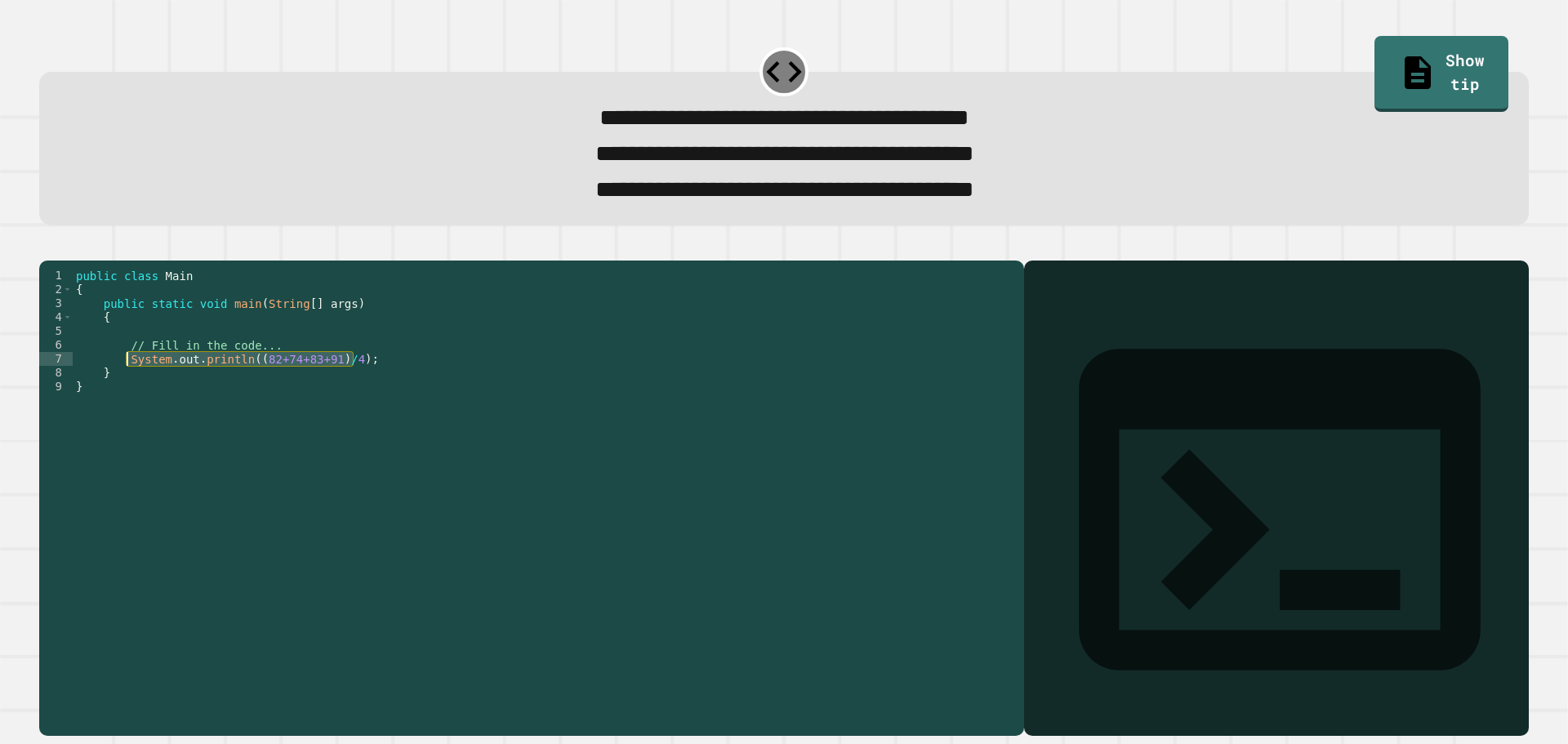
drag, startPoint x: 405, startPoint y: 384, endPoint x: 124, endPoint y: 390, distance: 281.1
click at [124, 390] on div "public class Main { public static void main ( String [ ] args ) { // Fill in th…" at bounding box center [544, 477] width 943 height 416
type textarea "**********"
click at [429, 388] on div "public class Main { public static void main ( String [ ] args ) { // Fill in th…" at bounding box center [544, 462] width 943 height 389
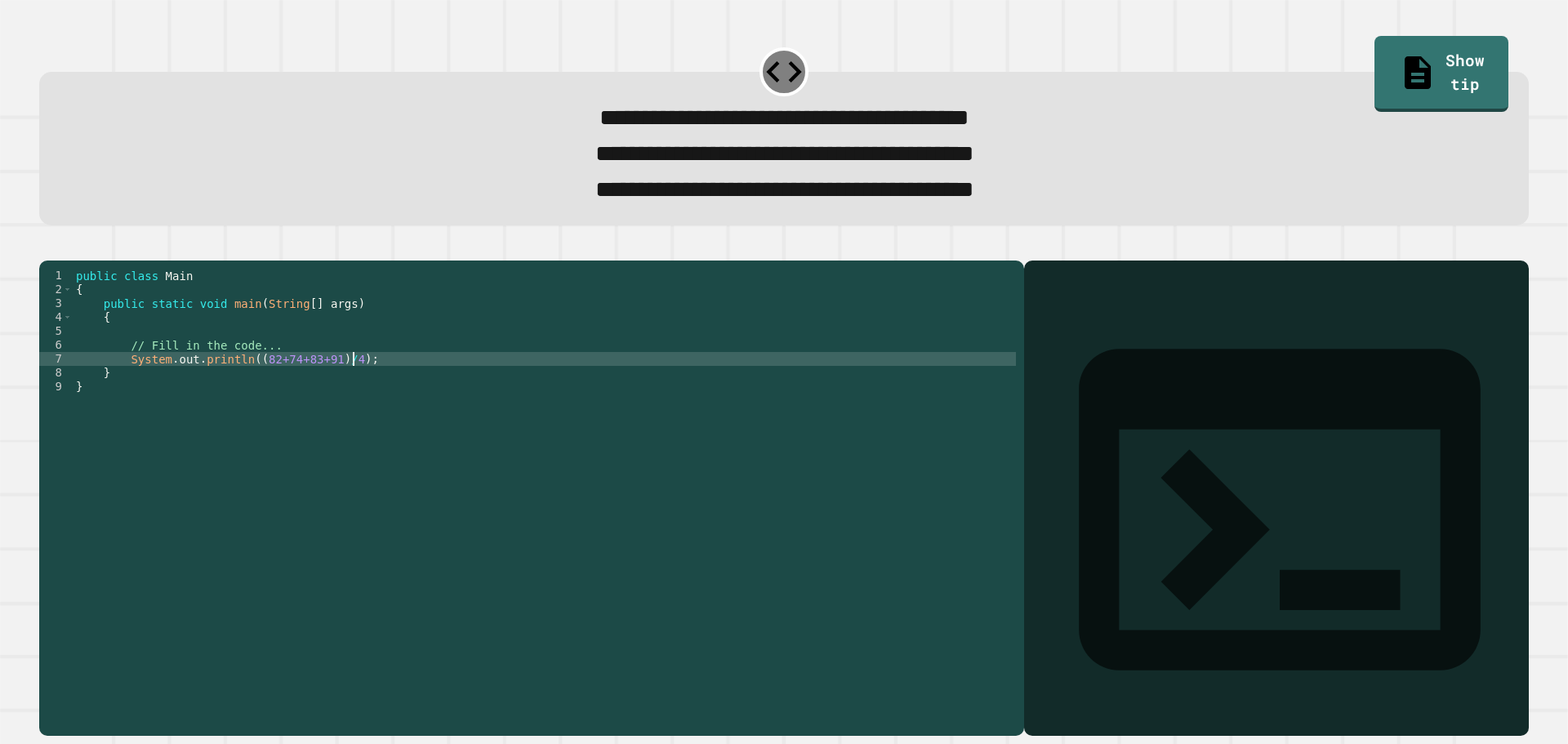
scroll to position [0, 3]
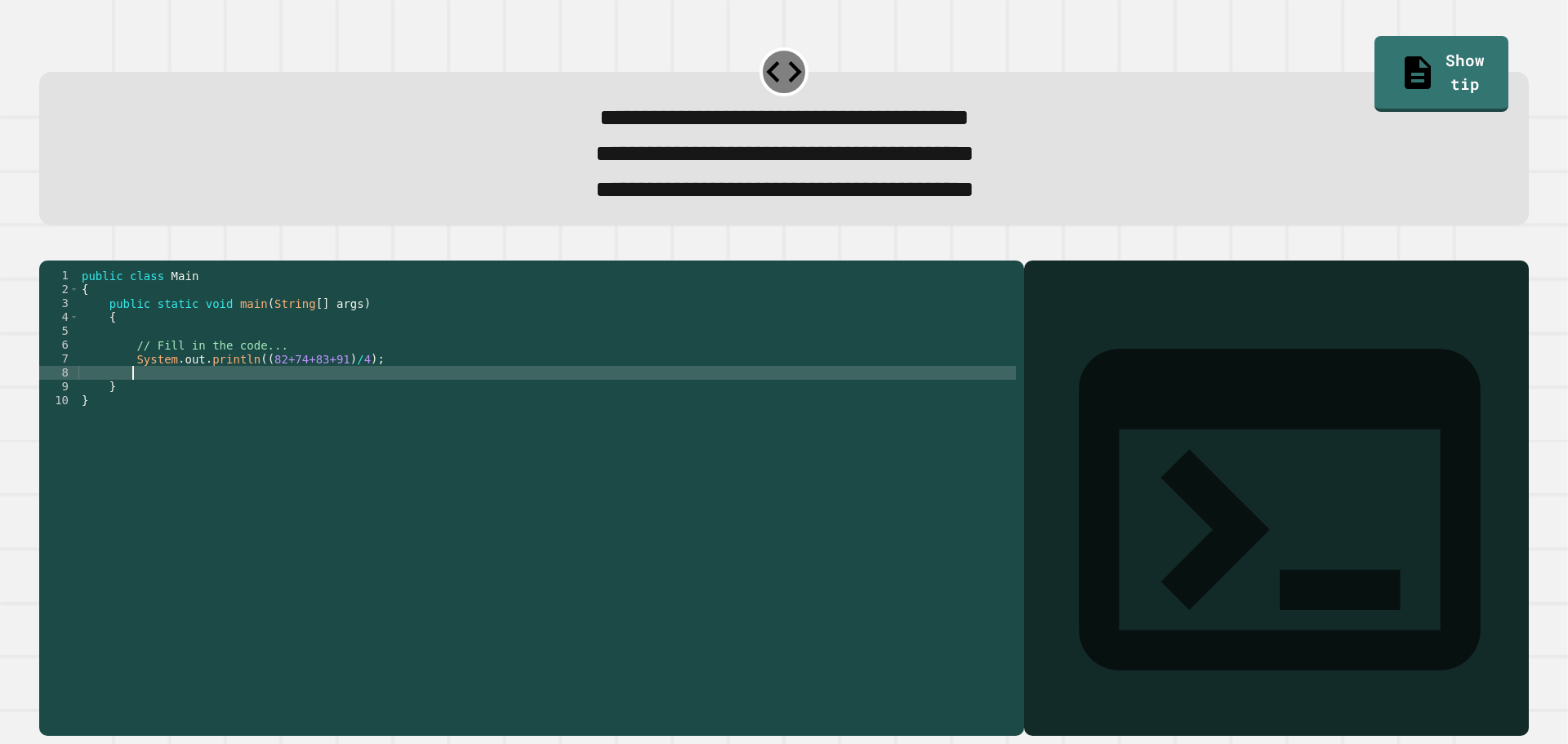
paste textarea "**********"
click at [252, 405] on div "public class Main { public static void main ( String [ ] args ) { // Fill in th…" at bounding box center [547, 477] width 938 height 416
click at [47, 247] on icon "button" at bounding box center [47, 247] width 0 height 0
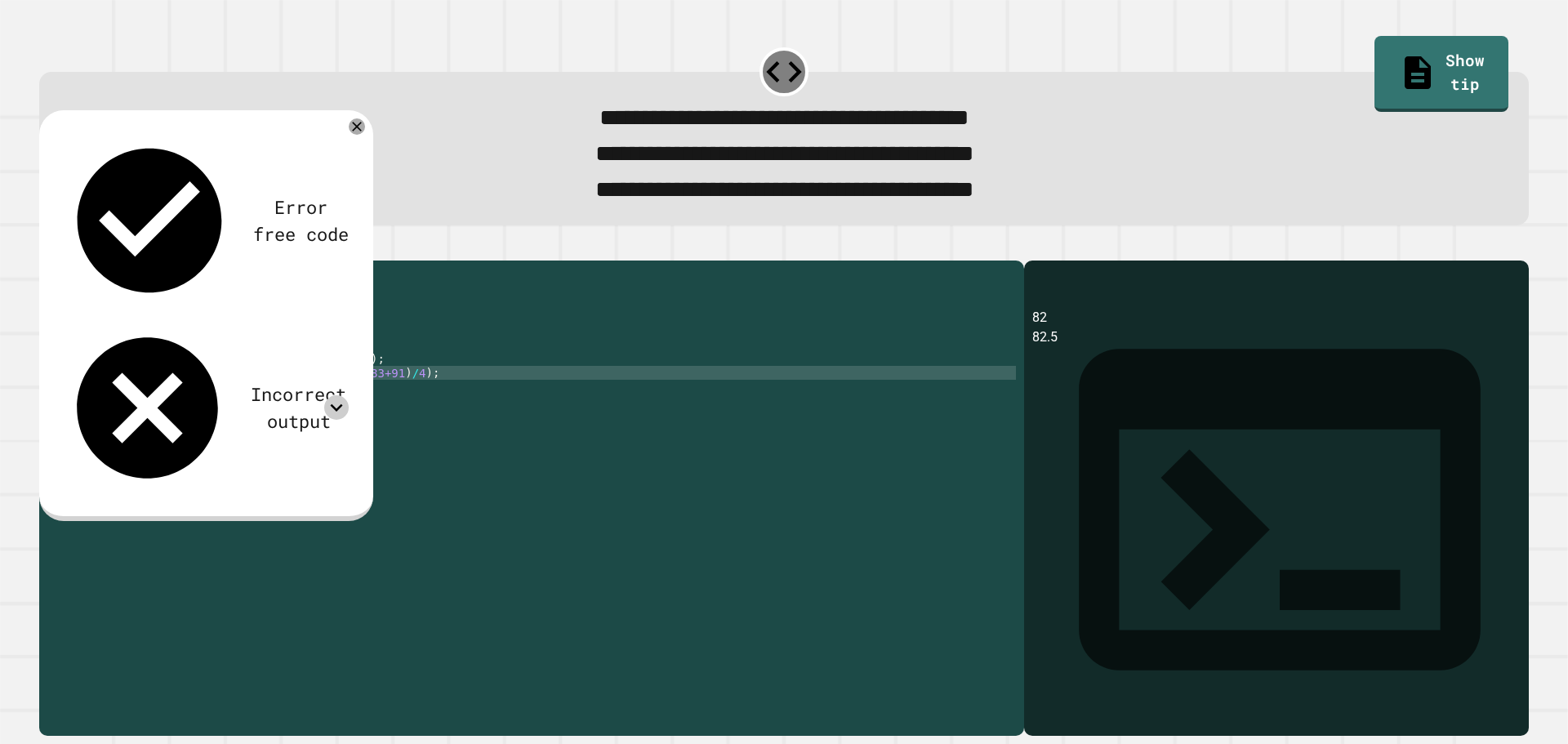
click at [342, 395] on icon at bounding box center [336, 407] width 25 height 25
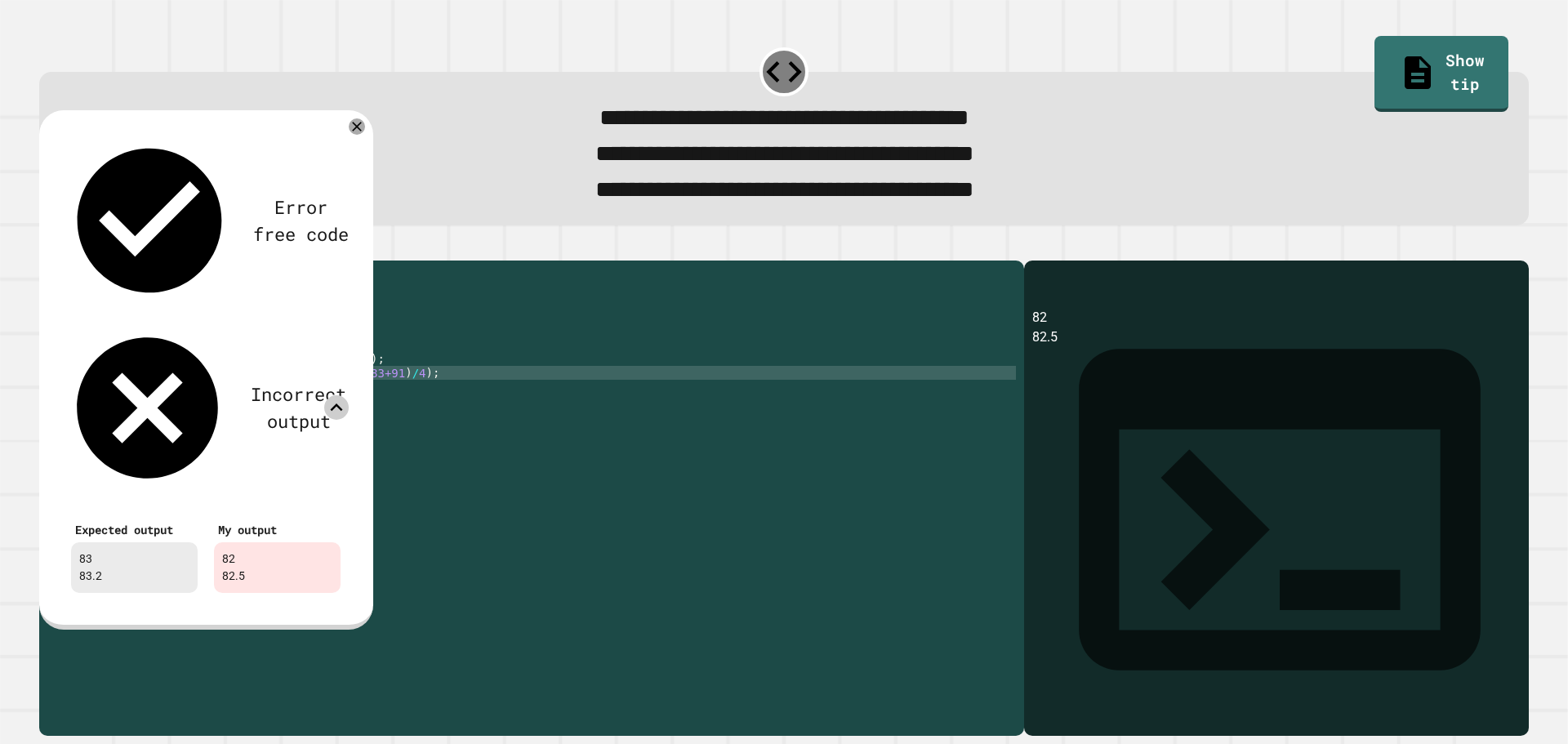
click at [352, 125] on div "Error free code 82 82.5 Incorrect output Expected output 83 83.2 My output 82 8…" at bounding box center [205, 370] width 334 height 520
click at [353, 133] on icon at bounding box center [357, 127] width 19 height 19
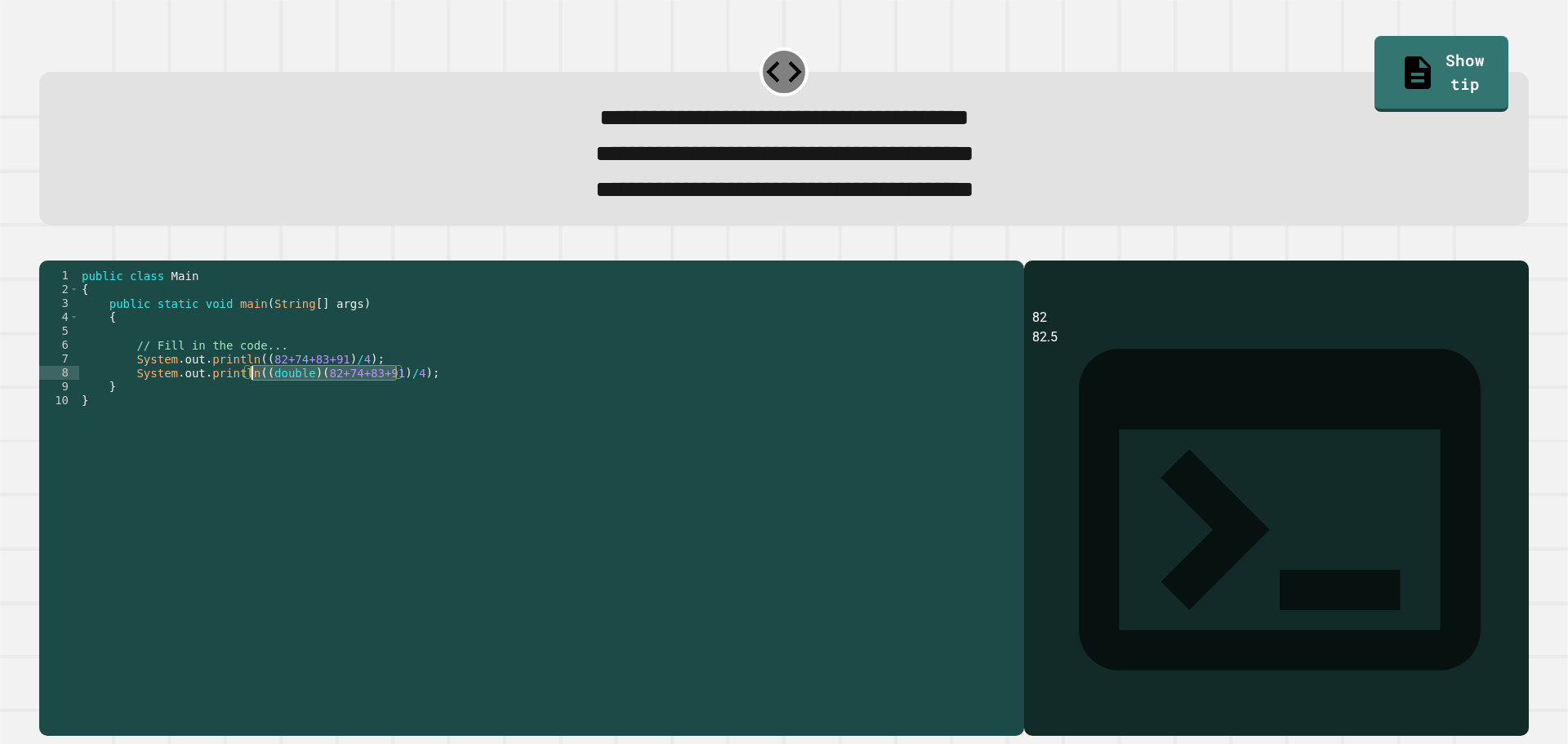
drag, startPoint x: 395, startPoint y: 406, endPoint x: 254, endPoint y: 403, distance: 141.0
click at [254, 403] on div "public class Main { public static void main ( String [ ] args ) { // Fill in th…" at bounding box center [547, 477] width 938 height 416
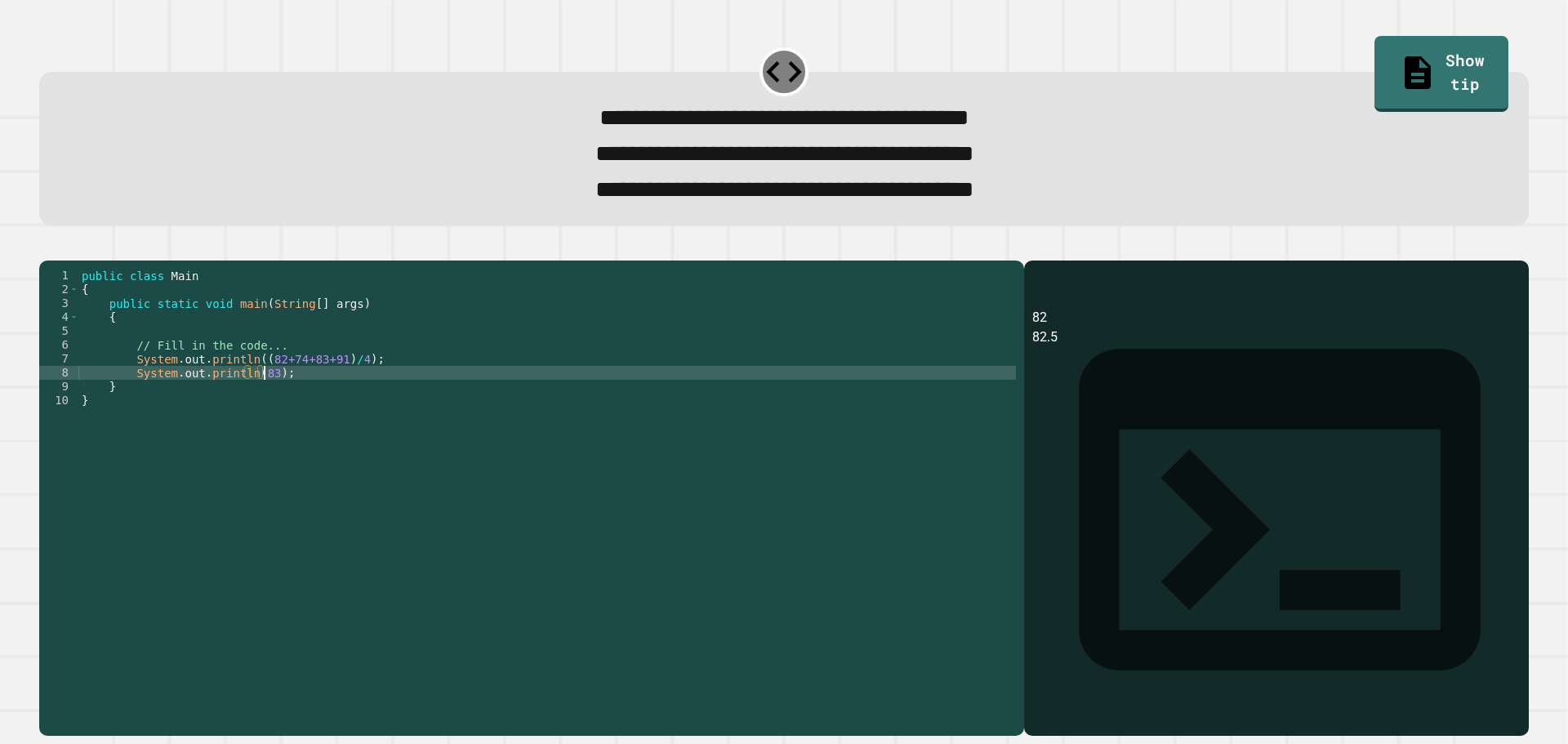
scroll to position [0, 14]
click at [47, 247] on icon "button" at bounding box center [47, 247] width 0 height 0
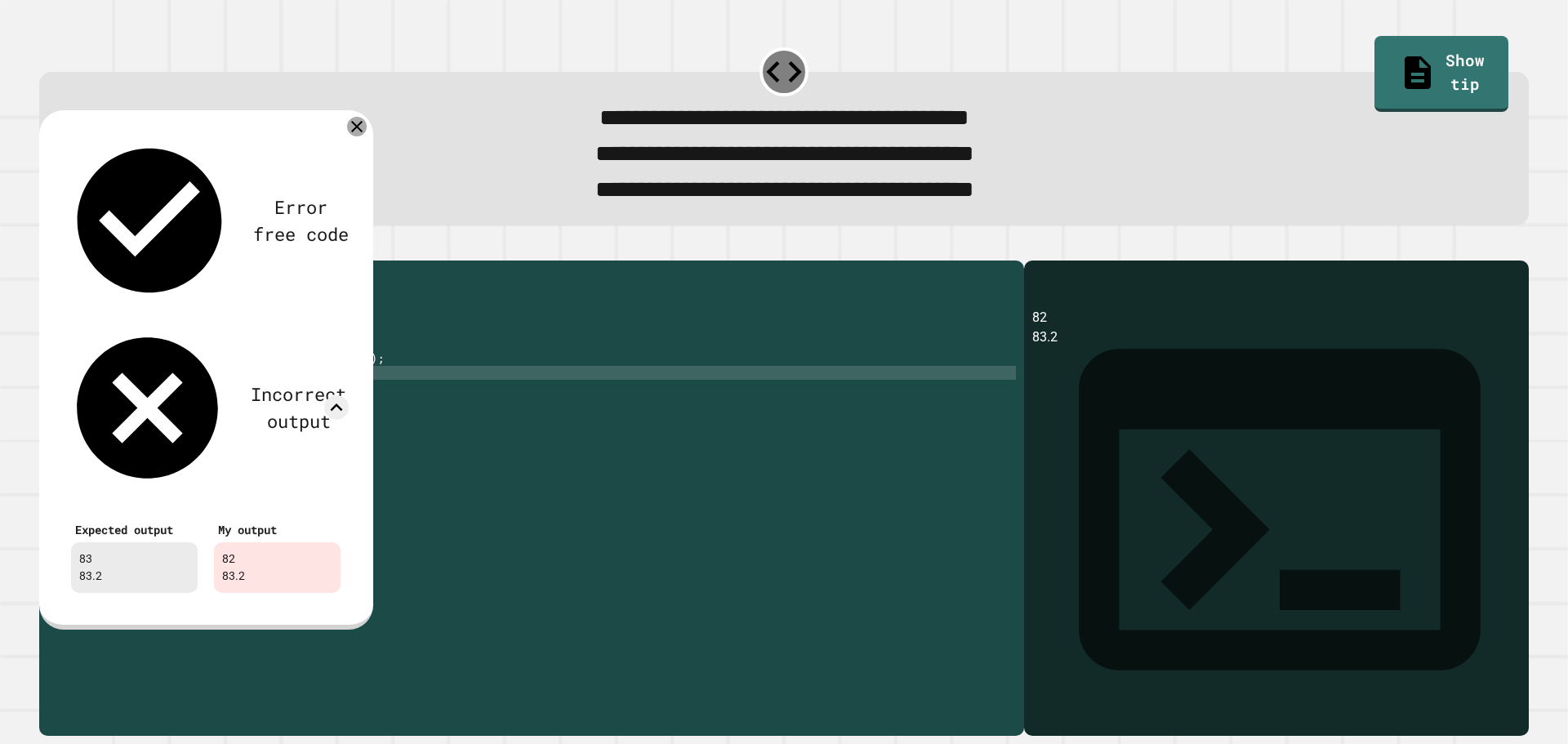
click at [349, 130] on div at bounding box center [357, 127] width 19 height 19
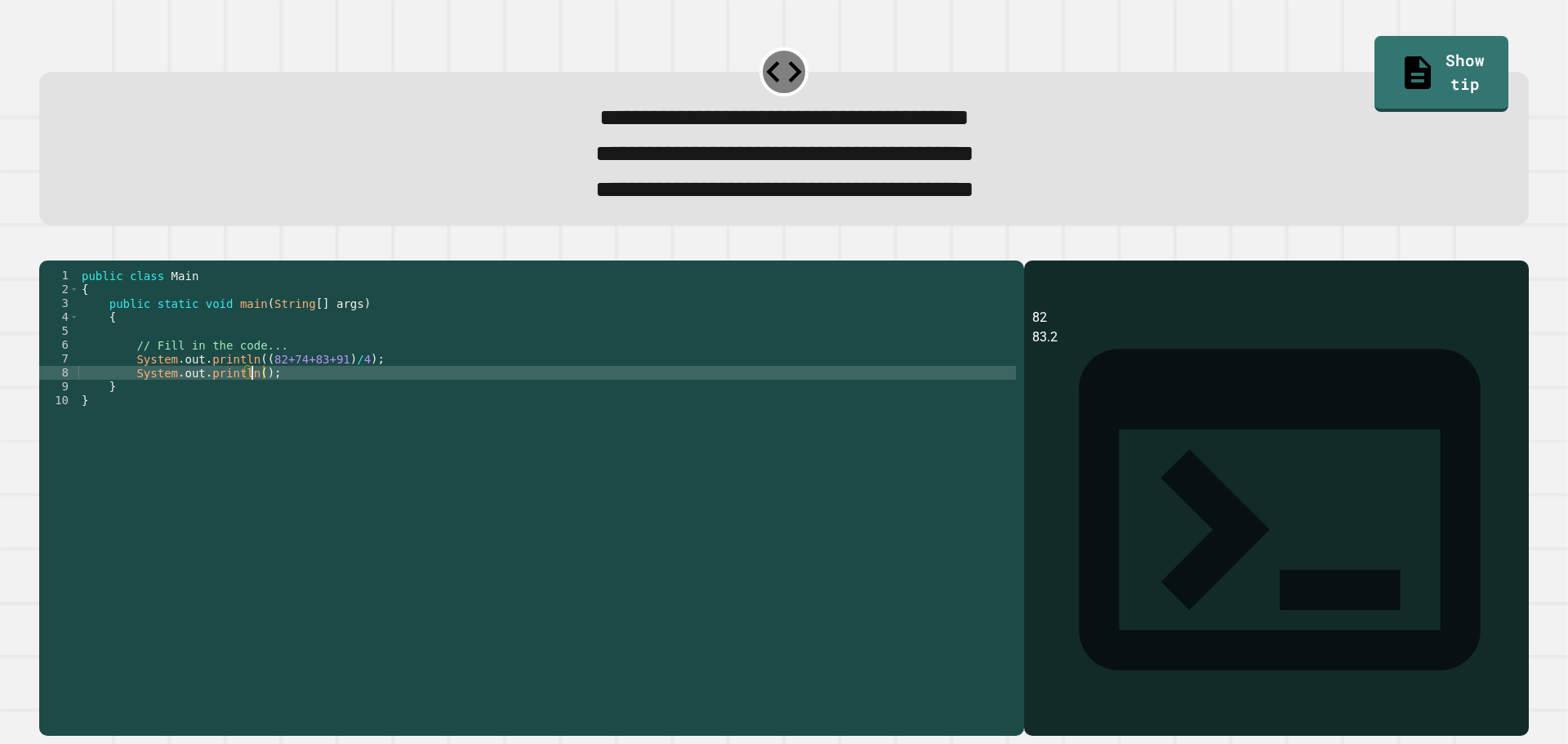
scroll to position [0, 12]
click at [403, 438] on div "public class Main { public static void main ( String [ ] args ) { // Fill in th…" at bounding box center [547, 477] width 938 height 416
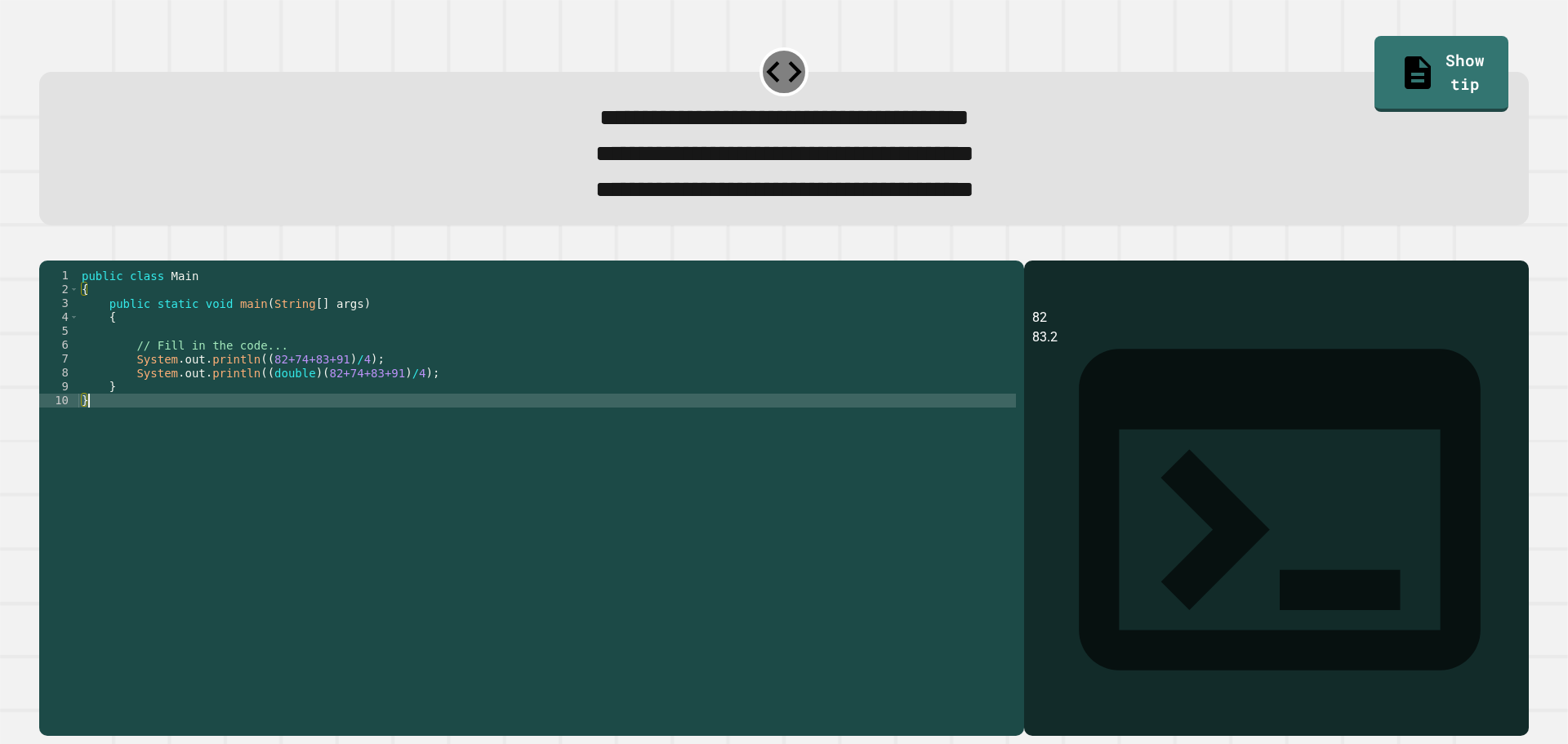
scroll to position [0, 0]
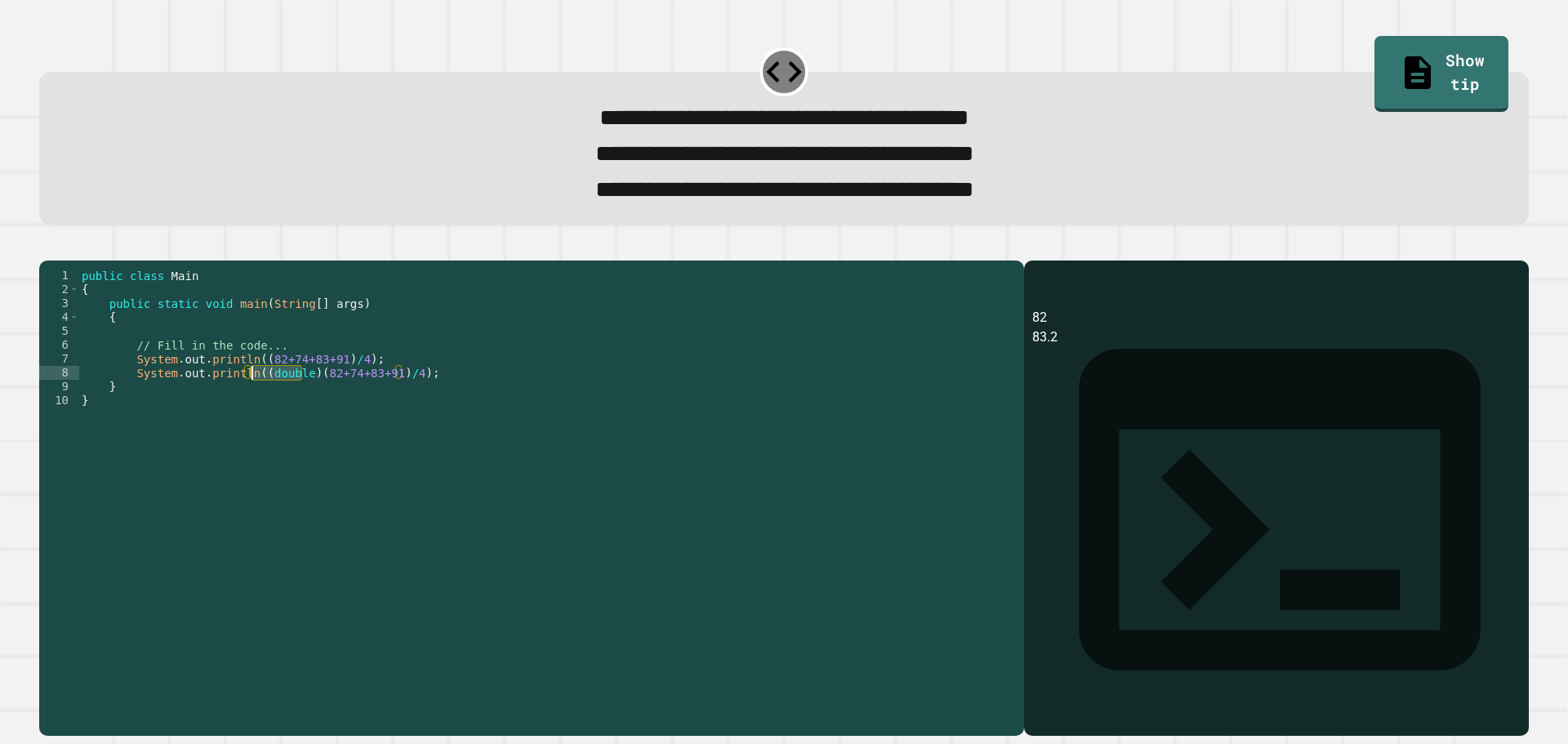
drag, startPoint x: 301, startPoint y: 404, endPoint x: 254, endPoint y: 402, distance: 47.0
click at [254, 402] on div "public class Main { public static void main ( String [ ] args ) { // Fill in th…" at bounding box center [547, 477] width 938 height 416
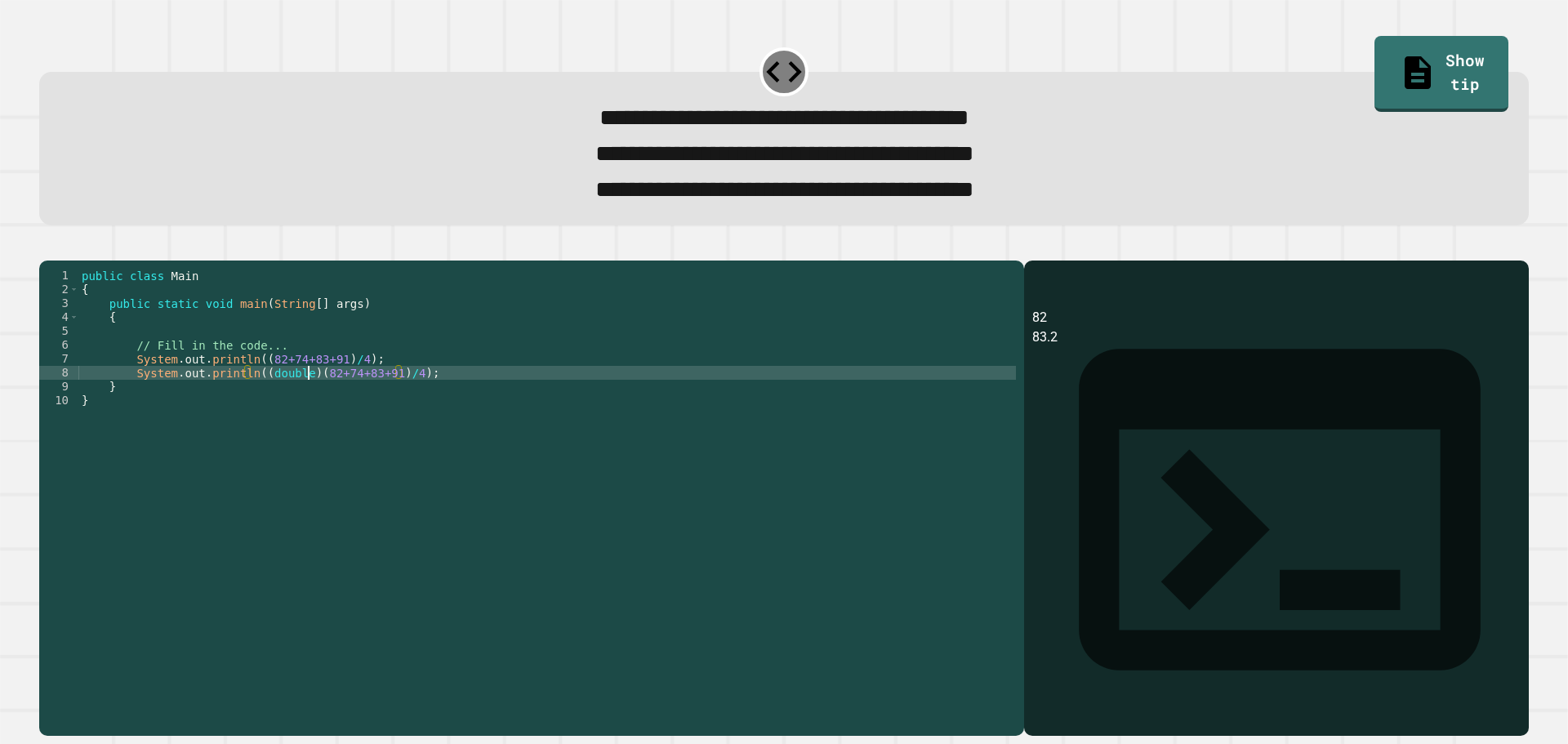
click at [306, 405] on div "public class Main { public static void main ( String [ ] args ) { // Fill in th…" at bounding box center [547, 477] width 938 height 416
paste textarea "********"
click at [81, 260] on div at bounding box center [784, 251] width 1489 height 19
click at [47, 247] on icon "button" at bounding box center [47, 247] width 0 height 0
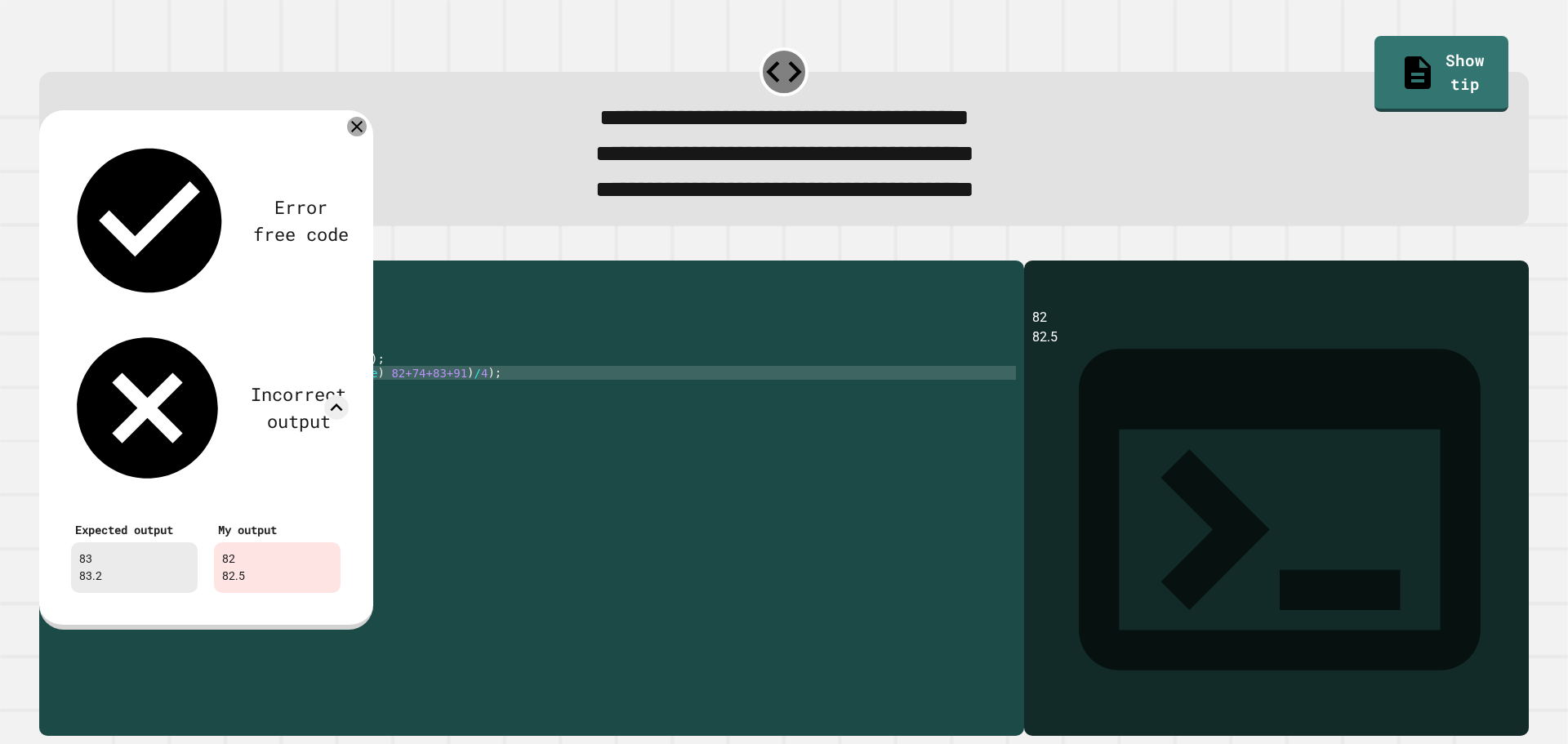
click at [358, 128] on icon at bounding box center [357, 127] width 19 height 19
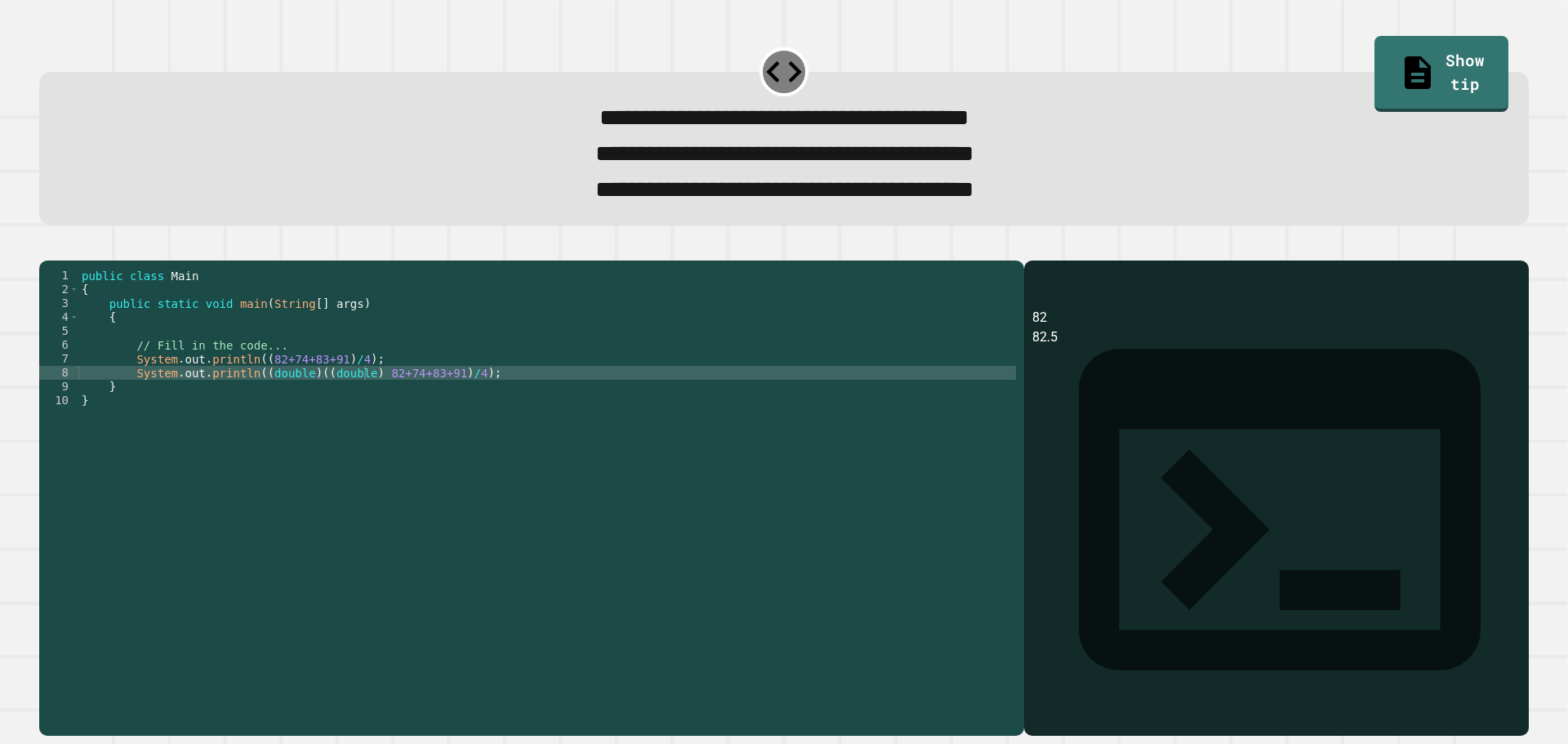
scroll to position [0, 0]
click at [533, 429] on div "public class Main { public static void main ( String [ ] args ) { // Fill in th…" at bounding box center [547, 477] width 938 height 416
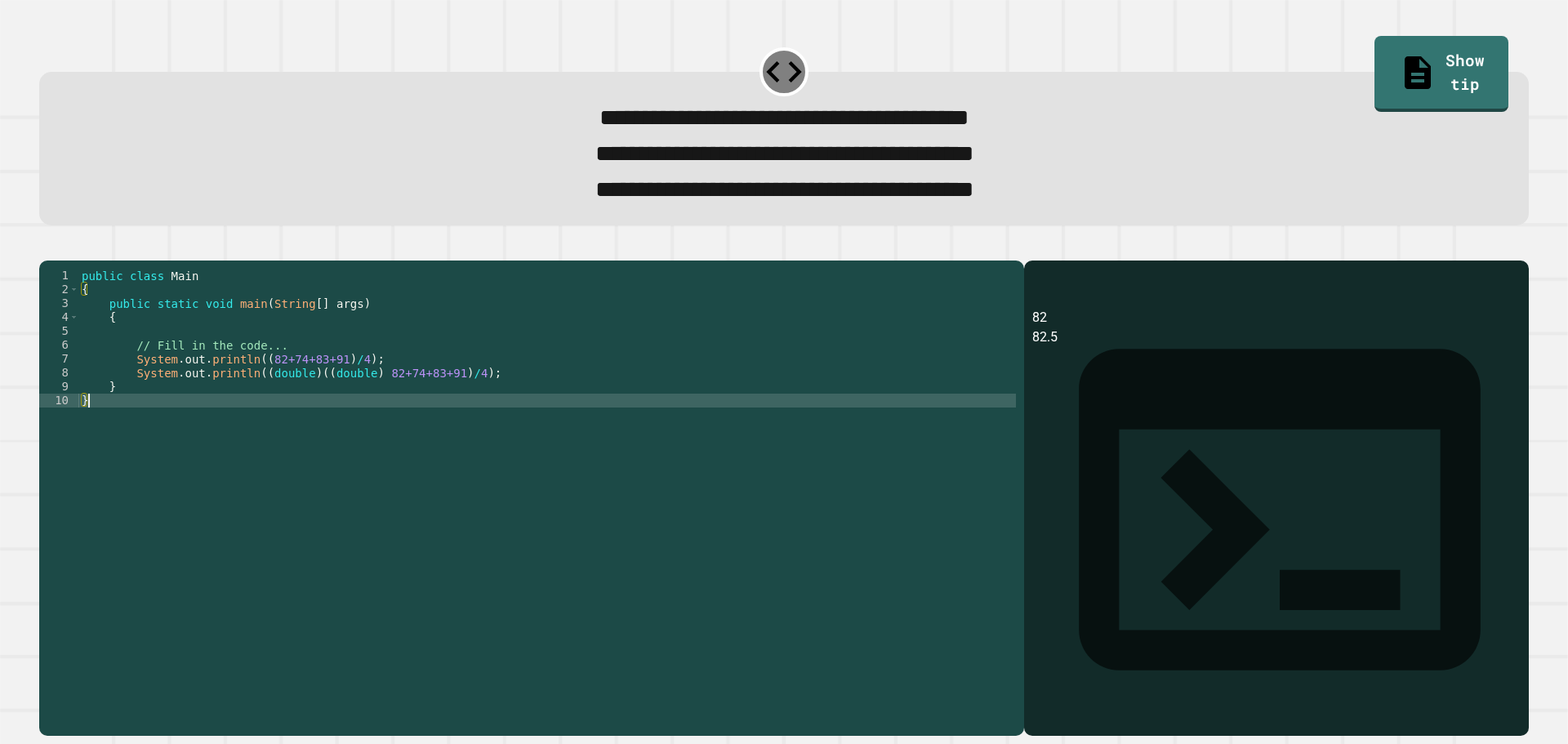
click at [390, 415] on div "public class Main { public static void main ( String [ ] args ) { // Fill in th…" at bounding box center [547, 477] width 938 height 416
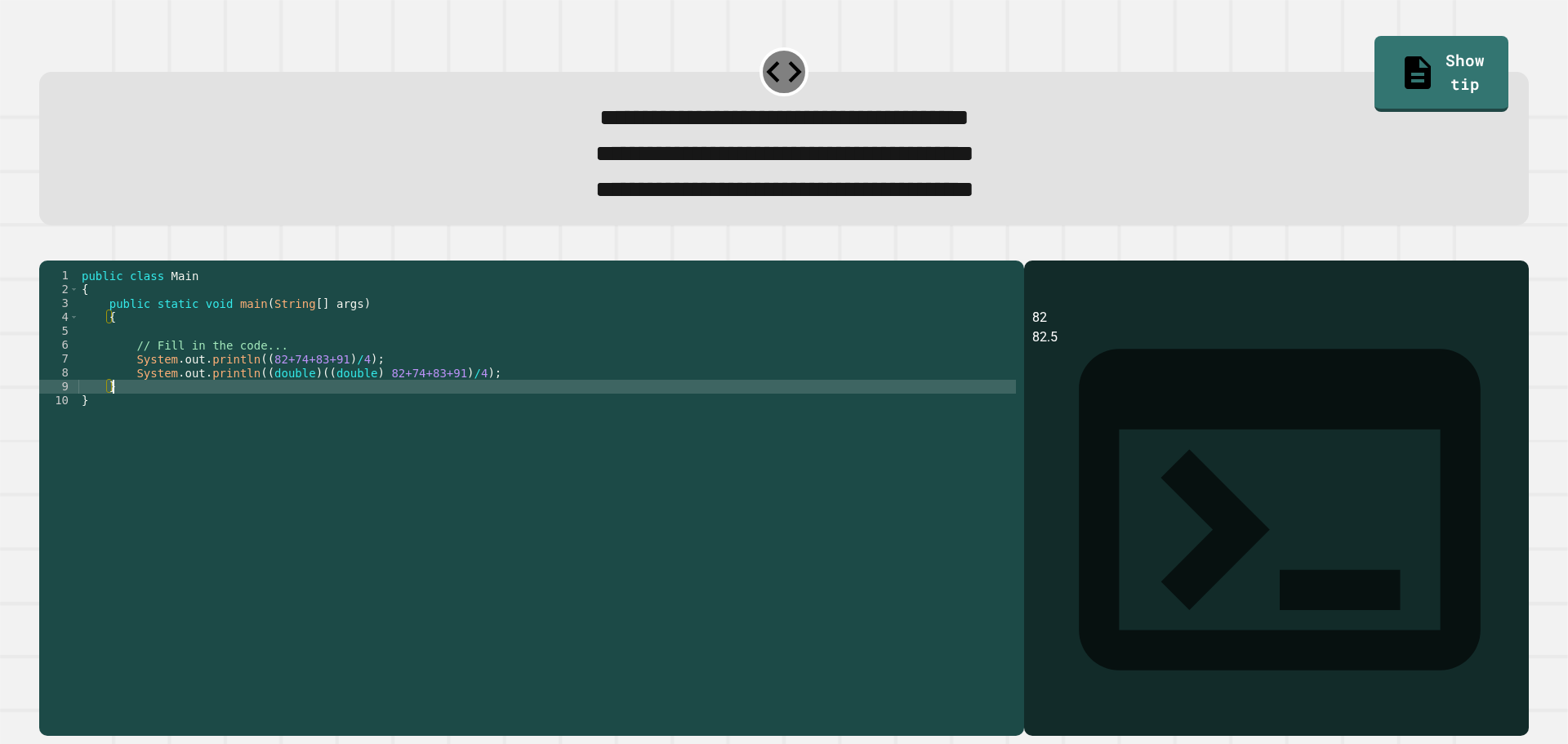
click at [366, 407] on div "public class Main { public static void main ( String [ ] args ) { // Fill in th…" at bounding box center [547, 477] width 938 height 416
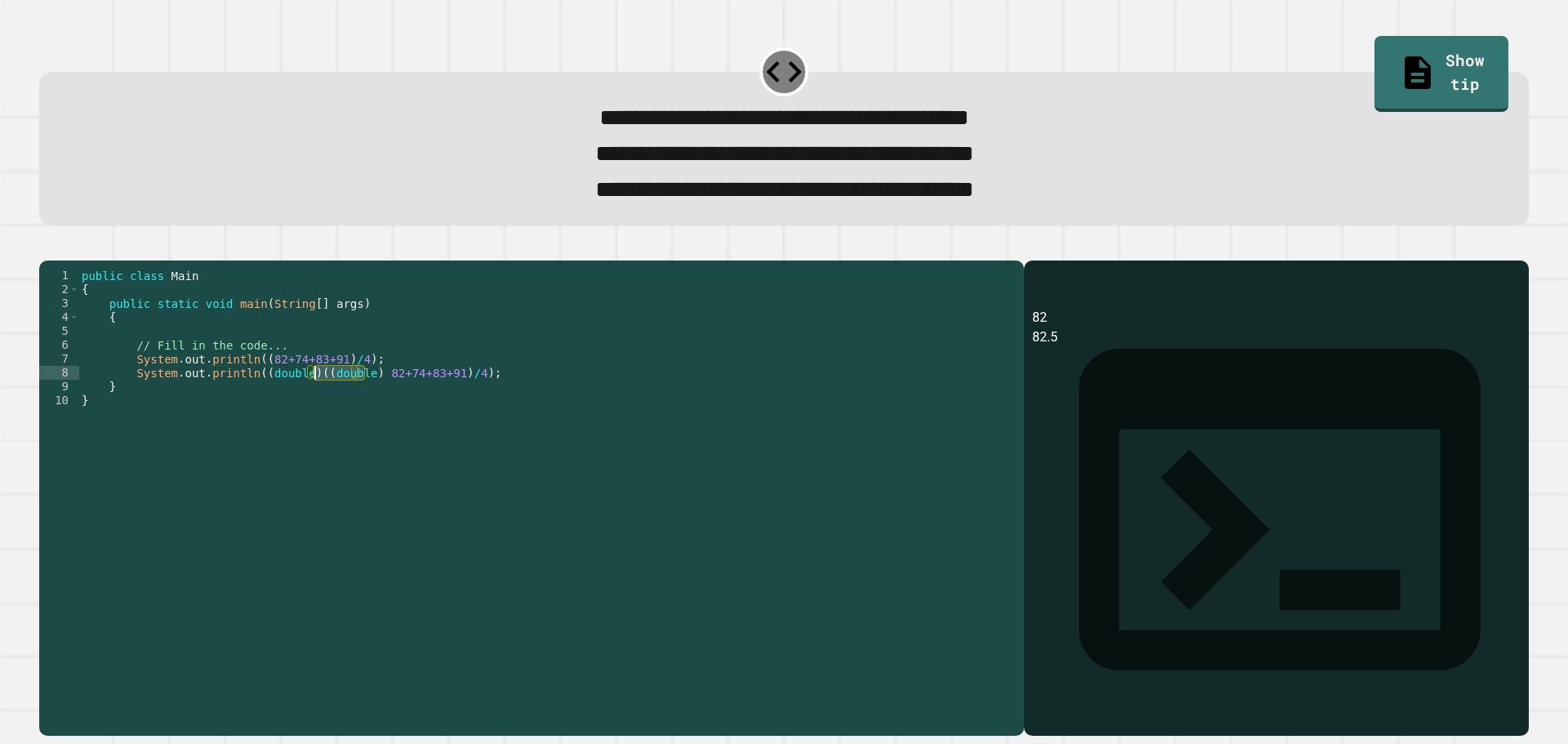
drag, startPoint x: 364, startPoint y: 407, endPoint x: 312, endPoint y: 407, distance: 52.0
click at [312, 407] on div "public class Main { public static void main ( String [ ] args ) { // Fill in th…" at bounding box center [547, 477] width 938 height 416
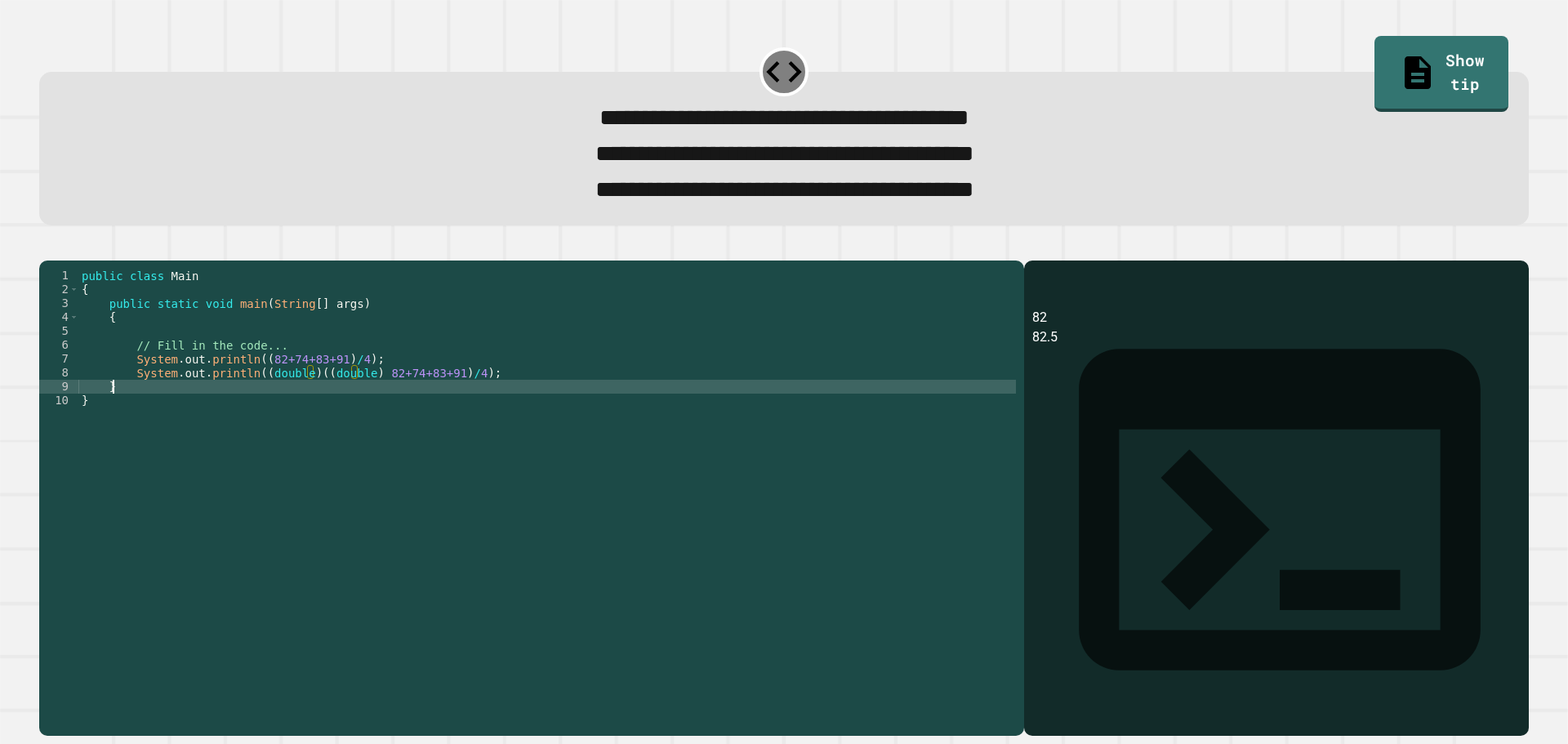
click at [296, 409] on div "public class Main { public static void main ( String [ ] args ) { // Fill in th…" at bounding box center [547, 477] width 938 height 416
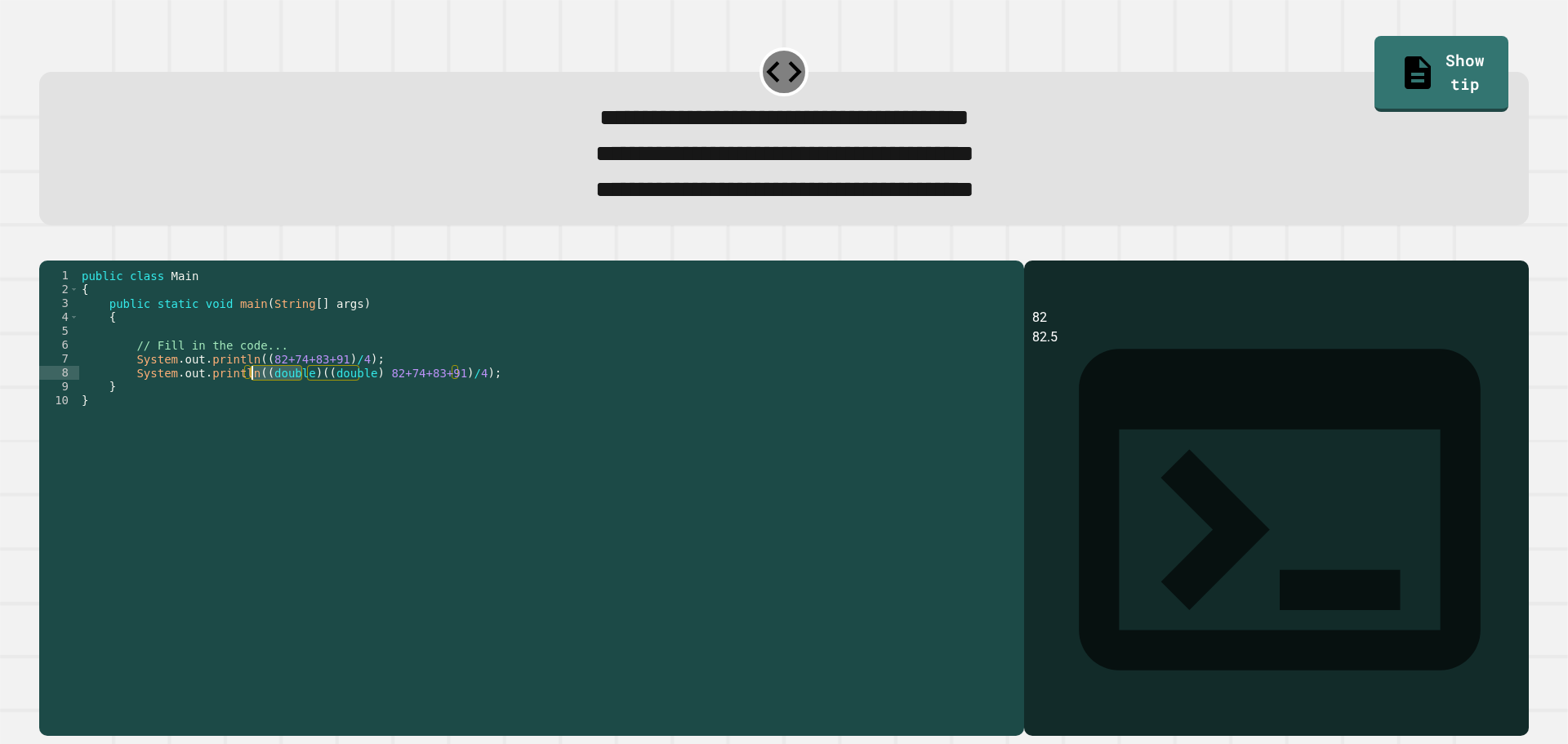
drag, startPoint x: 302, startPoint y: 402, endPoint x: 251, endPoint y: 407, distance: 51.2
click at [251, 407] on div "public class Main { public static void main ( String [ ] args ) { // Fill in th…" at bounding box center [547, 477] width 938 height 416
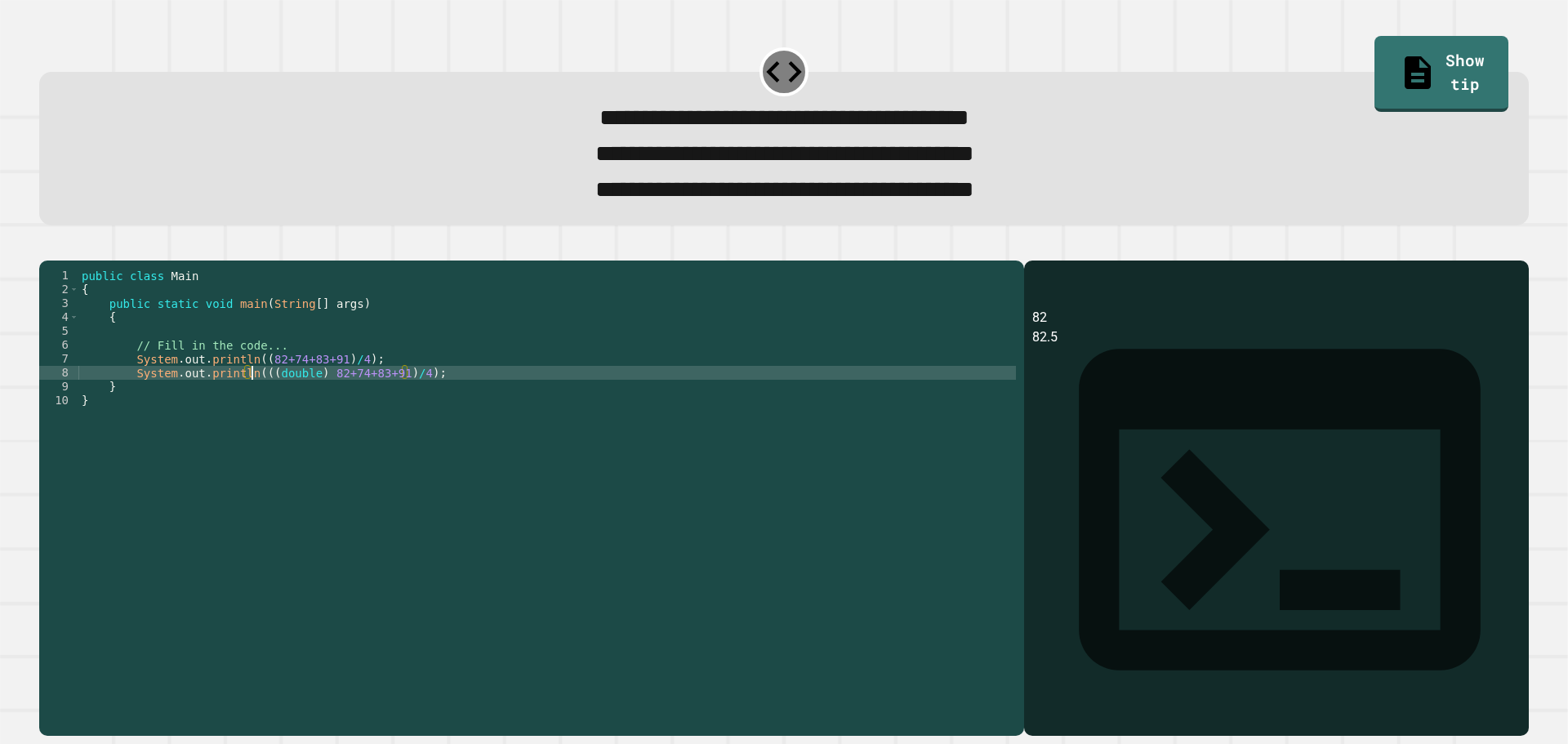
click at [656, 463] on div "public class Main { public static void main ( String [ ] args ) { // Fill in th…" at bounding box center [547, 477] width 938 height 416
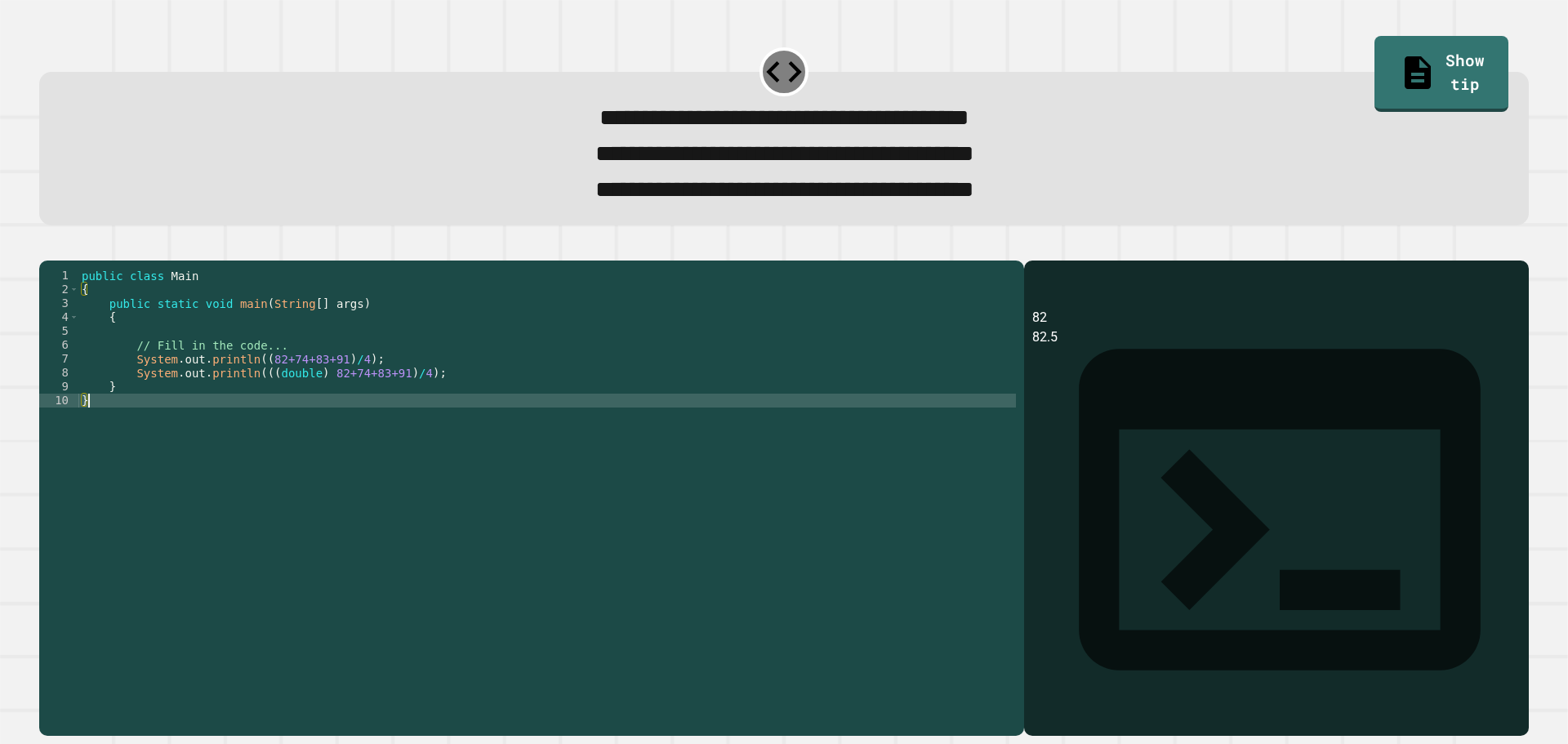
scroll to position [0, 0]
click at [63, 262] on icon "button" at bounding box center [58, 256] width 9 height 12
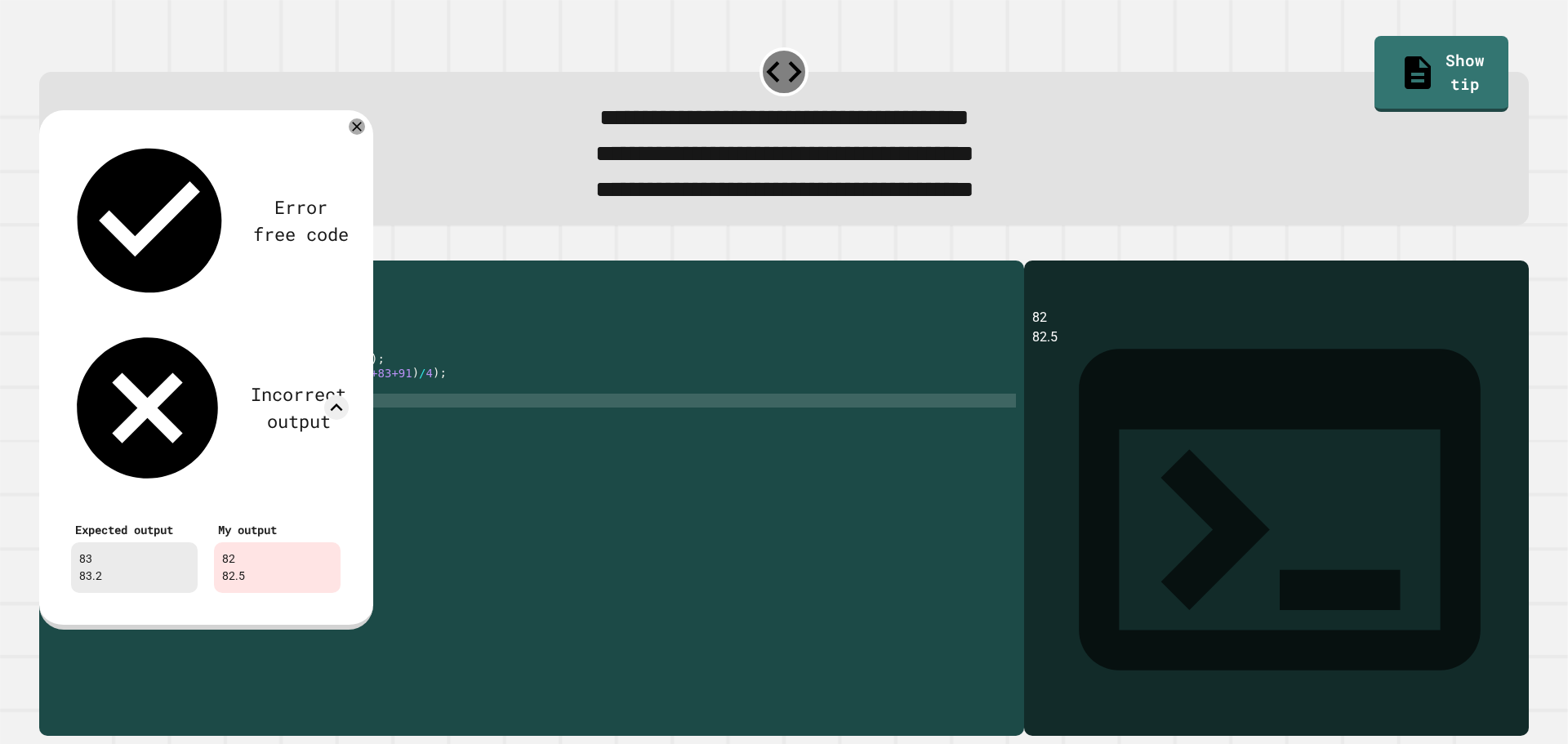
click at [348, 134] on div "Error free code 82 82.5 Incorrect output Expected output 83 83.2 My output 82 8…" at bounding box center [205, 368] width 302 height 484
click at [351, 135] on icon at bounding box center [357, 127] width 19 height 19
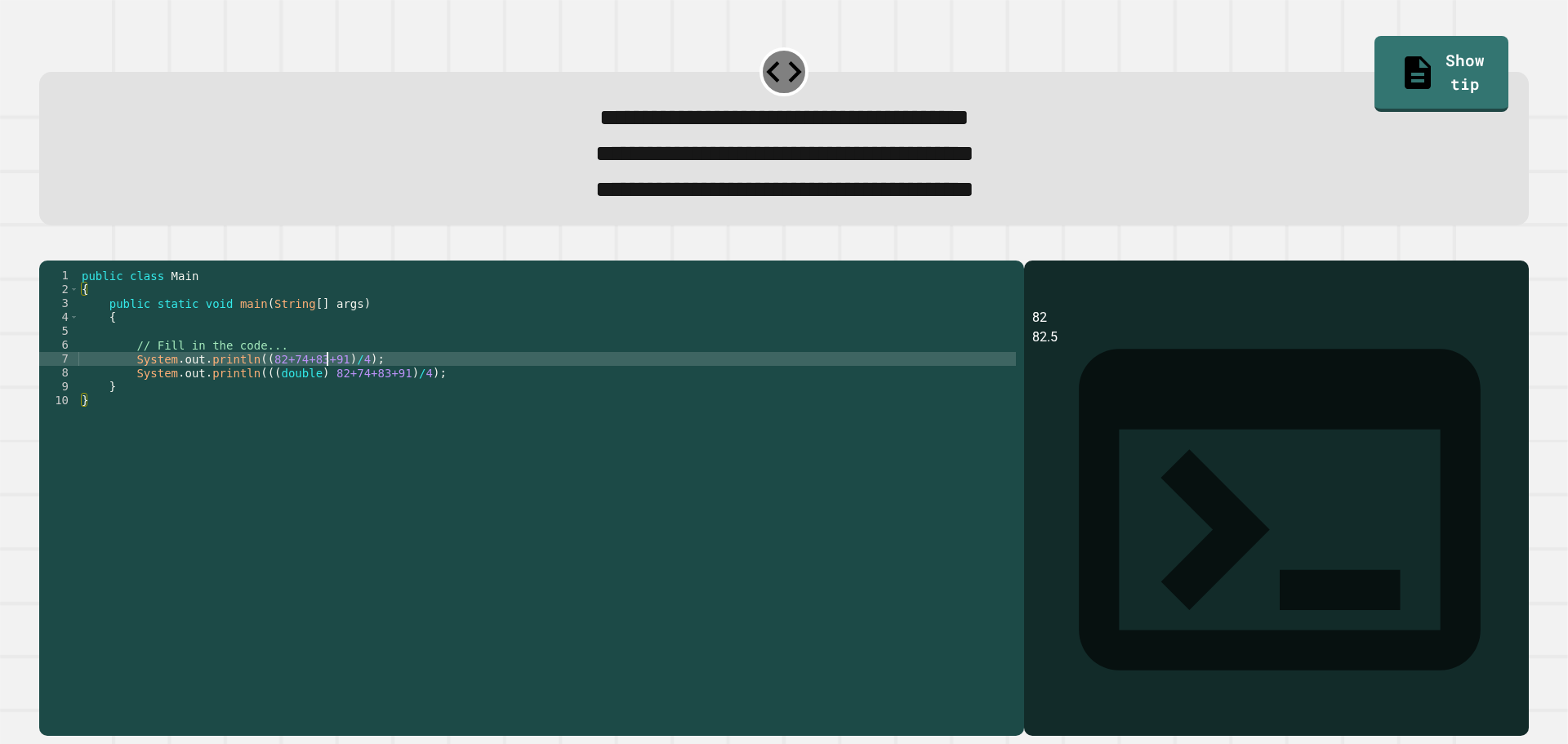
click at [326, 384] on div "public class Main { public static void main ( String [ ] args ) { // Fill in th…" at bounding box center [547, 477] width 938 height 416
click at [360, 388] on div "public class Main { public static void main ( String [ ] args ) { // Fill in th…" at bounding box center [547, 477] width 938 height 416
click at [365, 389] on div "public class Main { public static void main ( String [ ] args ) { // Fill in th…" at bounding box center [547, 477] width 938 height 416
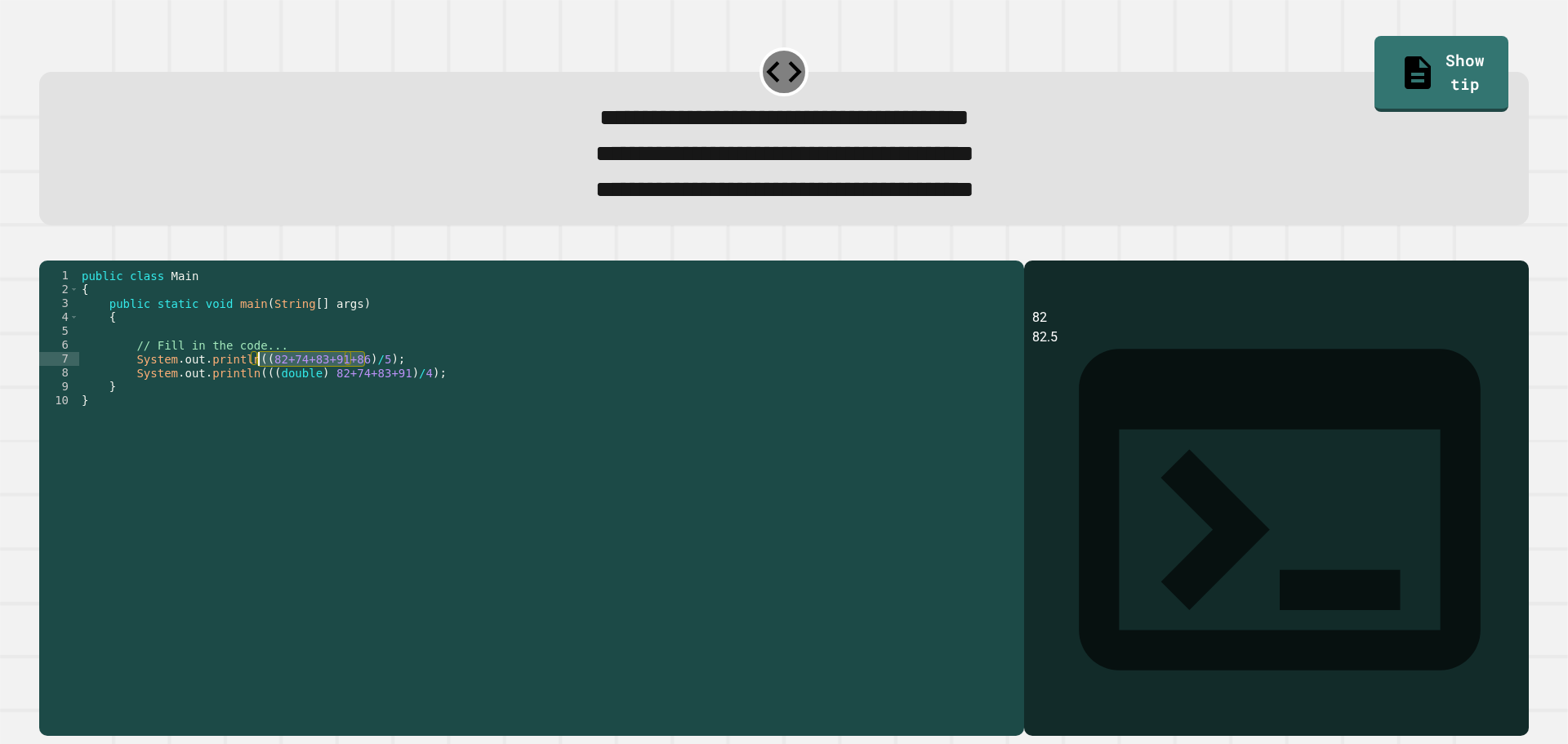
drag, startPoint x: 367, startPoint y: 390, endPoint x: 258, endPoint y: 391, distance: 109.0
click at [258, 391] on div "public class Main { public static void main ( String [ ] args ) { // Fill in th…" at bounding box center [547, 477] width 938 height 416
drag, startPoint x: 313, startPoint y: 402, endPoint x: 400, endPoint y: 405, distance: 87.1
click at [400, 405] on div "public class Main { public static void main ( String [ ] args ) { // Fill in th…" at bounding box center [547, 477] width 938 height 416
paste textarea "***"
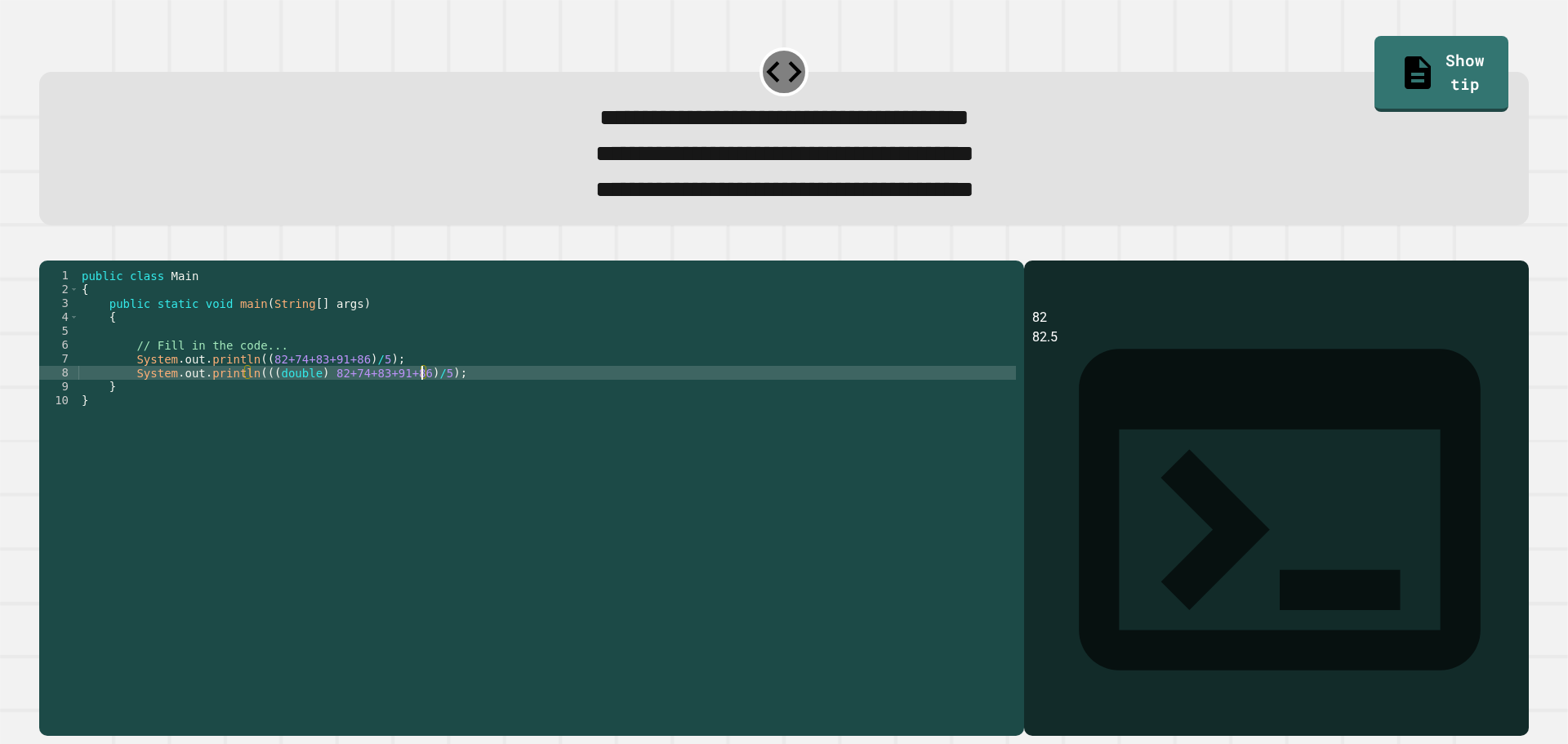
type textarea "**********"
click at [47, 247] on icon "button" at bounding box center [47, 247] width 0 height 0
click at [68, 260] on div at bounding box center [784, 251] width 1489 height 19
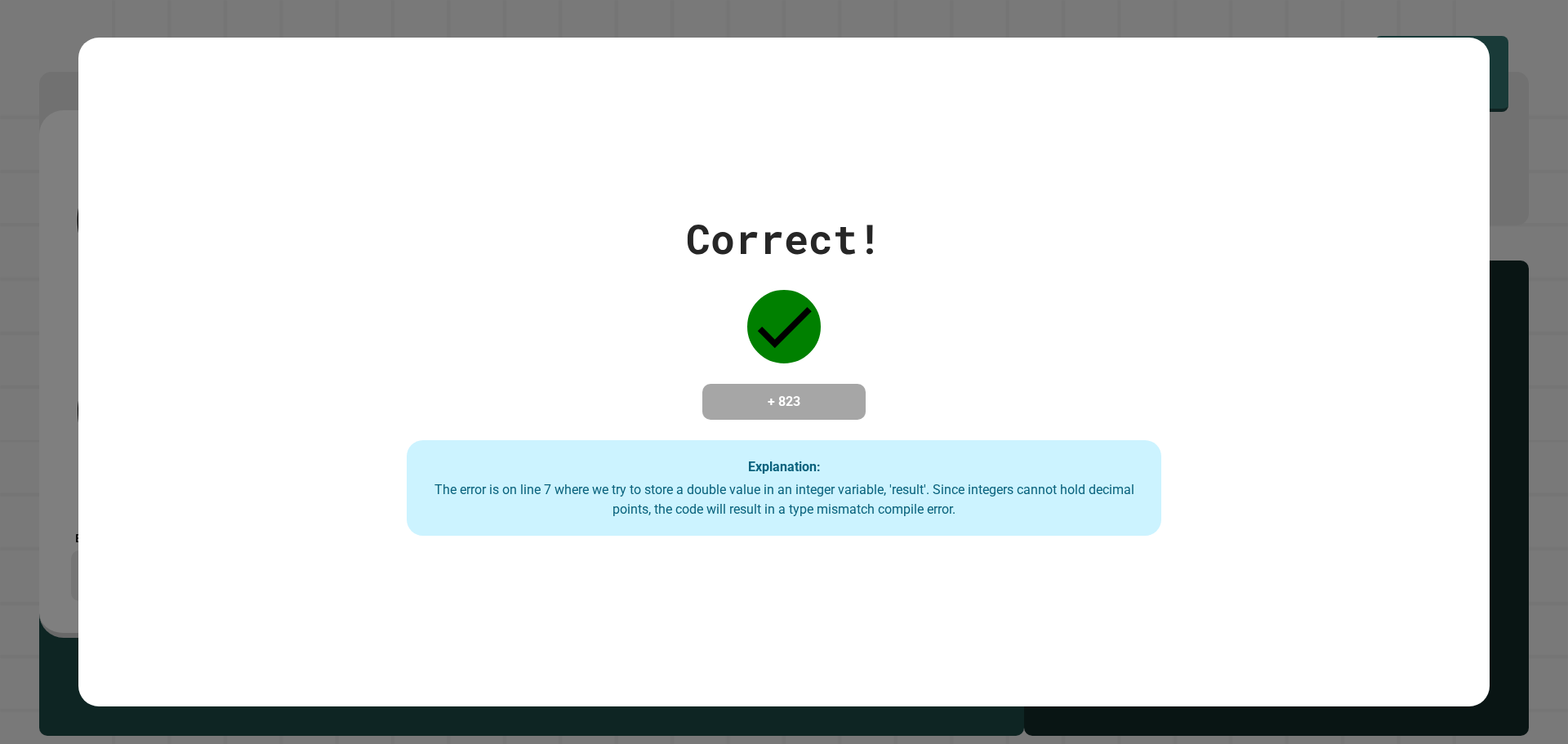
click at [1024, 331] on div "Correct! + 823 Explanation: The error is on line 7 where we try to store a doub…" at bounding box center [784, 372] width 1078 height 329
click at [1025, 332] on div "Correct! + 823 Explanation: The error is on line 7 where we try to store a doub…" at bounding box center [784, 372] width 1078 height 329
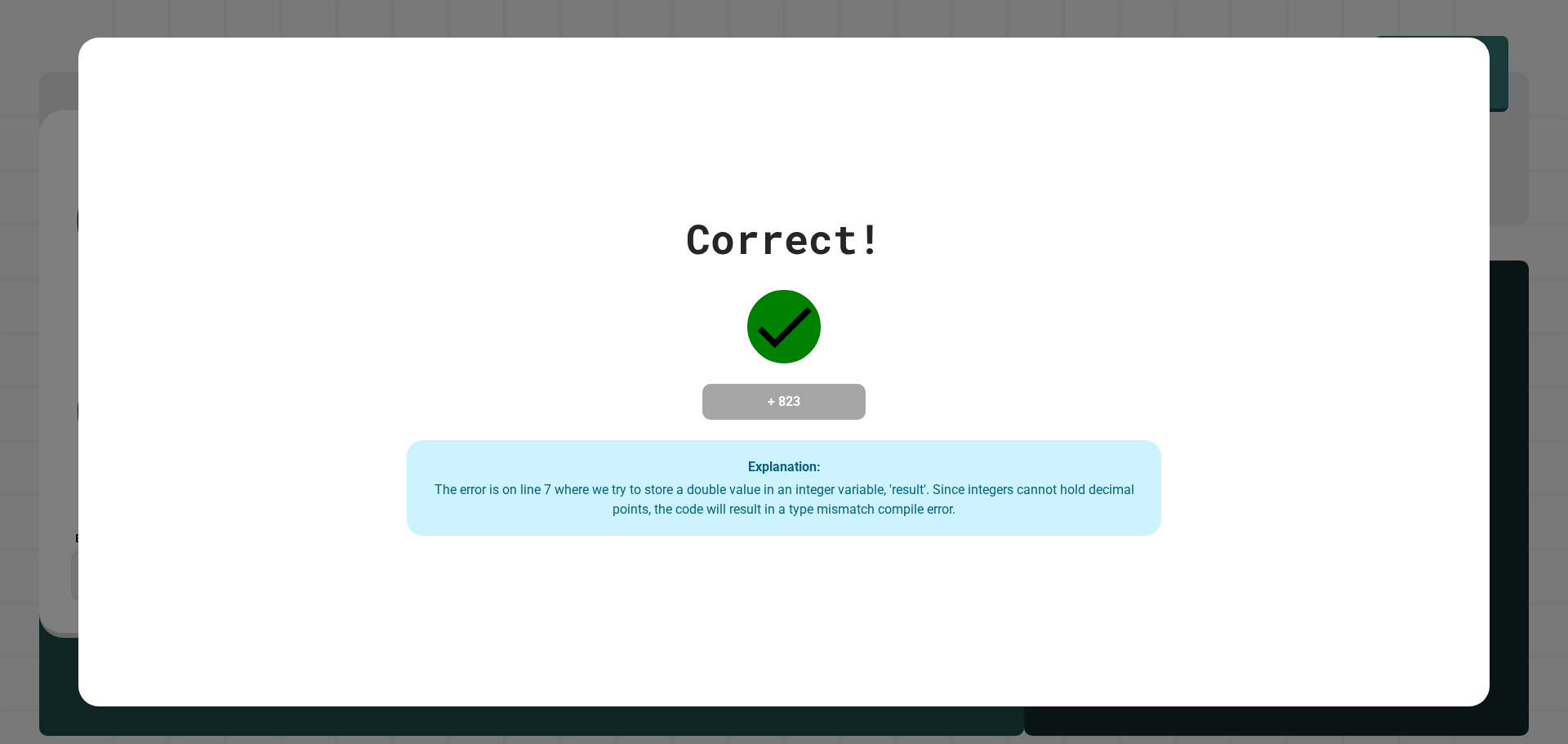
drag, startPoint x: 1025, startPoint y: 332, endPoint x: 1085, endPoint y: 174, distance: 169.0
click at [1085, 174] on div "Correct! + 823 Explanation: The error is on line 7 where we try to store a doub…" at bounding box center [784, 372] width 1411 height 670
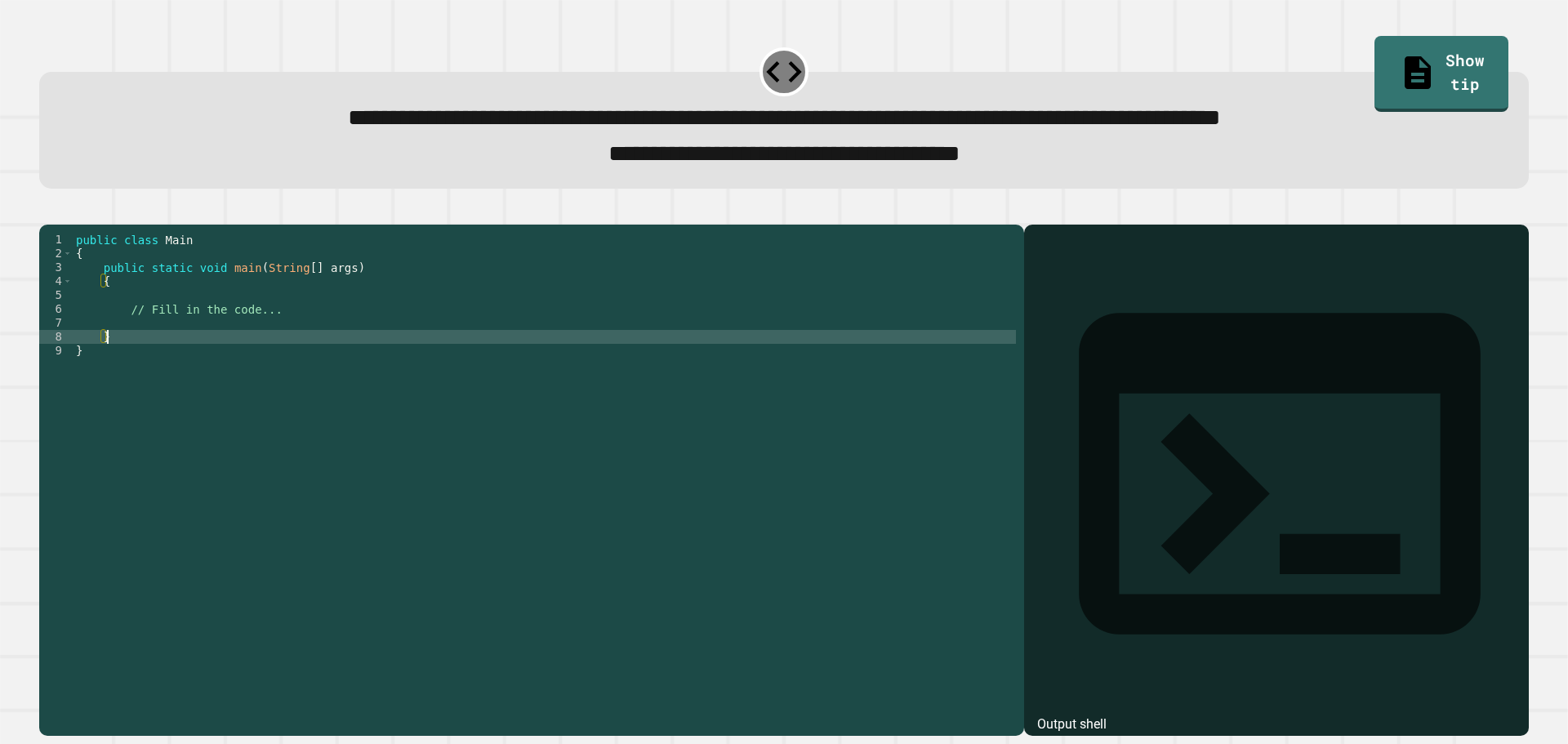
click at [407, 367] on div "public class Main { public static void main ( String [ ] args ) { // Fill in th…" at bounding box center [544, 461] width 943 height 458
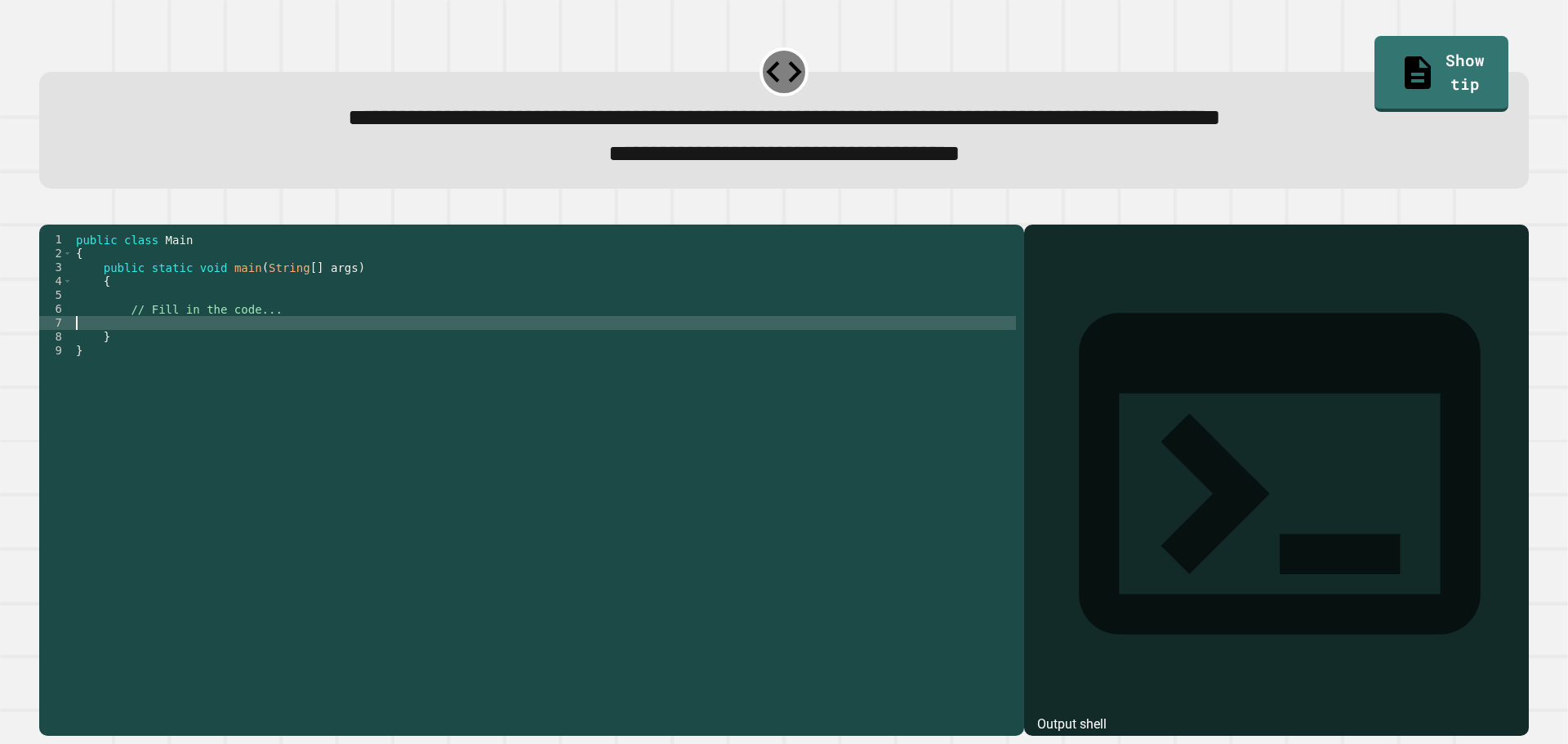
click at [410, 345] on div "public class Main { public static void main ( String [ ] args ) { // Fill in th…" at bounding box center [544, 461] width 943 height 458
click at [47, 211] on icon "button" at bounding box center [47, 211] width 0 height 0
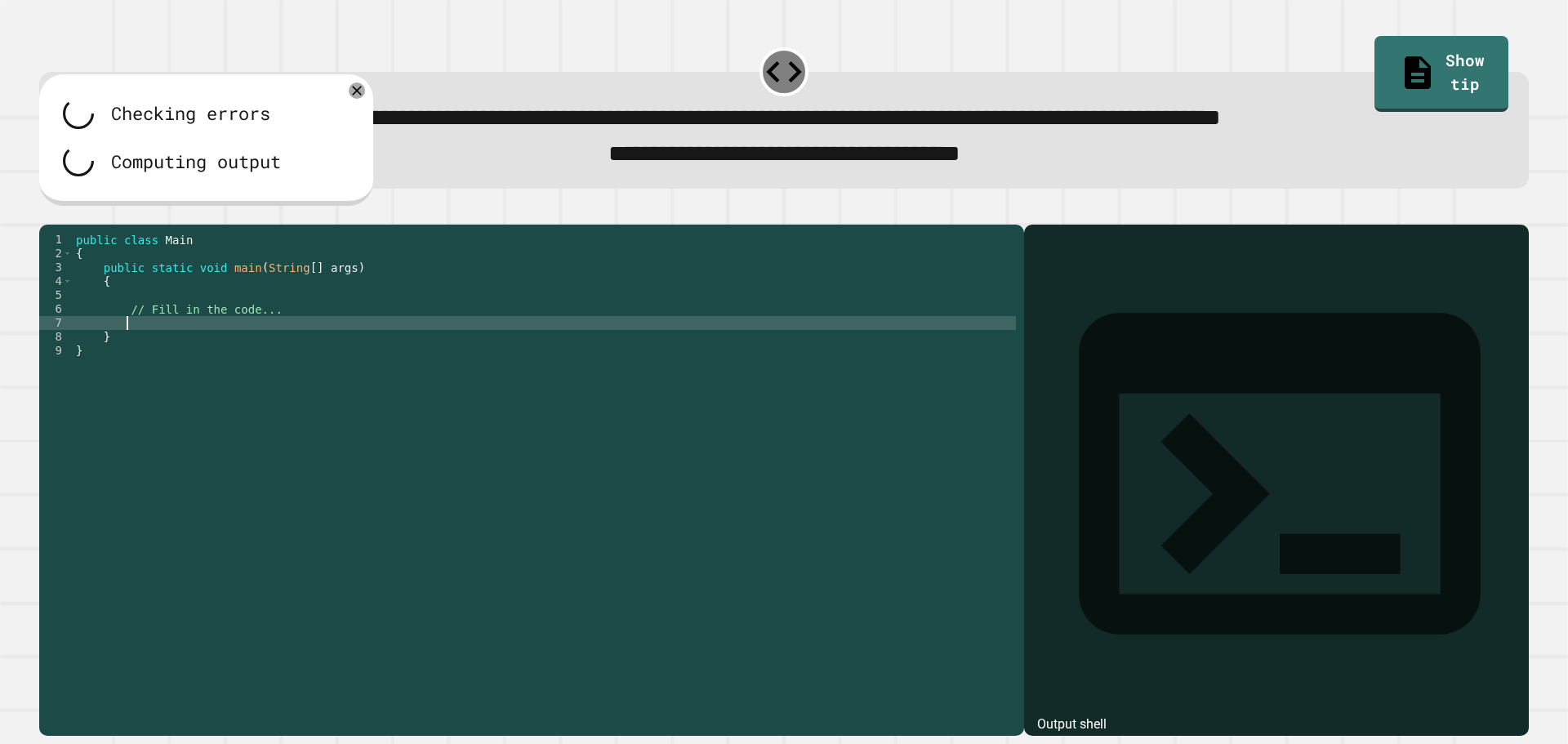
click at [175, 353] on div "public class Main { public static void main ( String [ ] args ) { // Fill in th…" at bounding box center [544, 461] width 943 height 458
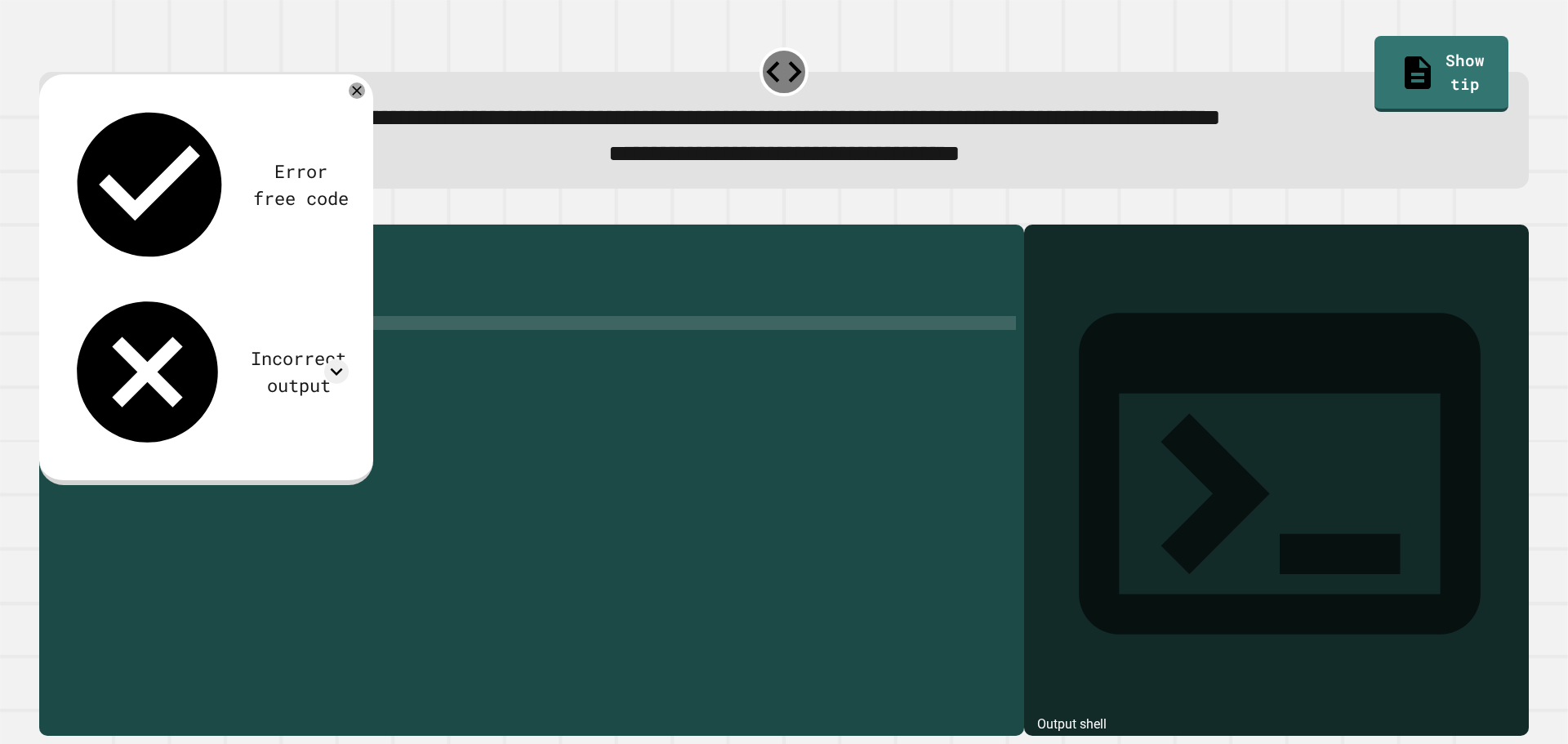
scroll to position [0, 11]
click at [352, 98] on icon at bounding box center [356, 89] width 19 height 19
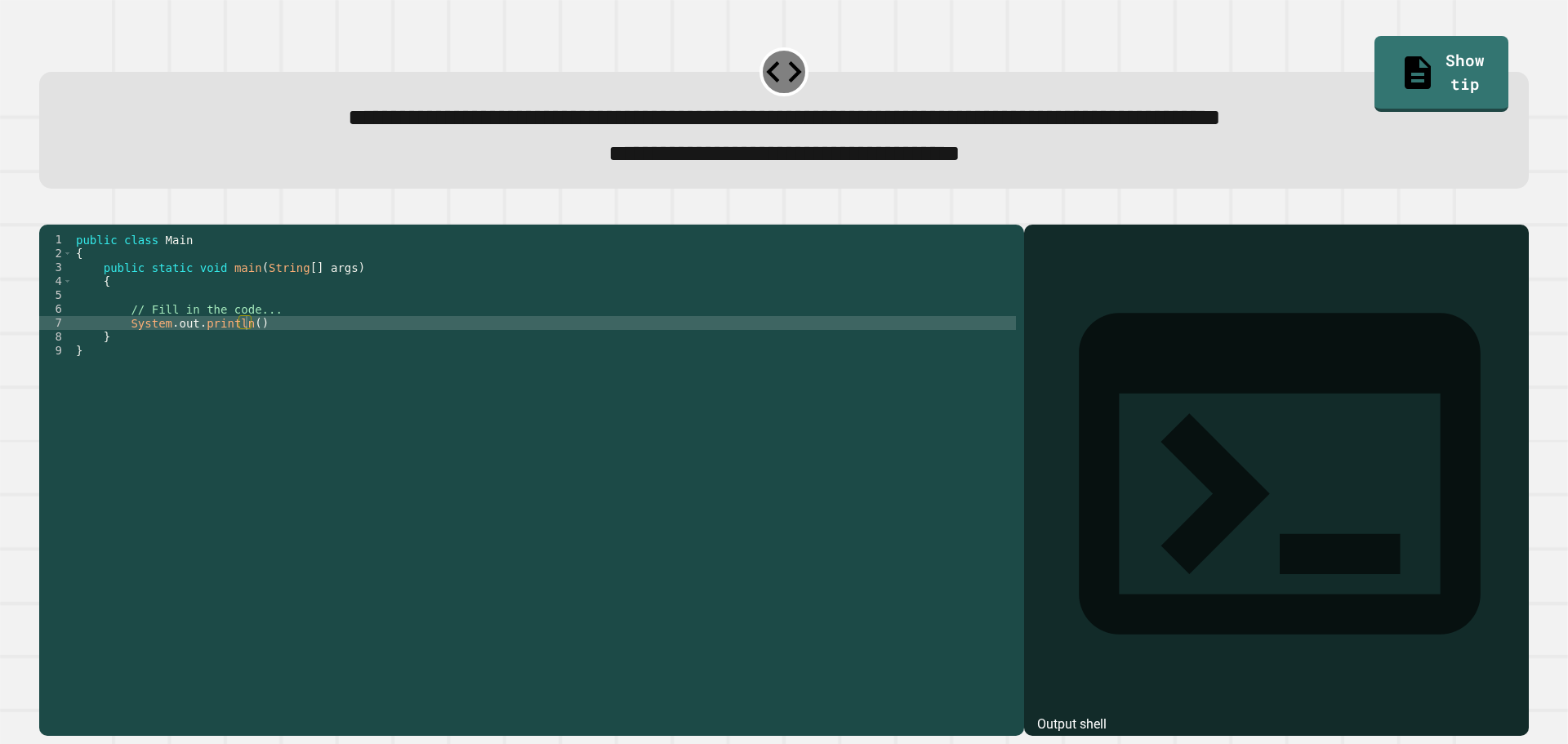
click at [247, 353] on div "public class Main { public static void main ( String [ ] args ) { // Fill in th…" at bounding box center [544, 461] width 943 height 458
type textarea "**********"
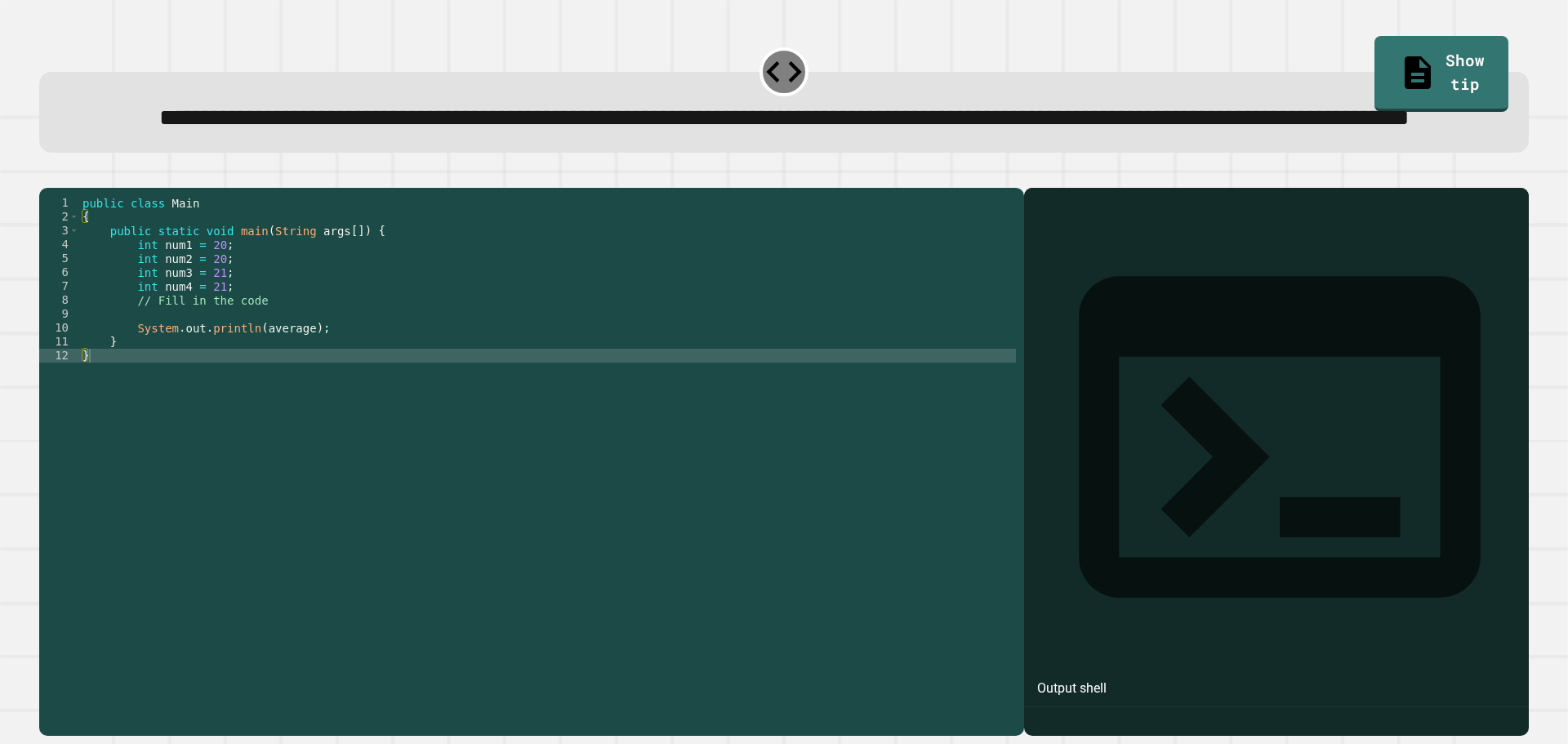
click at [583, 422] on div "public class Main { public static void main ( String args [ ]) { int num1 = 20 …" at bounding box center [547, 424] width 937 height 458
click at [594, 400] on div "public class Main { public static void main ( String args [ ]) { int num1 = 20 …" at bounding box center [547, 424] width 937 height 458
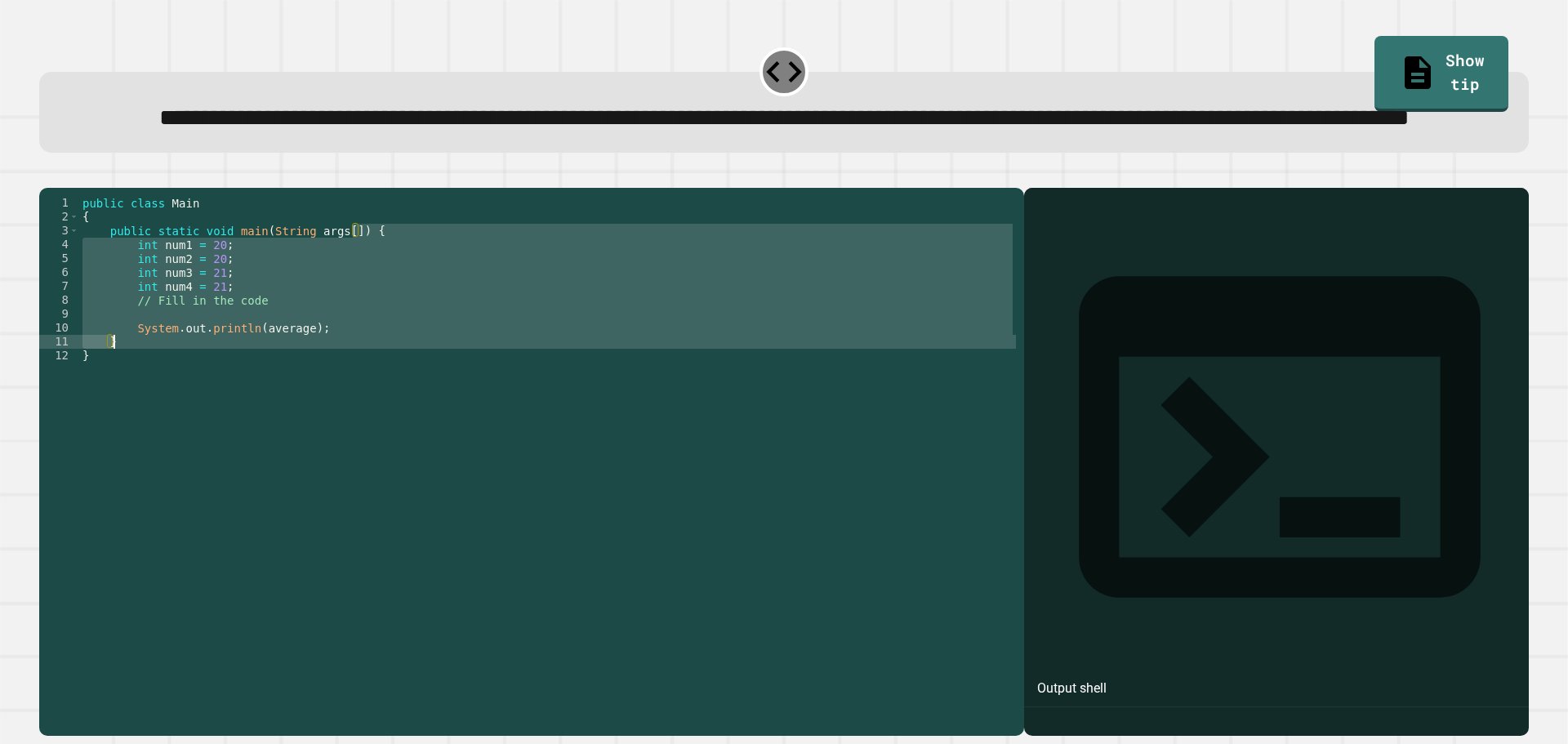
click at [575, 461] on div "public class Main { public static void main ( String args [ ]) { int num1 = 20 …" at bounding box center [547, 424] width 937 height 458
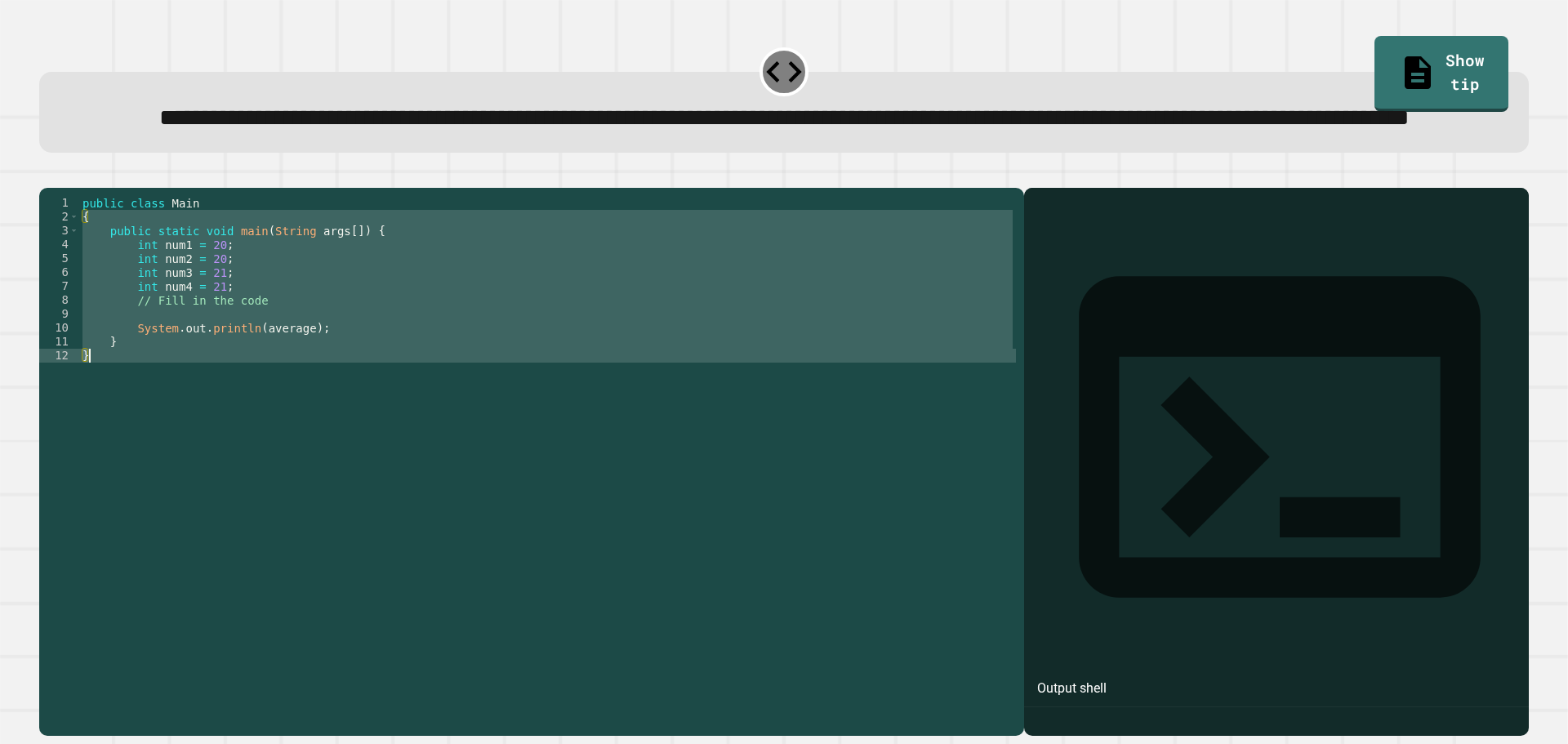
click at [575, 461] on div "public class Main { public static void main ( String args [ ]) { int num1 = 20 …" at bounding box center [547, 411] width 937 height 430
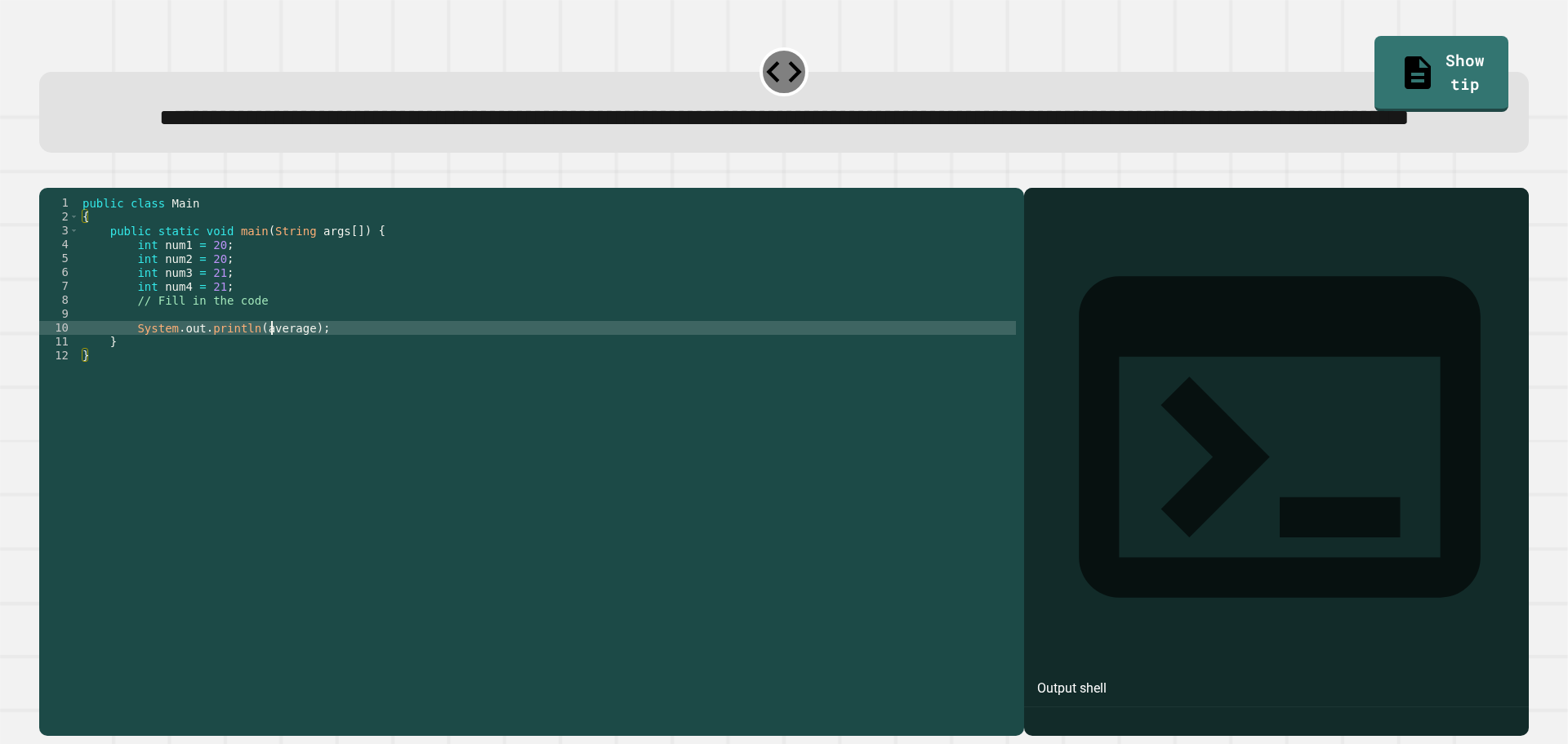
click at [274, 391] on div "public class Main { public static void main ( String args [ ]) { int num1 = 20 …" at bounding box center [547, 424] width 937 height 458
type textarea "**********"
click at [30, 206] on div "**********" at bounding box center [784, 372] width 1568 height 744
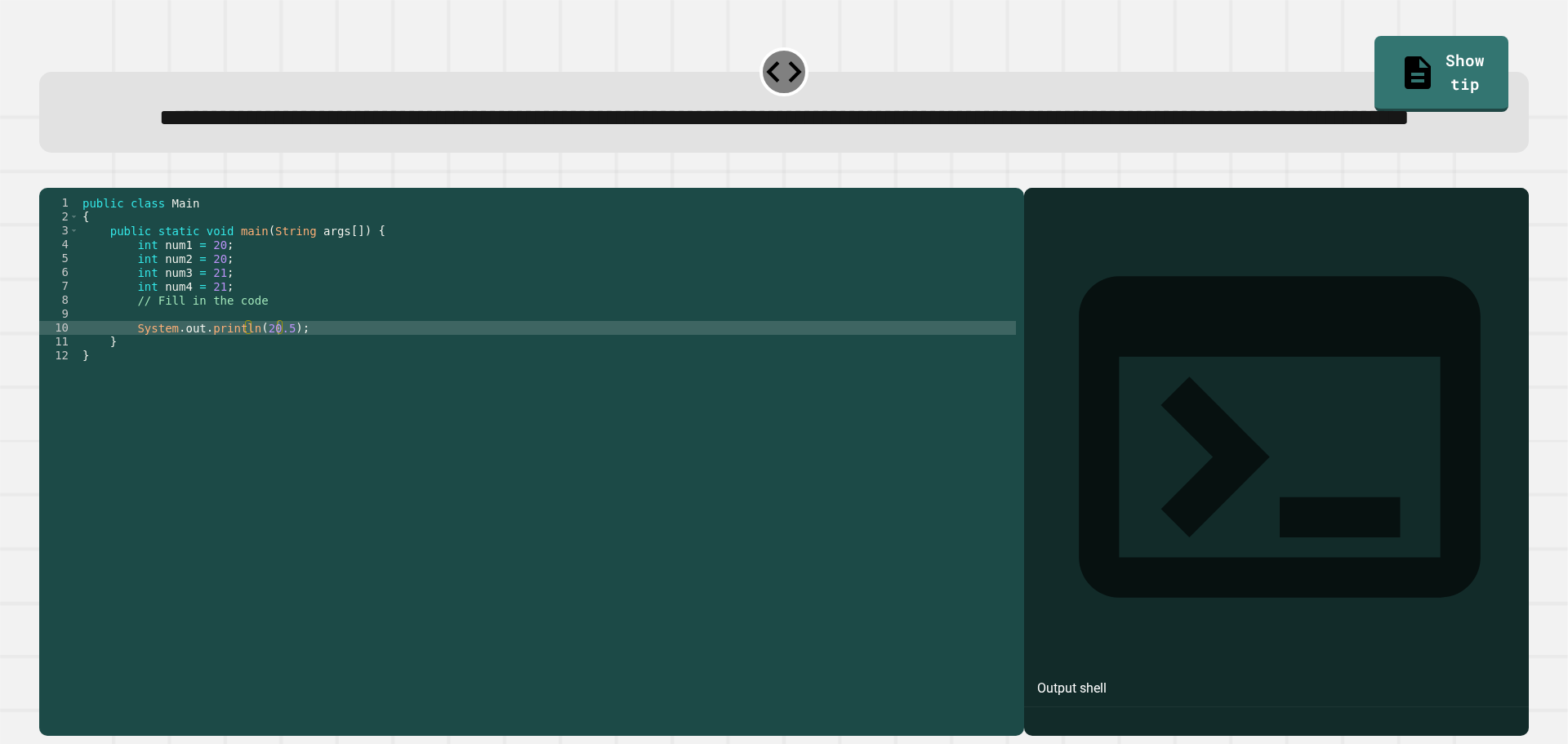
click at [37, 209] on div "**********" at bounding box center [784, 453] width 1505 height 584
click at [47, 174] on button "button" at bounding box center [47, 174] width 0 height 0
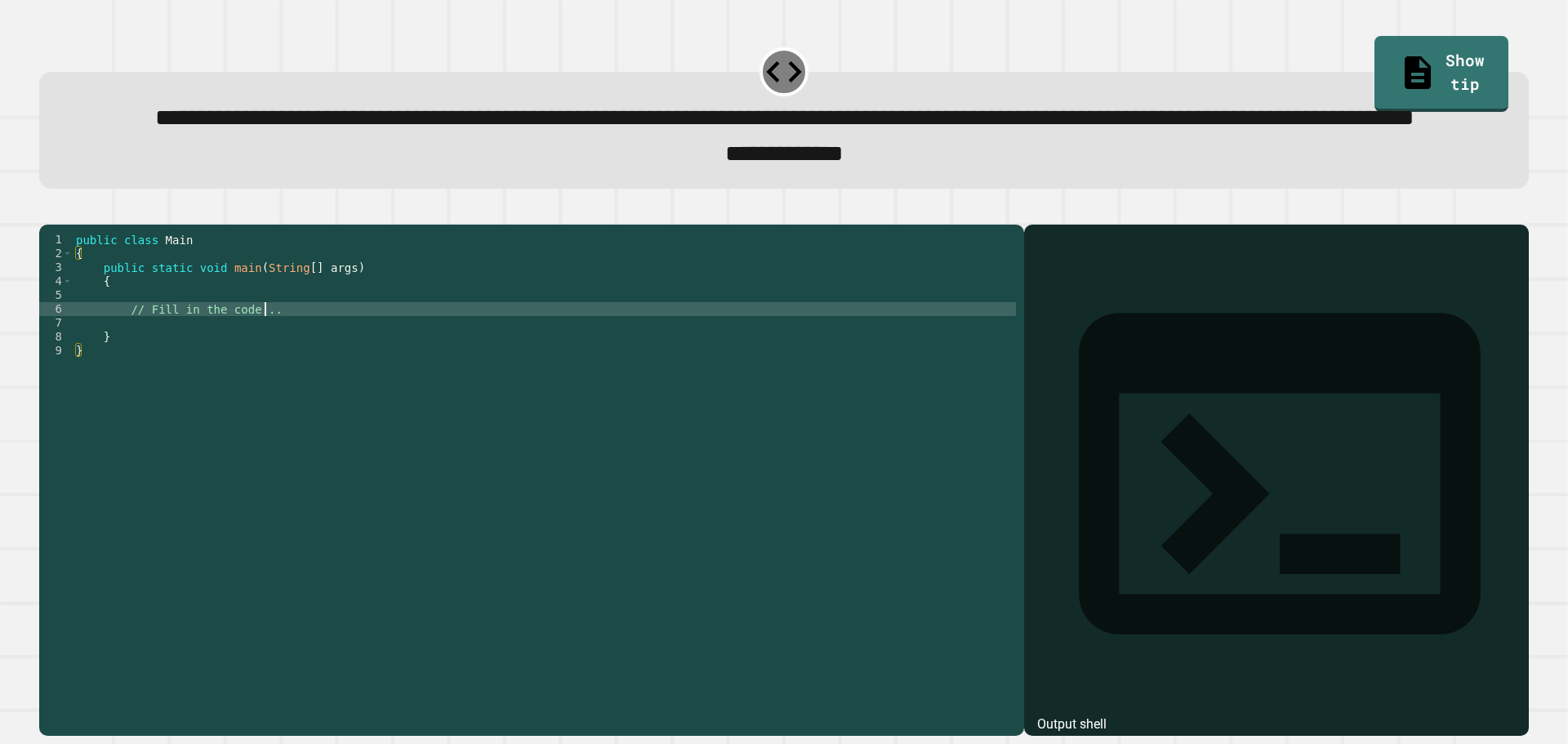
click at [438, 368] on div "public class Main { public static void main ( String [ ] args ) { // Fill in th…" at bounding box center [544, 441] width 943 height 416
click at [432, 391] on div "public class Main { public static void main ( String [ ] args ) { // Fill in th…" at bounding box center [544, 441] width 943 height 416
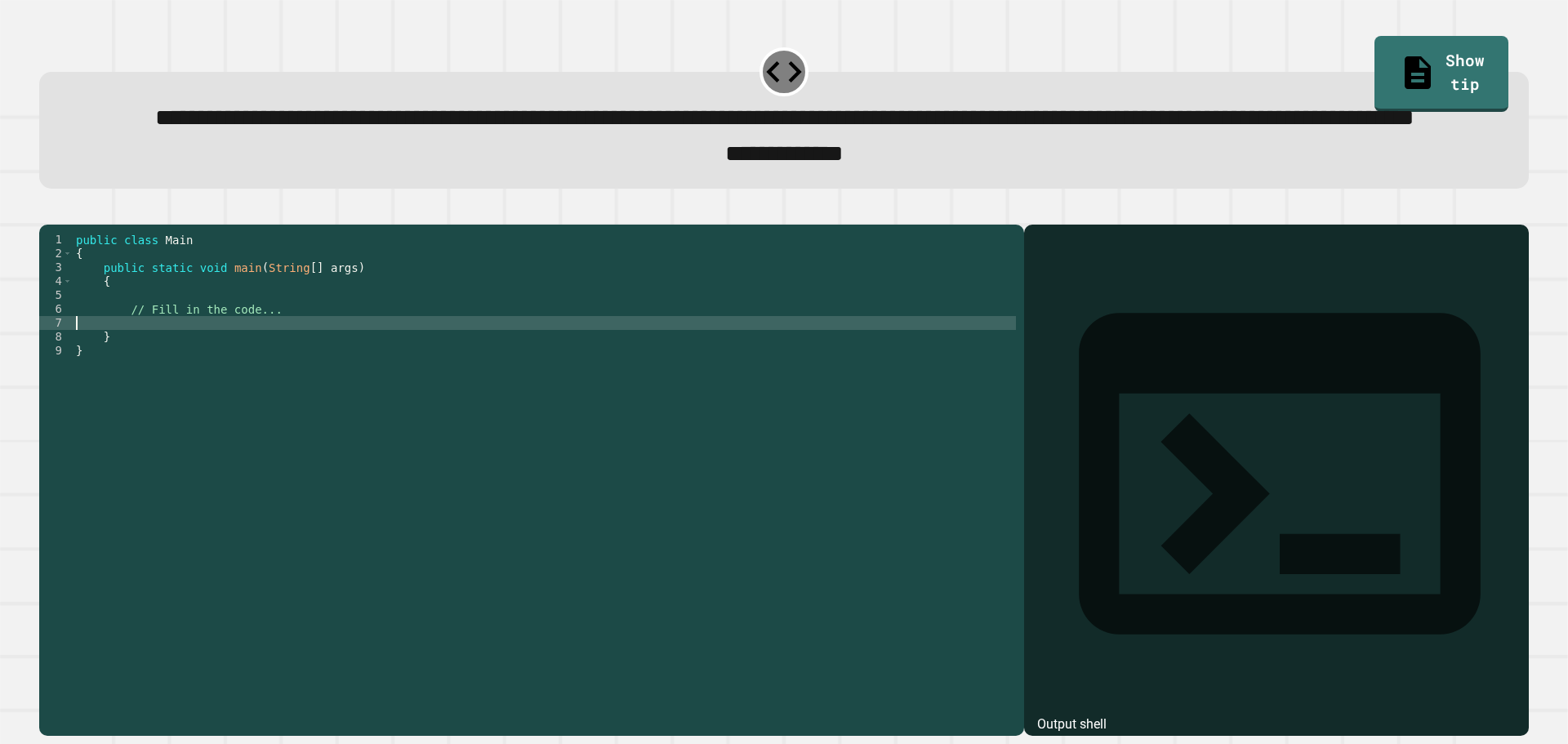
click at [432, 394] on div "public class Main { public static void main ( String [ ] args ) { // Fill in th…" at bounding box center [544, 441] width 943 height 416
click at [405, 402] on div "public class Main { public static void main ( String [ ] args ) { // Fill in th…" at bounding box center [544, 441] width 943 height 416
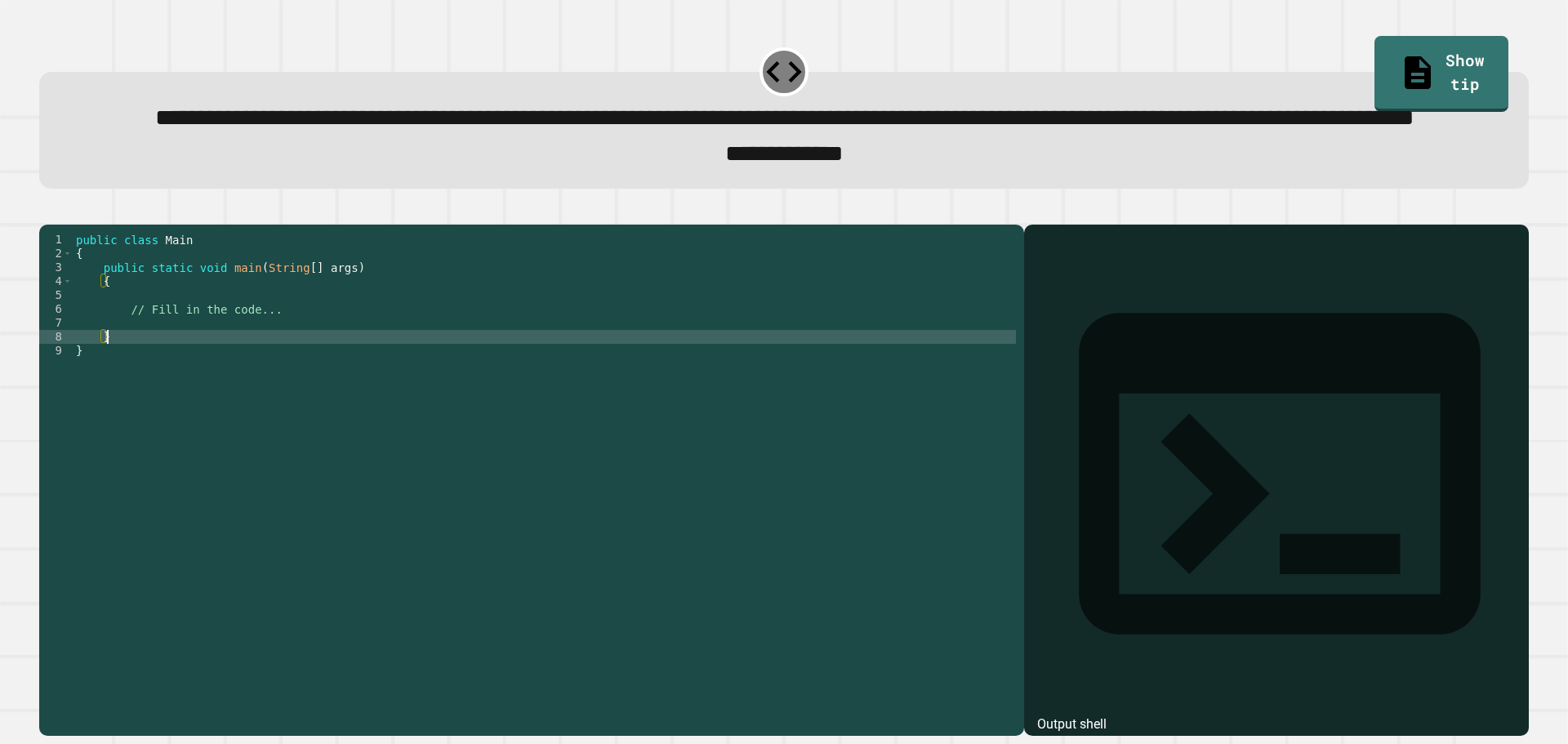
click at [409, 396] on div "public class Main { public static void main ( String [ ] args ) { // Fill in th…" at bounding box center [544, 441] width 943 height 416
click at [412, 391] on div "public class Main { public static void main ( String [ ] args ) { // Fill in th…" at bounding box center [544, 441] width 943 height 416
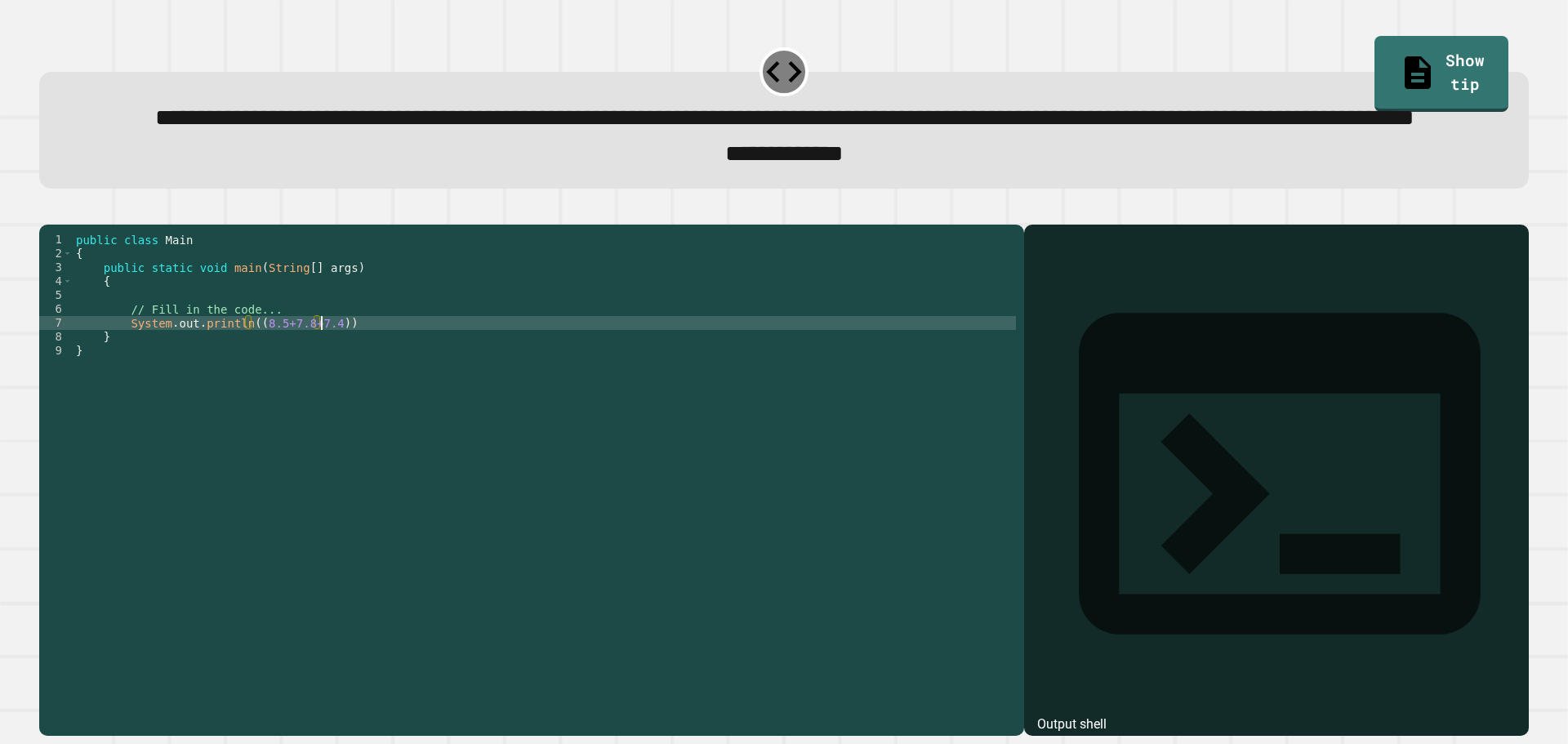
scroll to position [0, 16]
click at [325, 394] on div "public class Main { public static void main ( String [ ] args ) { // Fill in th…" at bounding box center [544, 441] width 943 height 416
click at [247, 385] on div "public class Main { public static void main ( String [ ] args ) { // Fill in th…" at bounding box center [544, 441] width 943 height 416
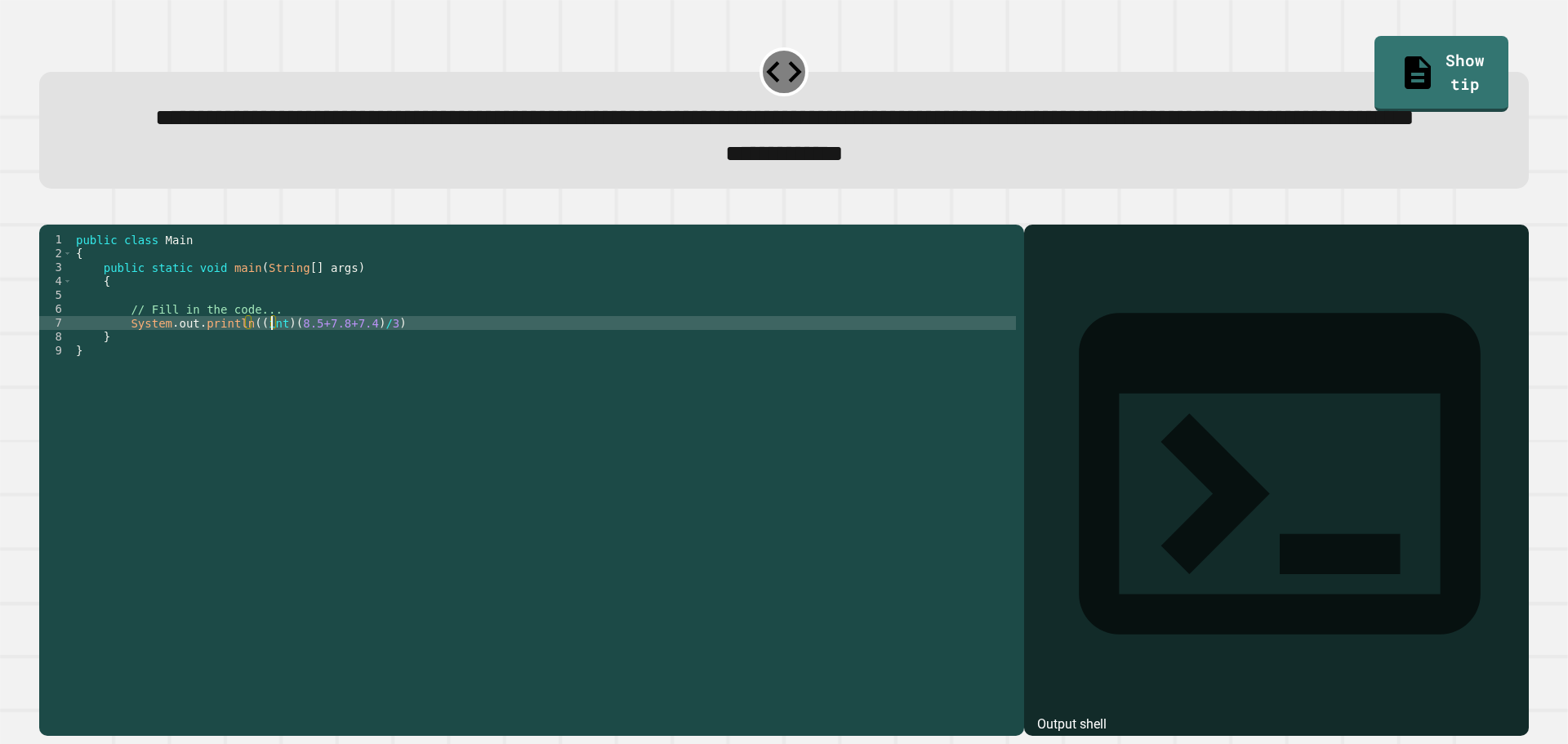
click at [44, 225] on div at bounding box center [784, 214] width 1489 height 19
click at [47, 211] on button "button" at bounding box center [47, 211] width 0 height 0
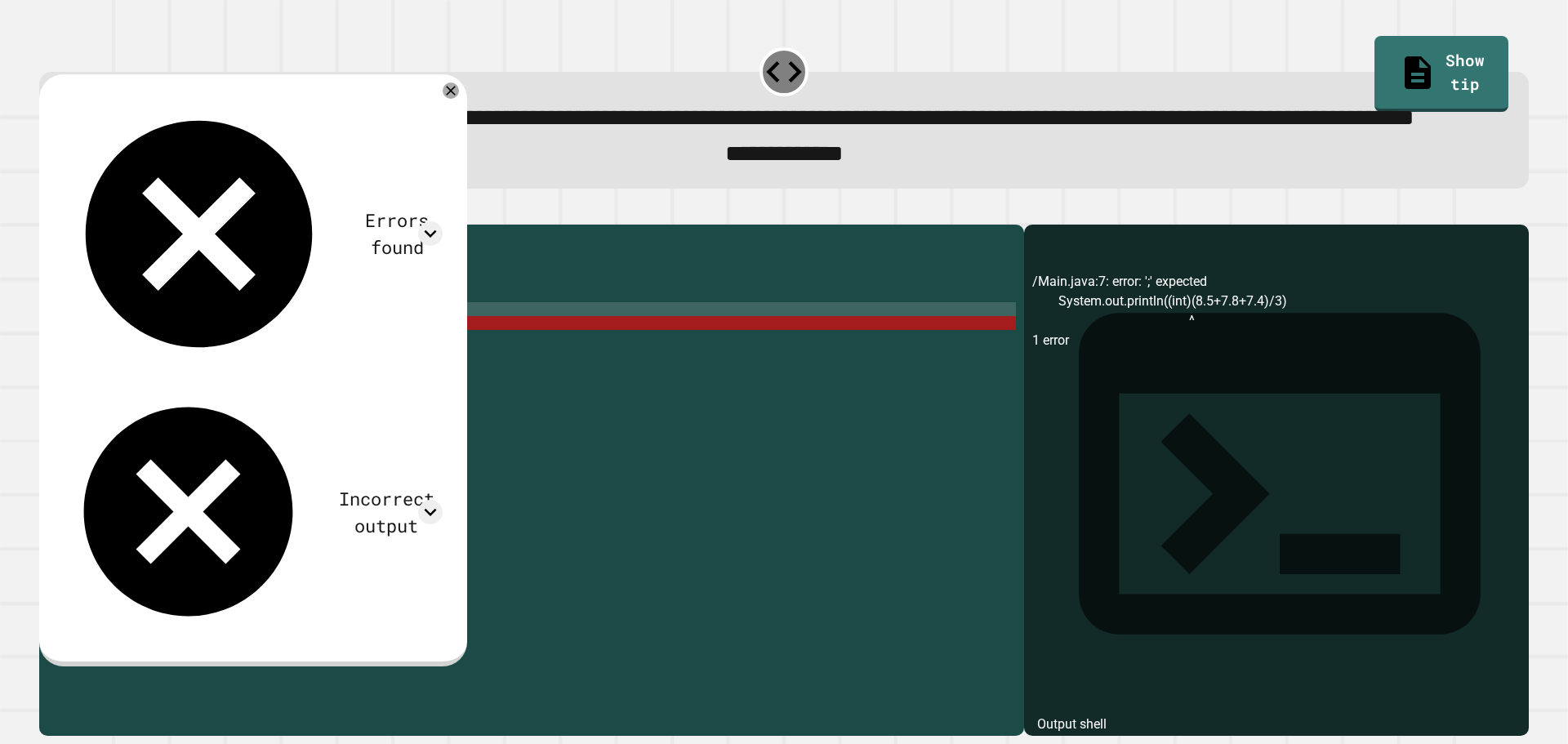
click at [481, 374] on div "public class Main { public static void main ( String [ ] args ) { // Fill in th…" at bounding box center [544, 441] width 943 height 416
click at [460, 100] on icon at bounding box center [451, 90] width 19 height 19
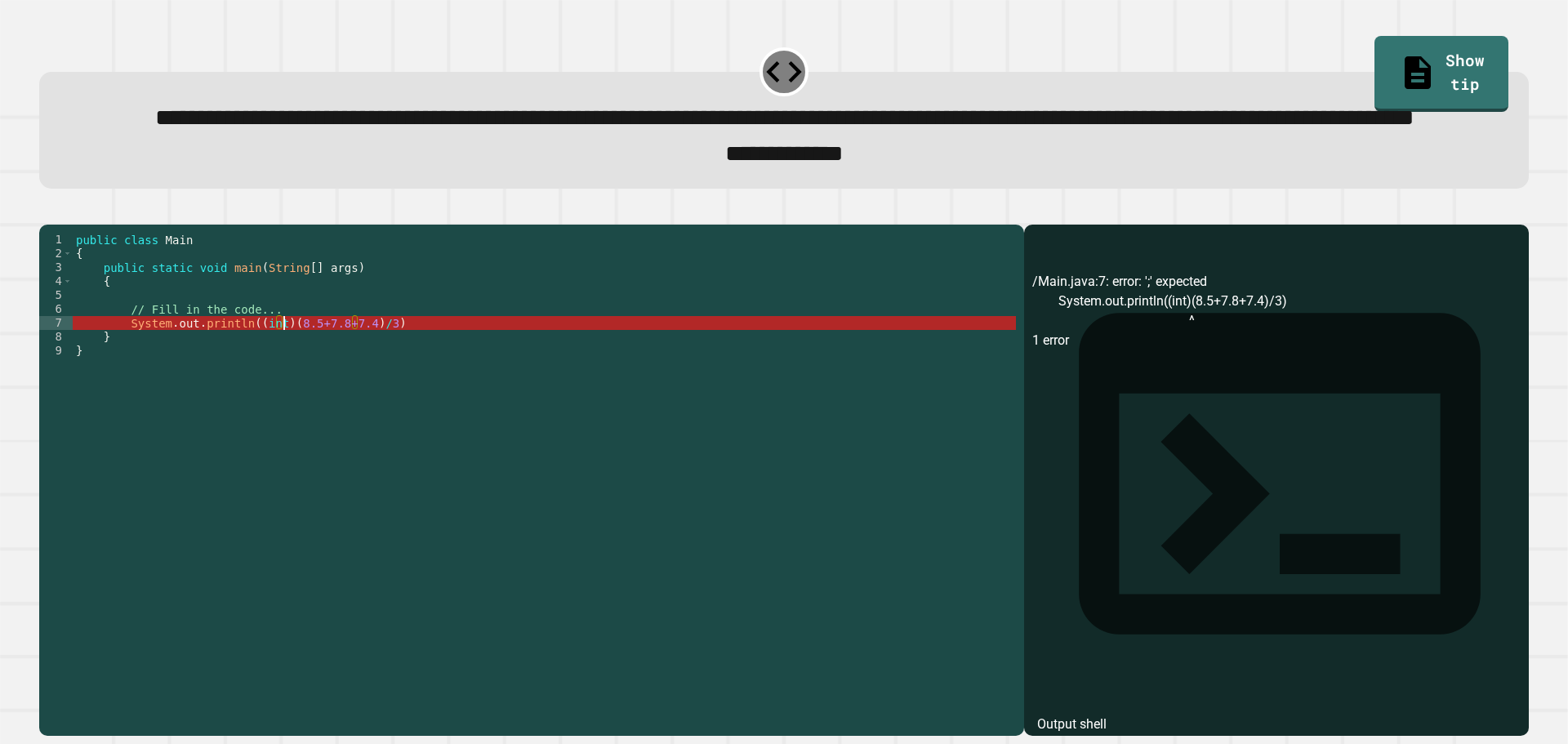
click at [281, 389] on div "public class Main { public static void main ( String [ ] args ) { // Fill in th…" at bounding box center [544, 441] width 943 height 416
click at [280, 388] on div "public class Main { public static void main ( String [ ] args ) { // Fill in th…" at bounding box center [544, 441] width 943 height 416
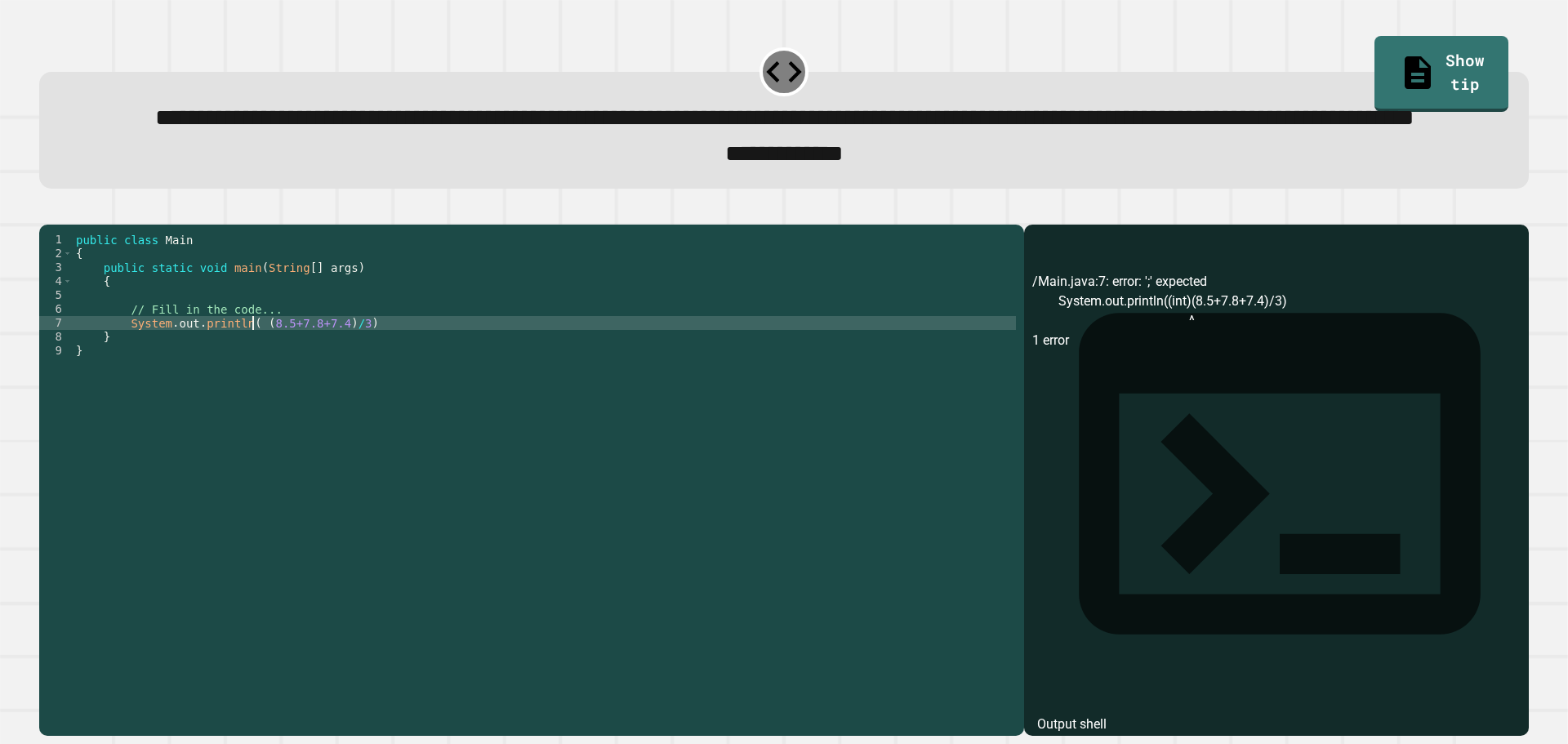
scroll to position [0, 12]
click at [302, 394] on div "public class Main { public static void main ( String [ ] args ) { // Fill in th…" at bounding box center [544, 441] width 943 height 416
click at [280, 386] on div "public class Main { public static void main ( String [ ] args ) { // Fill in th…" at bounding box center [544, 441] width 943 height 416
click at [414, 385] on div "public class Main { public static void main ( String [ ] args ) { // Fill in th…" at bounding box center [544, 441] width 943 height 416
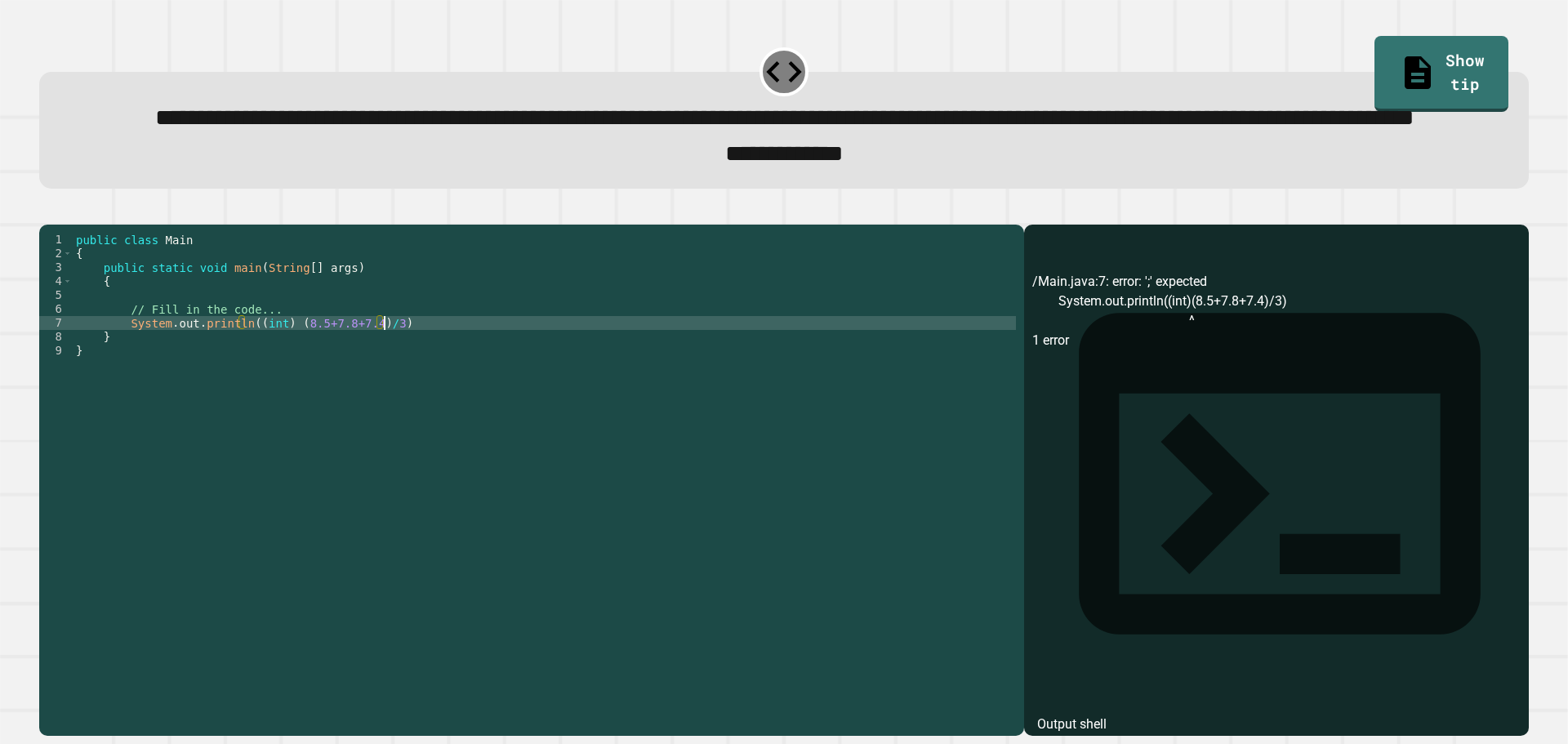
scroll to position [0, 21]
click at [61, 226] on icon "button" at bounding box center [58, 221] width 9 height 12
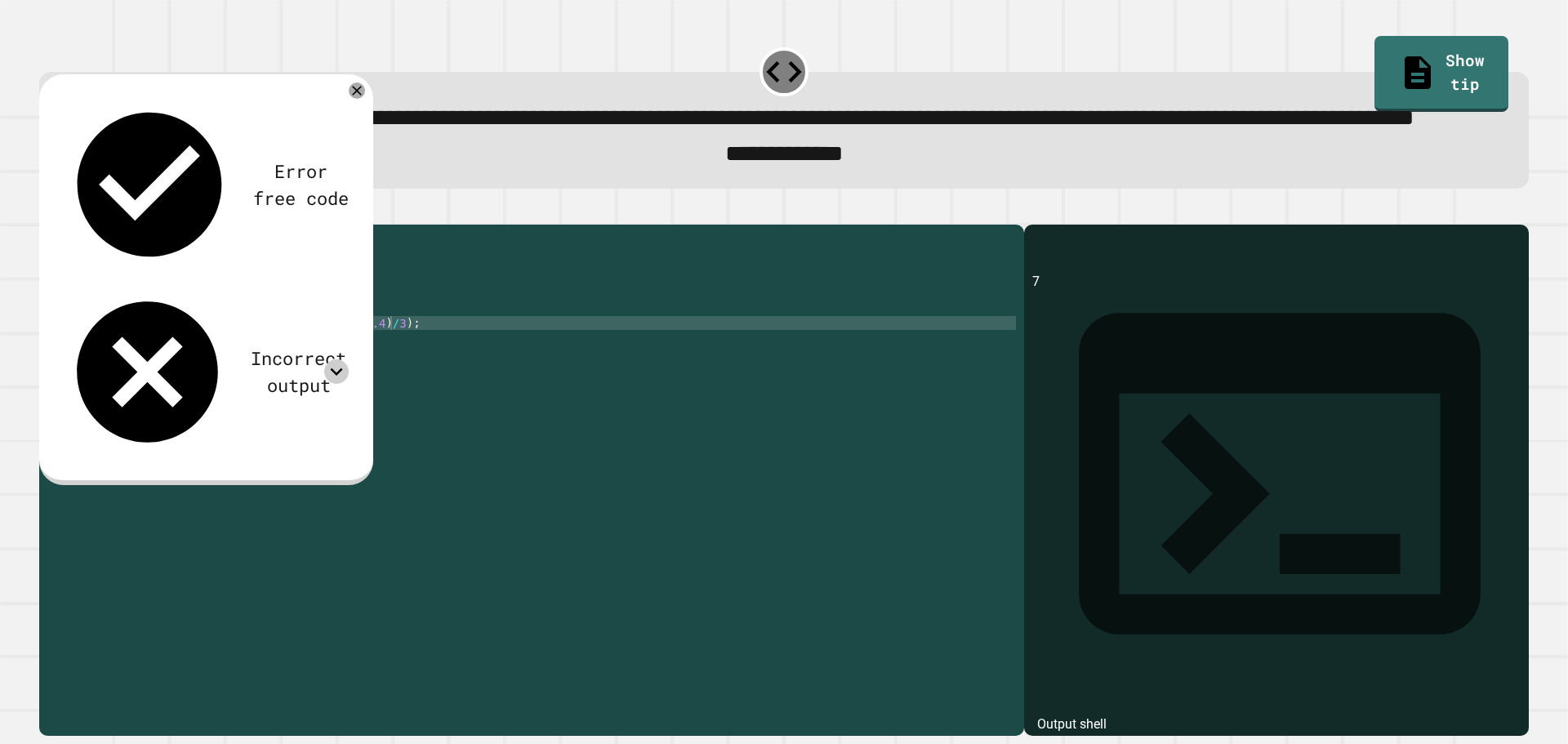
click at [334, 360] on icon at bounding box center [336, 372] width 25 height 25
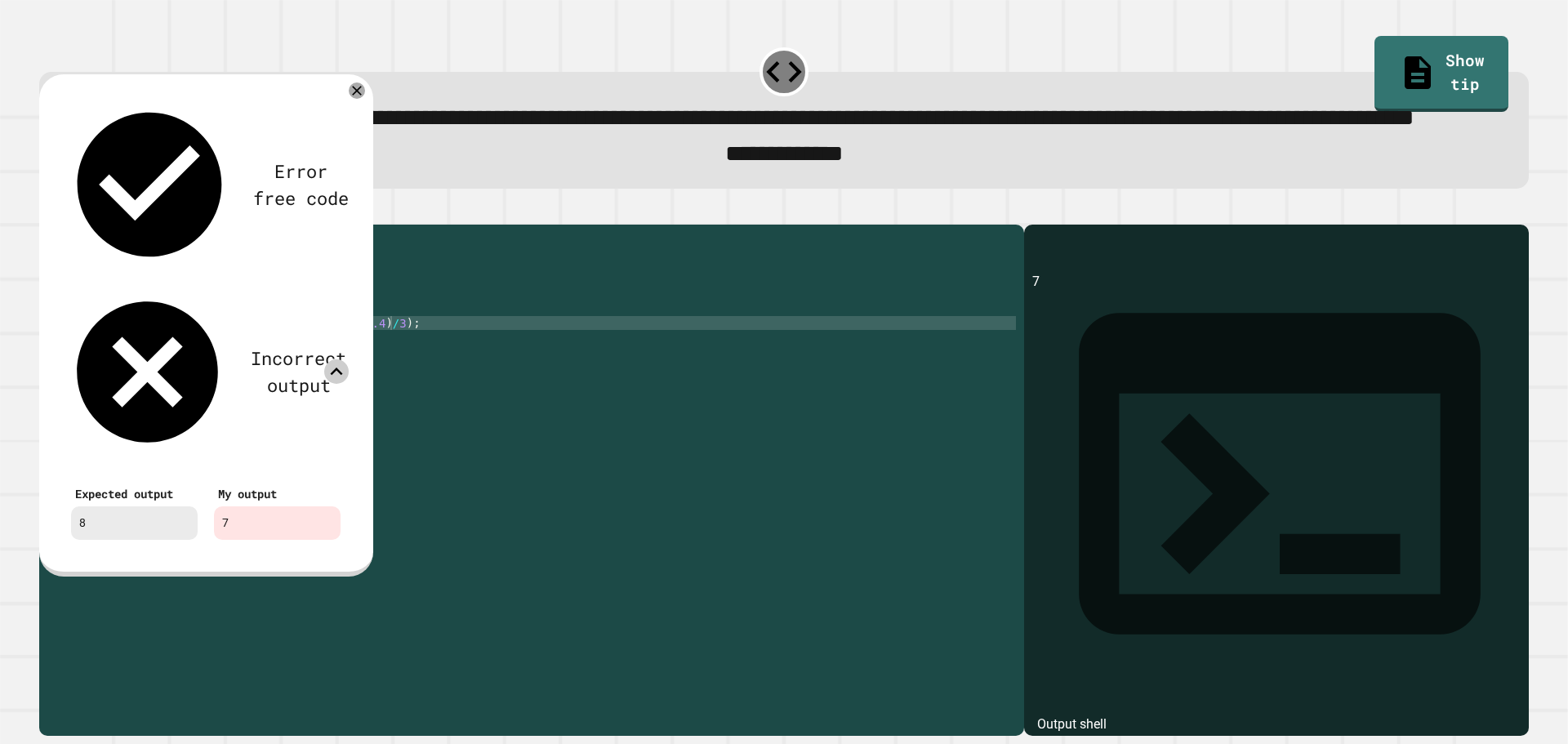
click at [438, 323] on div "public class Main { public static void main ( String [ ] args ) { // Fill in th…" at bounding box center [544, 441] width 943 height 416
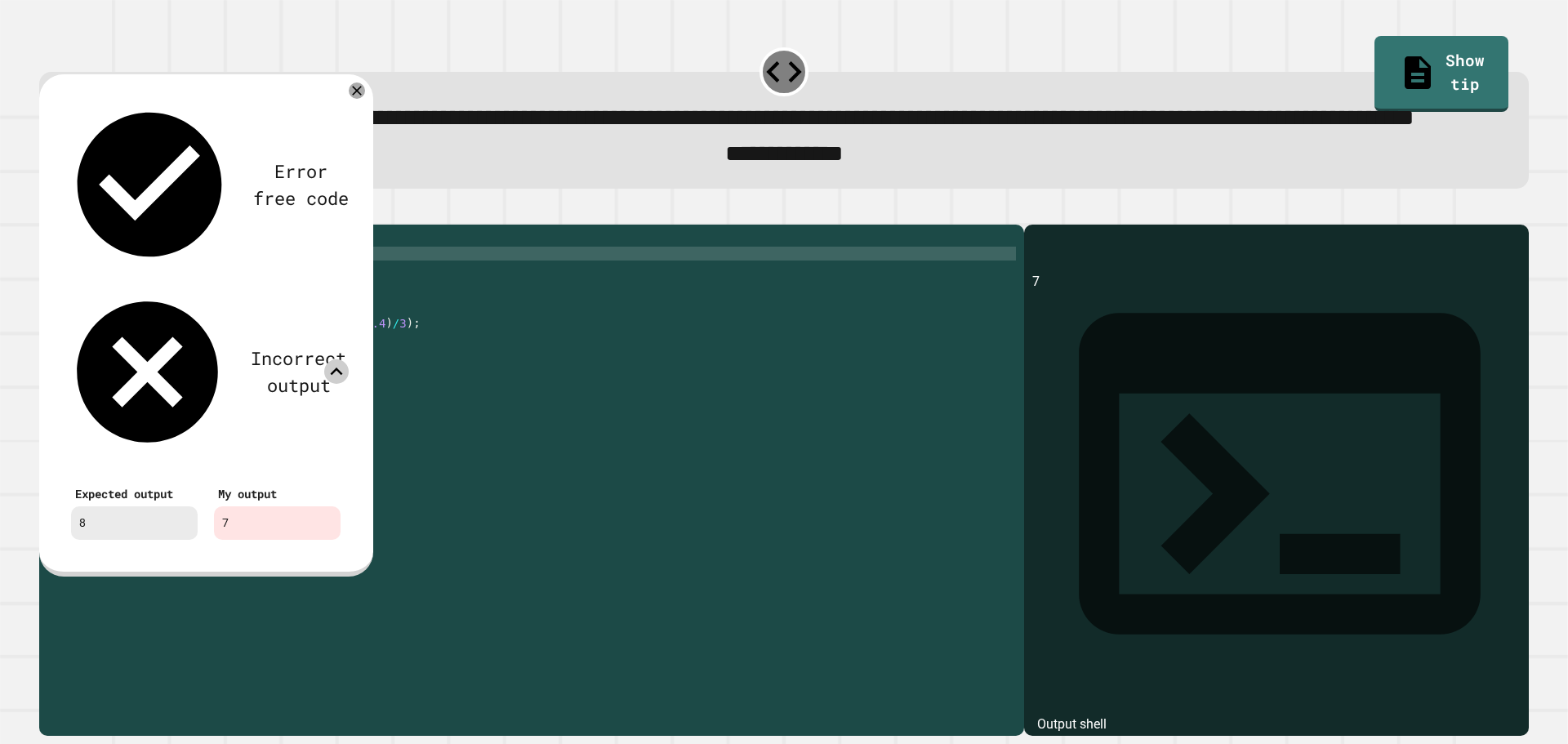
click at [354, 99] on icon at bounding box center [357, 90] width 16 height 16
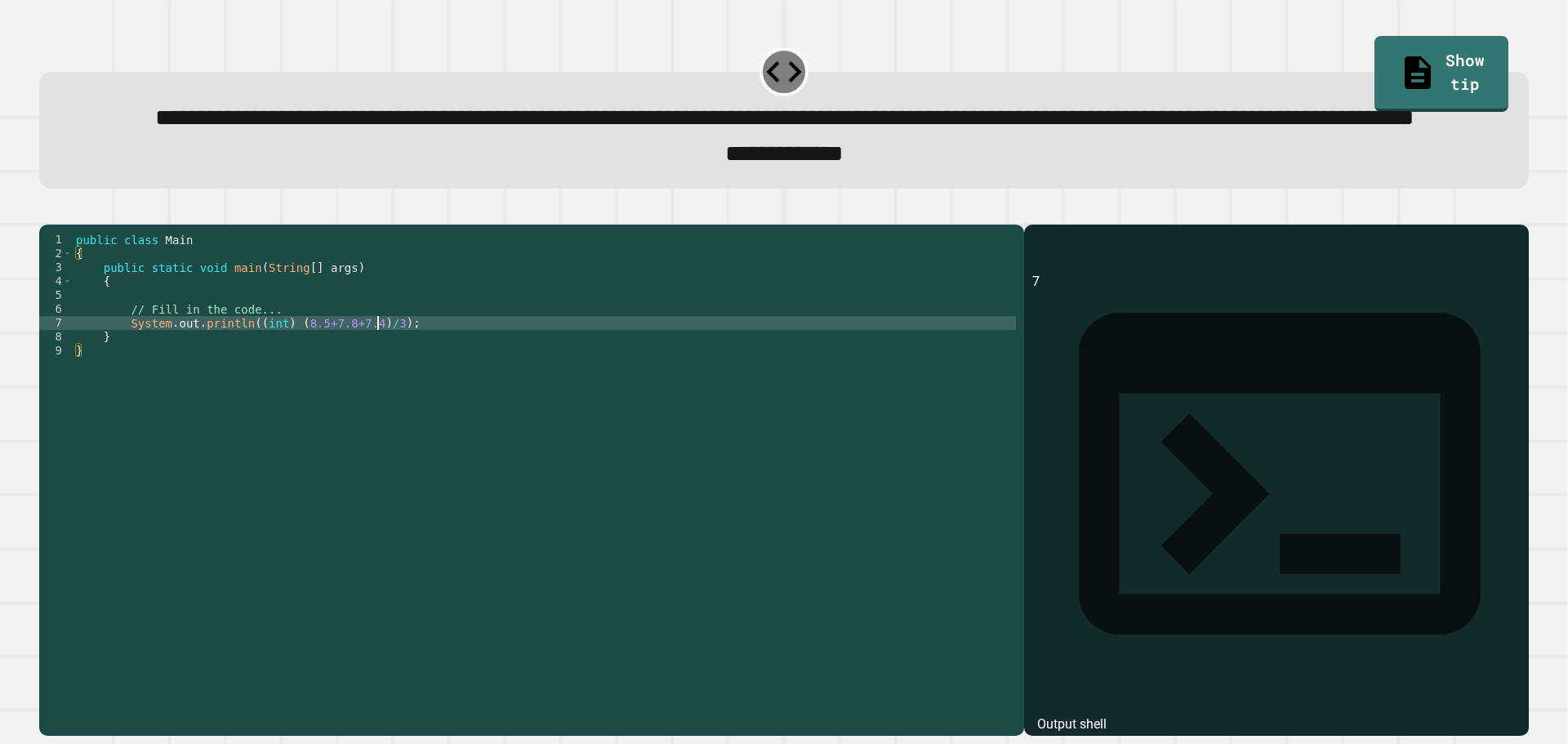
click at [381, 391] on div "public class Main { public static void main ( String [ ] args ) { // Fill in th…" at bounding box center [544, 441] width 943 height 416
click at [47, 211] on icon "button" at bounding box center [47, 211] width 0 height 0
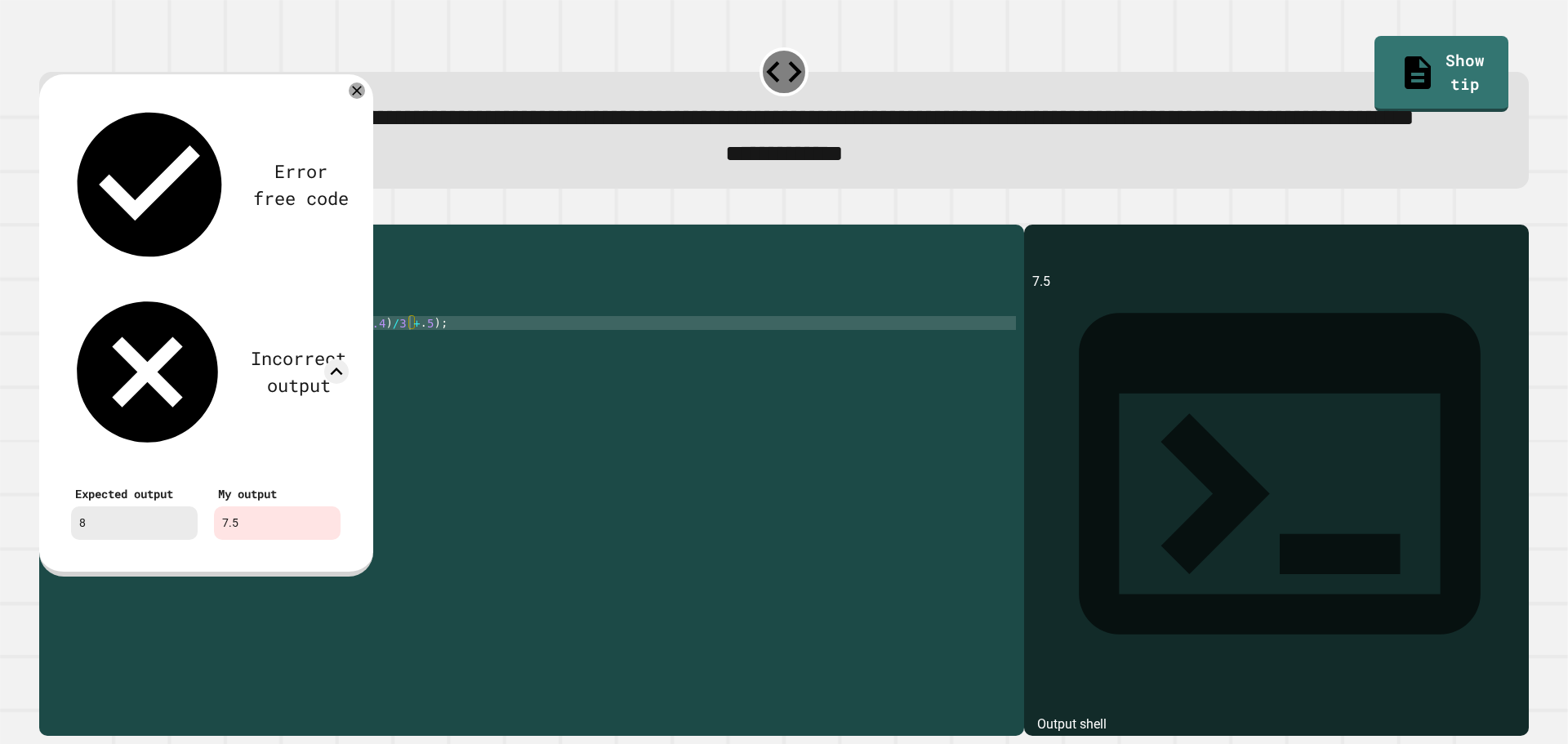
drag, startPoint x: 421, startPoint y: 417, endPoint x: 433, endPoint y: 369, distance: 49.5
click at [423, 417] on div "public class Main { public static void main ( String [ ] args ) { // Fill in th…" at bounding box center [544, 441] width 943 height 416
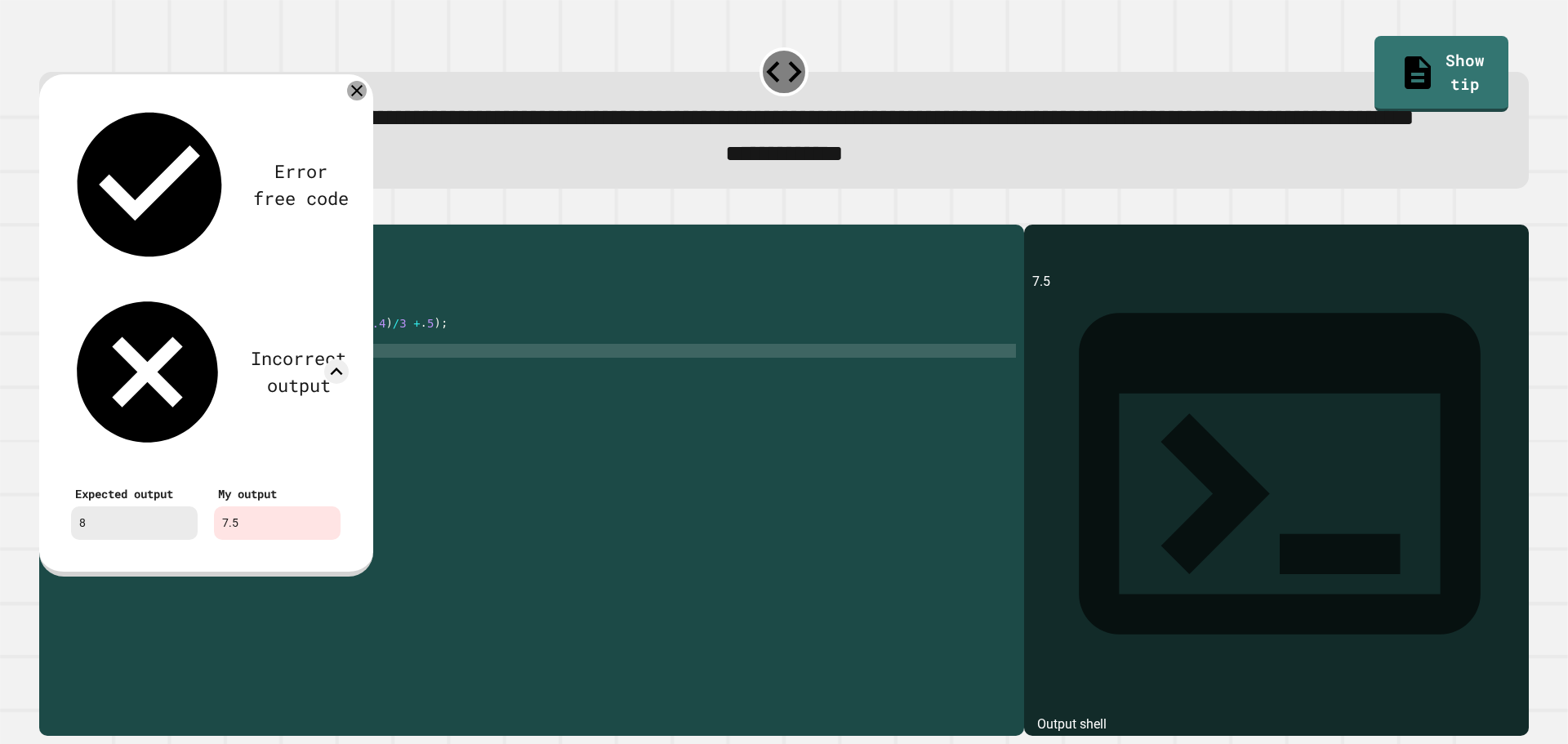
click at [359, 100] on icon at bounding box center [357, 90] width 19 height 19
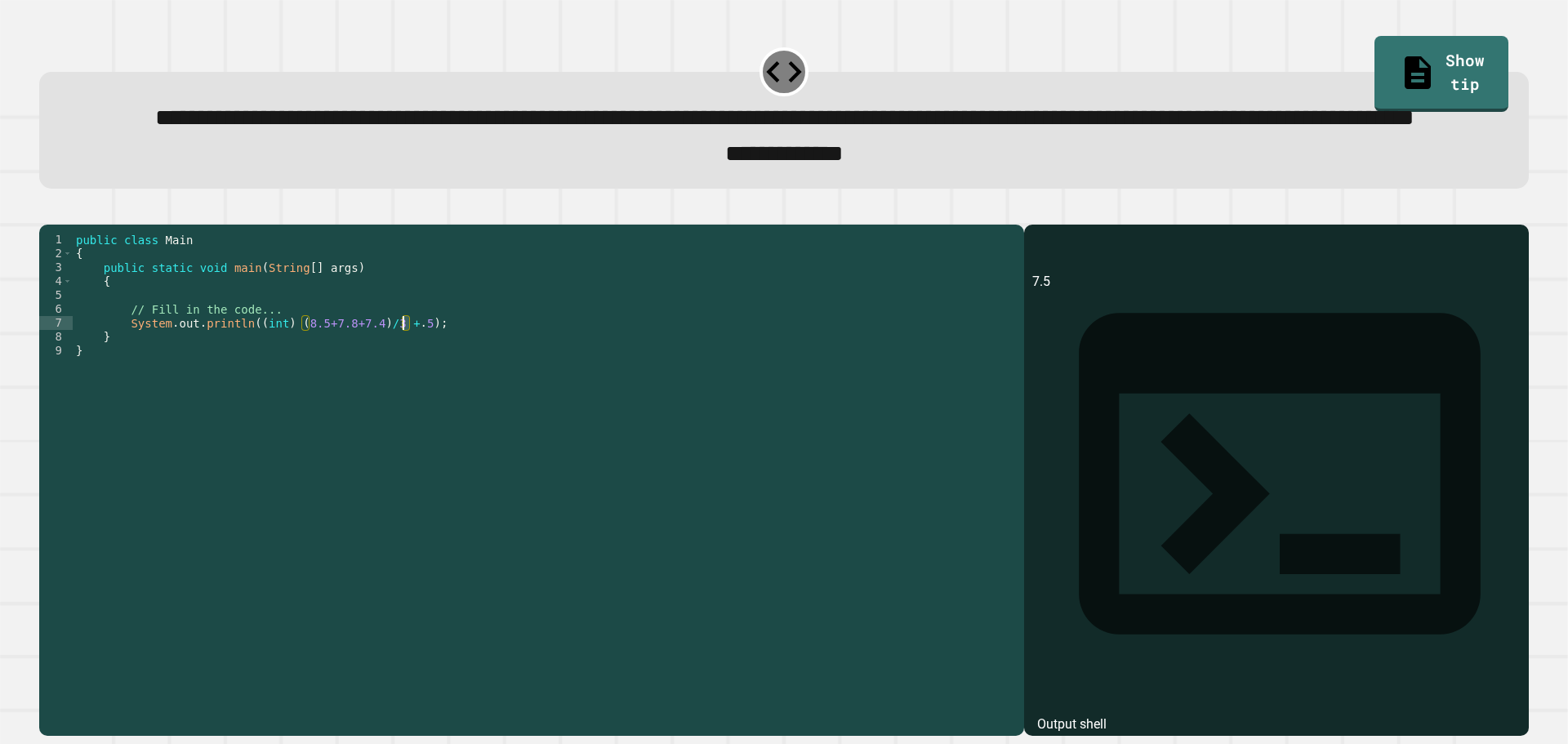
click at [403, 392] on div "public class Main { public static void main ( String [ ] args ) { // Fill in th…" at bounding box center [544, 441] width 943 height 416
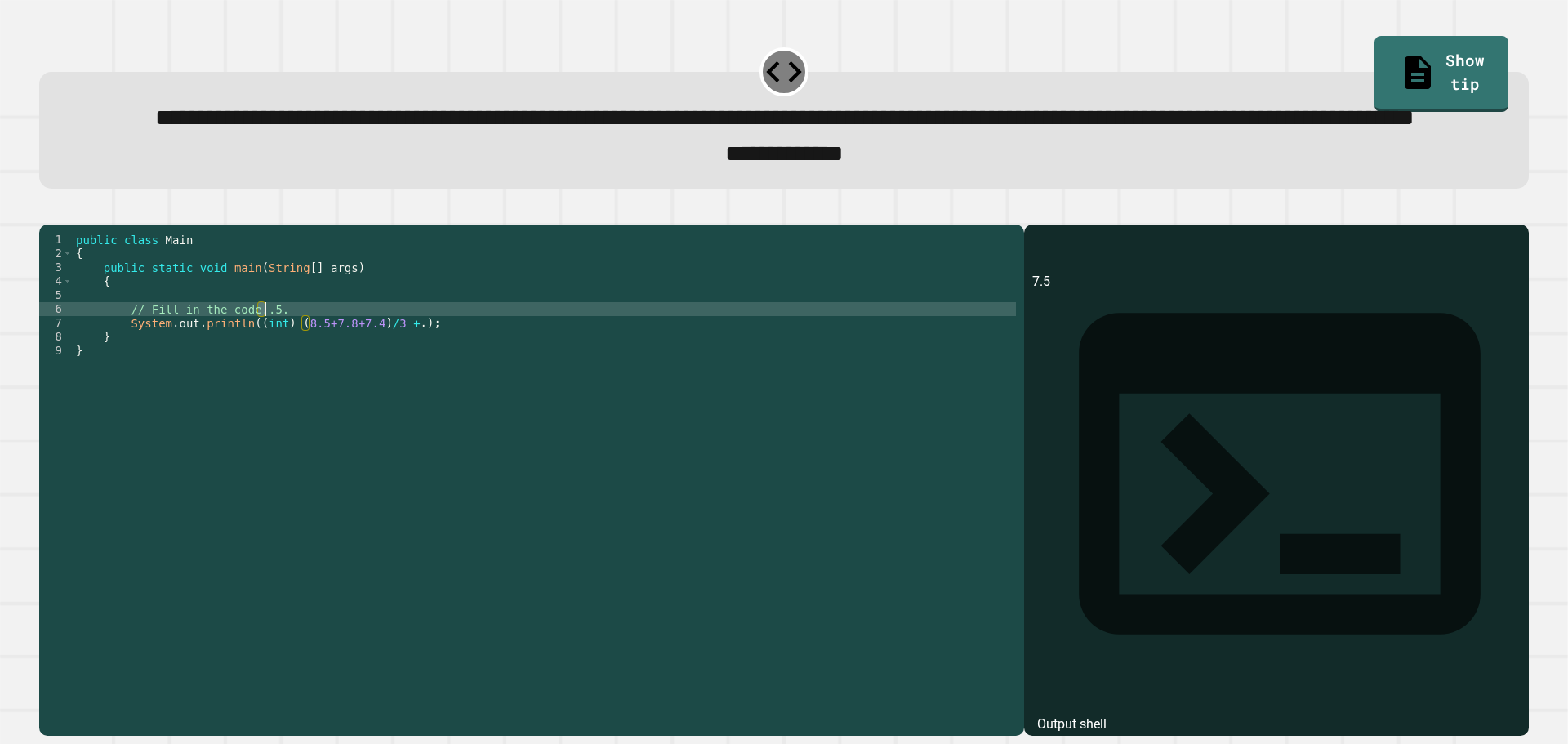
click at [344, 393] on div "public class Main { public static void main ( String [ ] args ) { // Fill in th…" at bounding box center [544, 441] width 943 height 416
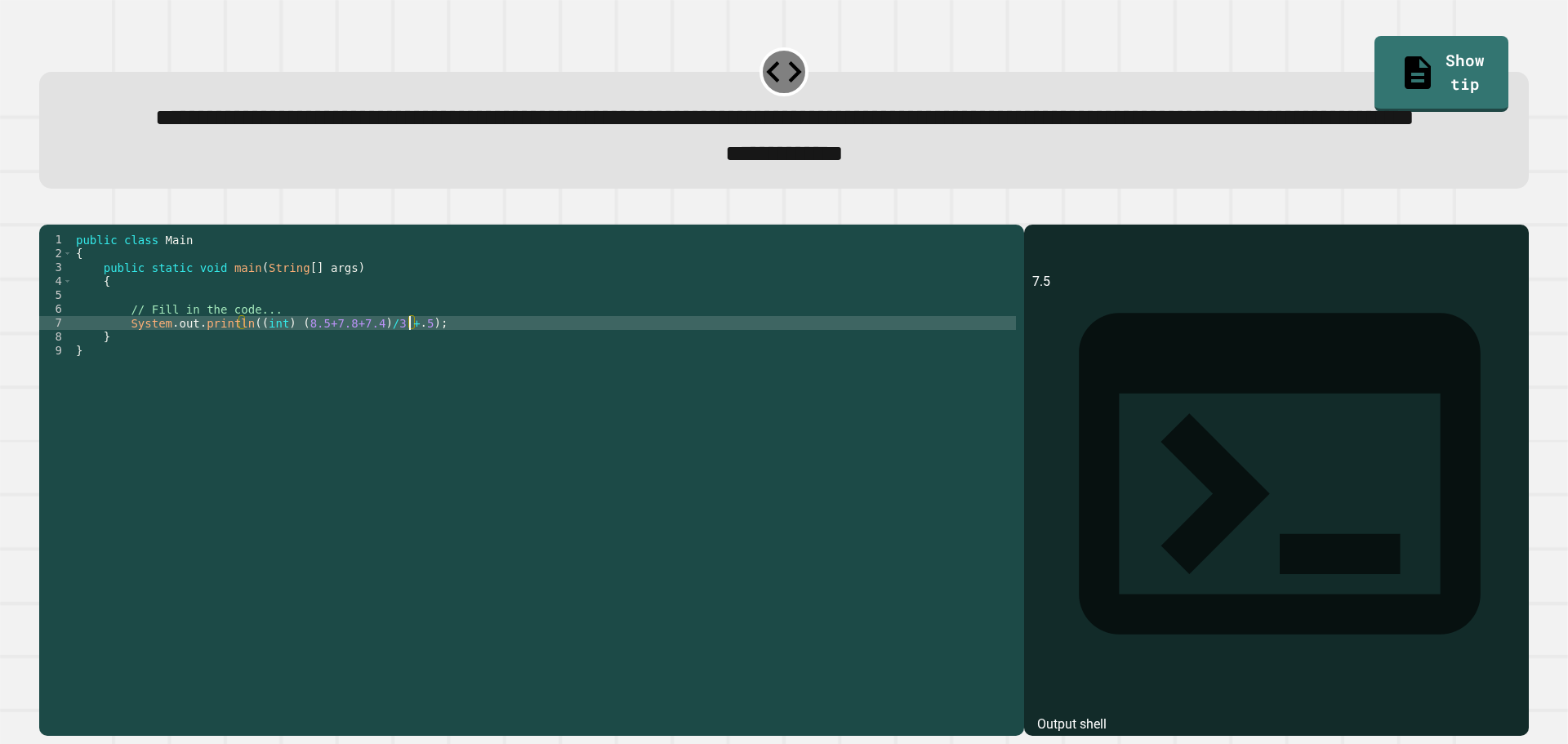
click at [407, 389] on div "public class Main { public static void main ( String [ ] args ) { // Fill in th…" at bounding box center [544, 441] width 943 height 416
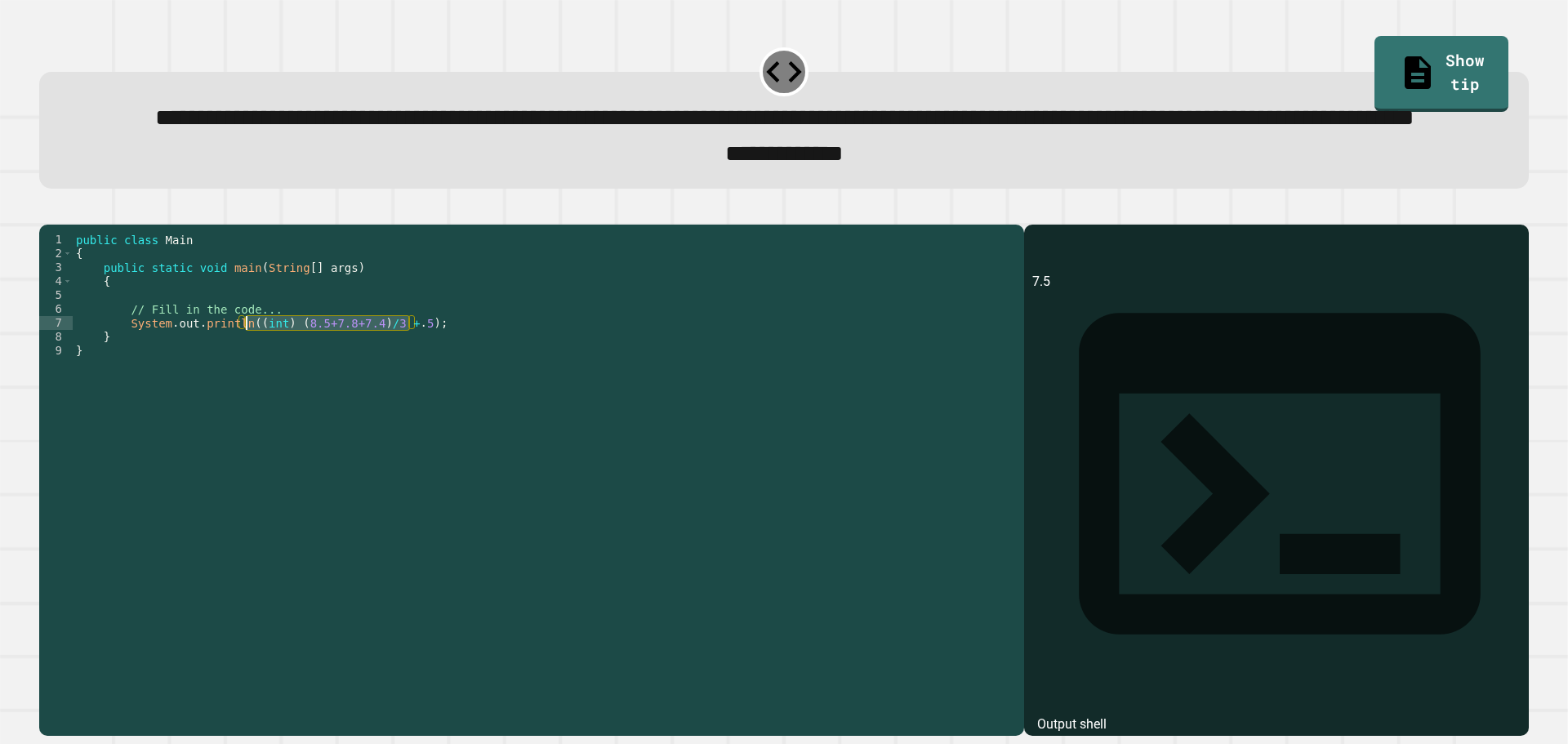
drag, startPoint x: 407, startPoint y: 389, endPoint x: 247, endPoint y: 388, distance: 160.0
click at [247, 388] on div "public class Main { public static void main ( String [ ] args ) { // Fill in th…" at bounding box center [544, 441] width 943 height 416
type textarea "**********"
click at [47, 211] on button "button" at bounding box center [47, 211] width 0 height 0
